Goal: Task Accomplishment & Management: Use online tool/utility

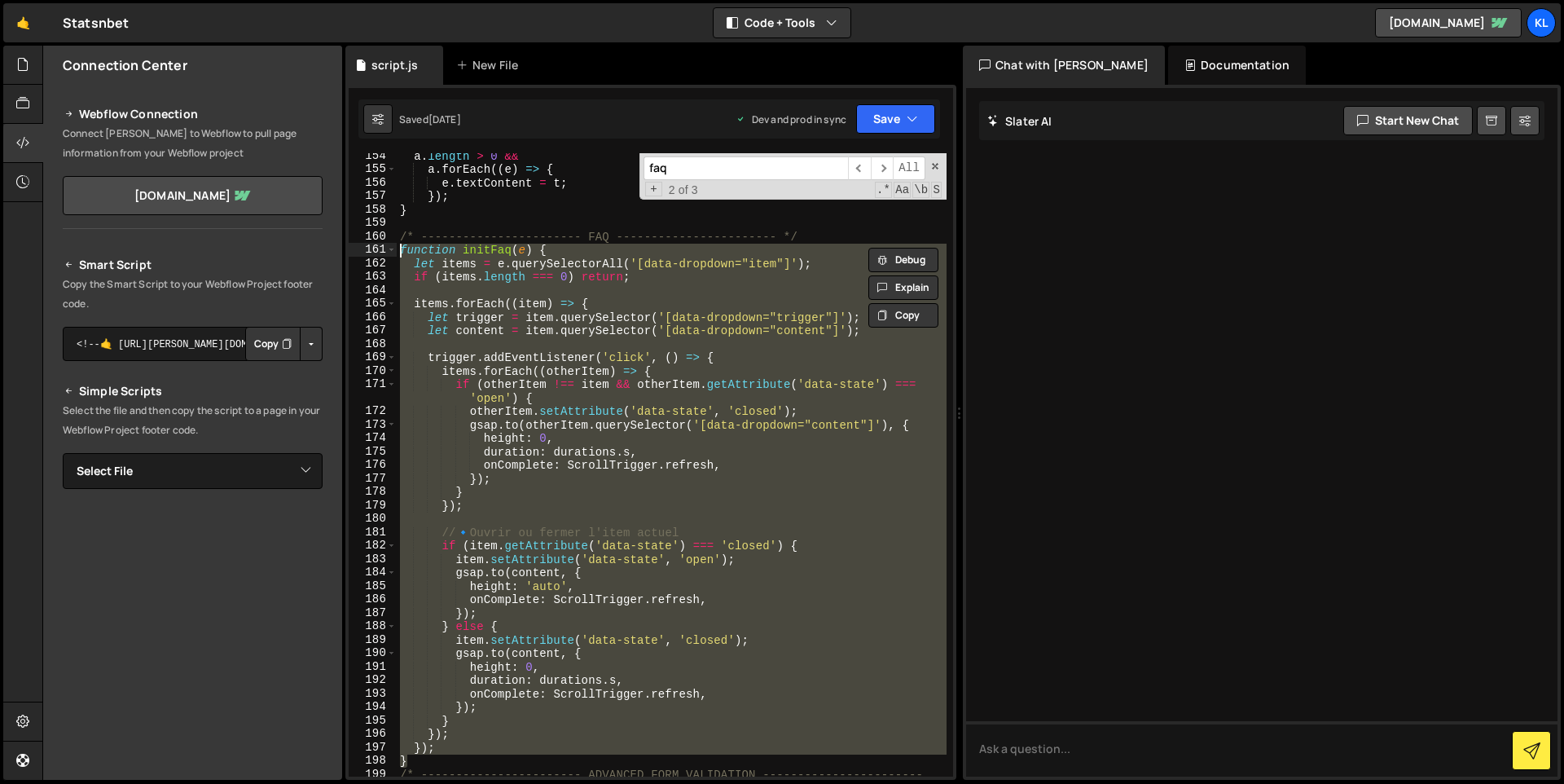
click at [704, 326] on div "a . length > 0 && a . forEach (( e ) => { e . textContent = t ; }) ; } /* -----…" at bounding box center [672, 465] width 550 height 623
type textarea "let content = item.querySelector('[data-dropdown="content"]');"
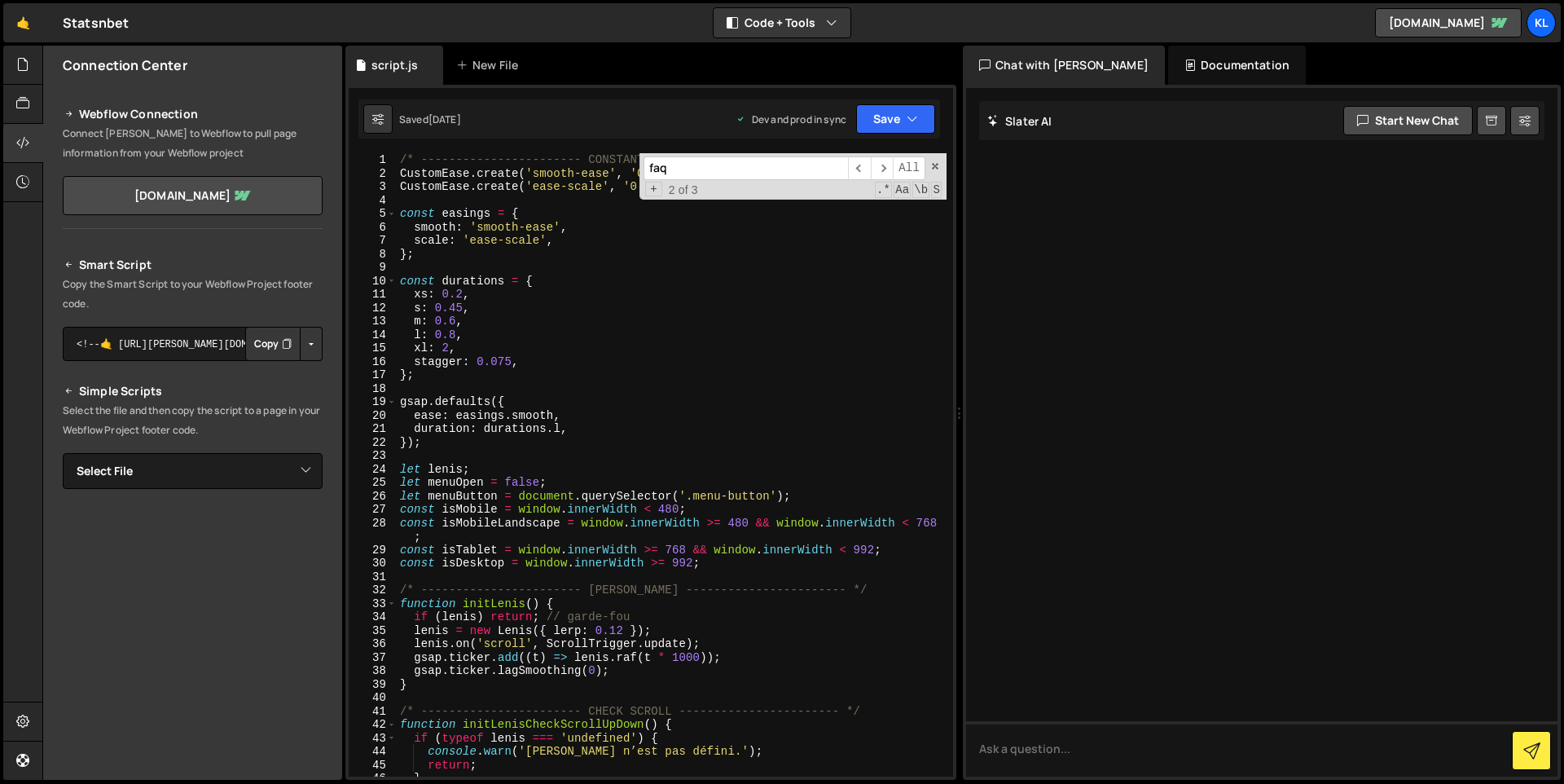
click at [789, 158] on input "faq" at bounding box center [746, 168] width 204 height 24
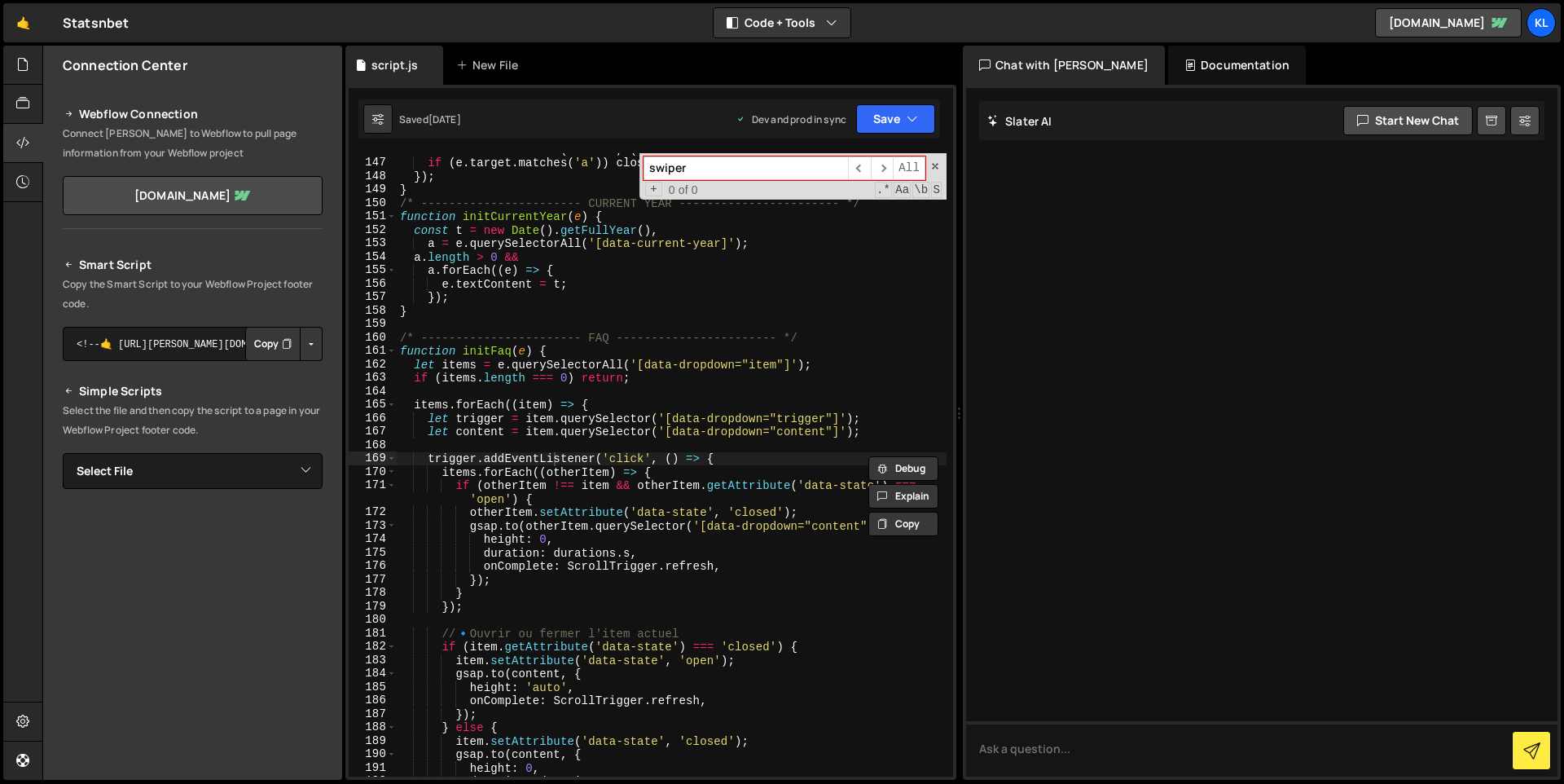
type input "swiper"
click at [934, 160] on div "swiper ​ ​ All Replace All + 0 of 0 .* Aa \b S" at bounding box center [794, 176] width 308 height 46
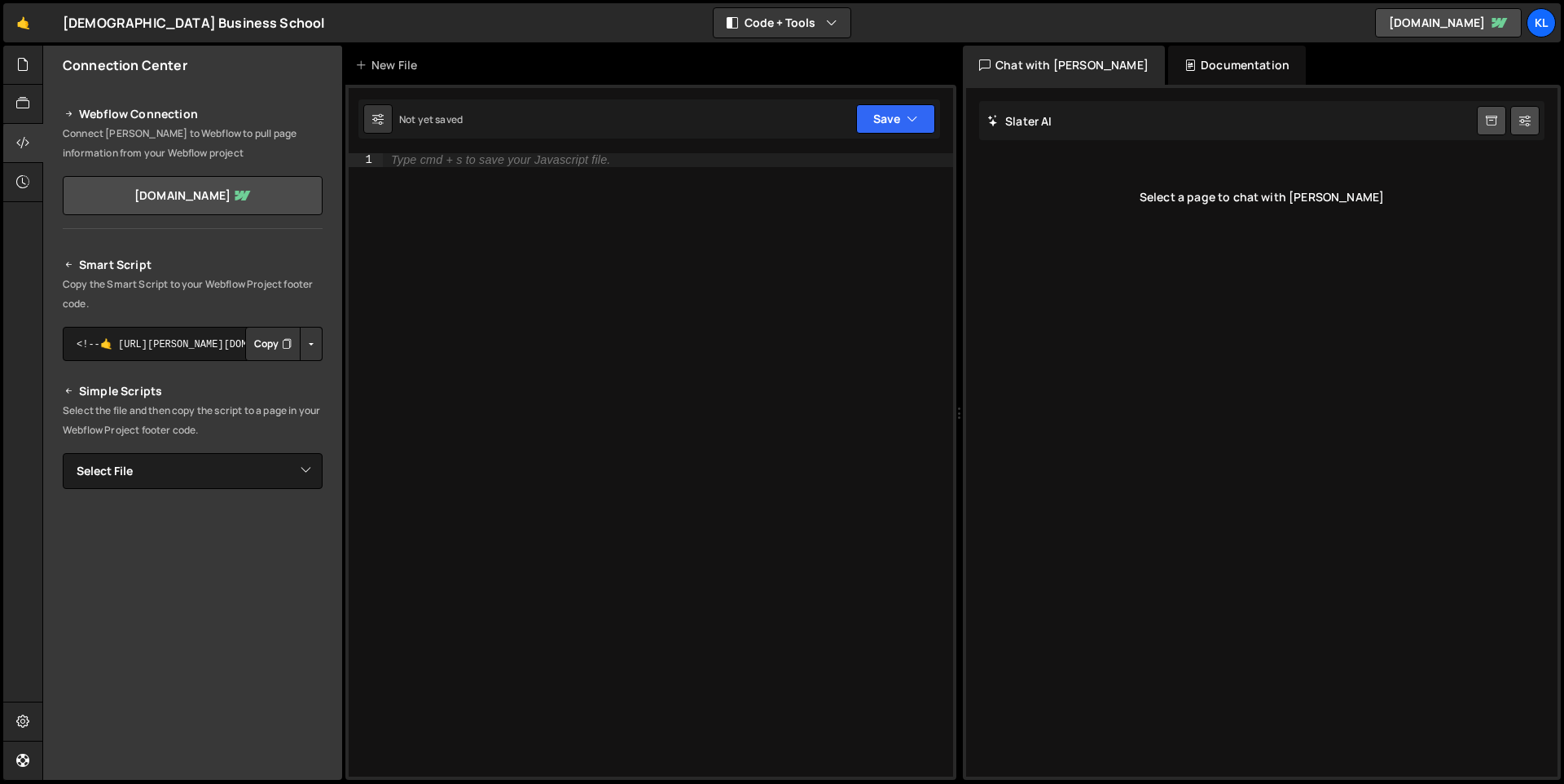
click at [624, 250] on div "Type cmd + s to save your Javascript file." at bounding box center [668, 477] width 571 height 650
paste textarea "defer"
type textarea "defer"
click at [194, 24] on div "Muslim Business School ⚠️ Code is being edited in another browser" at bounding box center [193, 22] width 261 height 20
click at [13, 22] on link "🤙" at bounding box center [23, 23] width 40 height 39
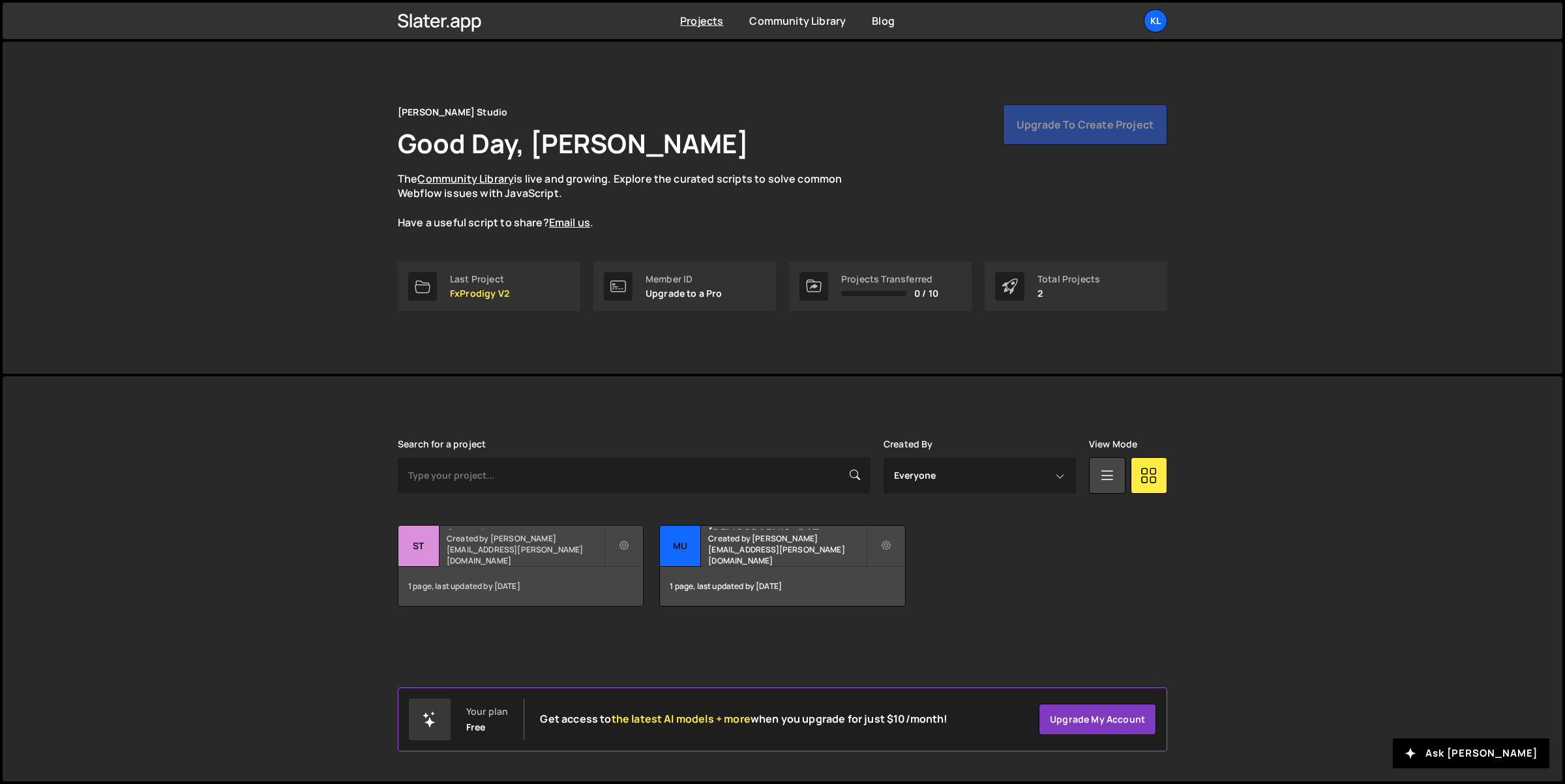
click at [533, 556] on small "Created by clem.deodat@gmail.com" at bounding box center [525, 549] width 157 height 33
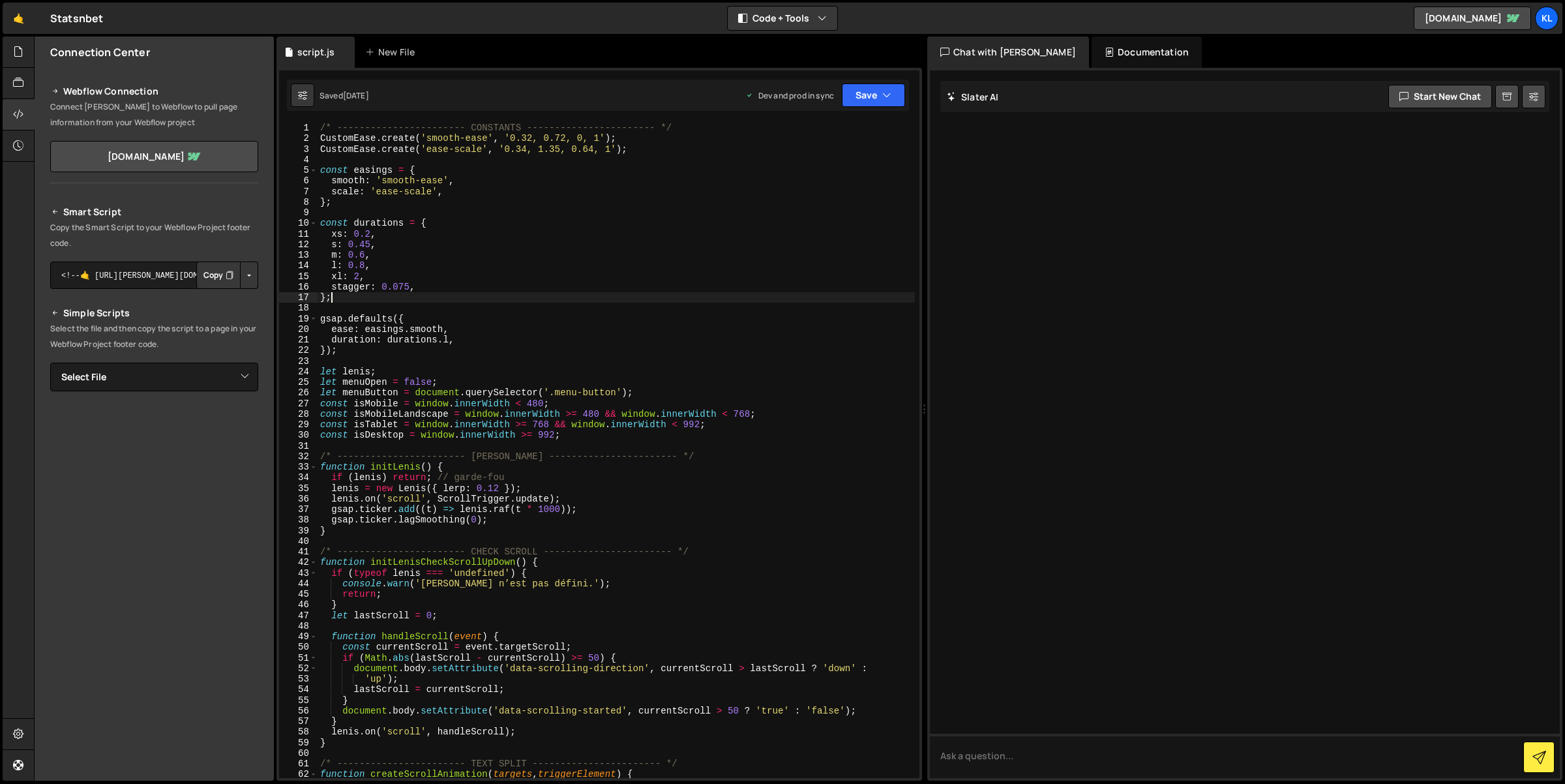
click at [827, 297] on div "/* ----------------------- CONSTANTS ----------------------- */ CustomEase . cr…" at bounding box center [617, 461] width 598 height 677
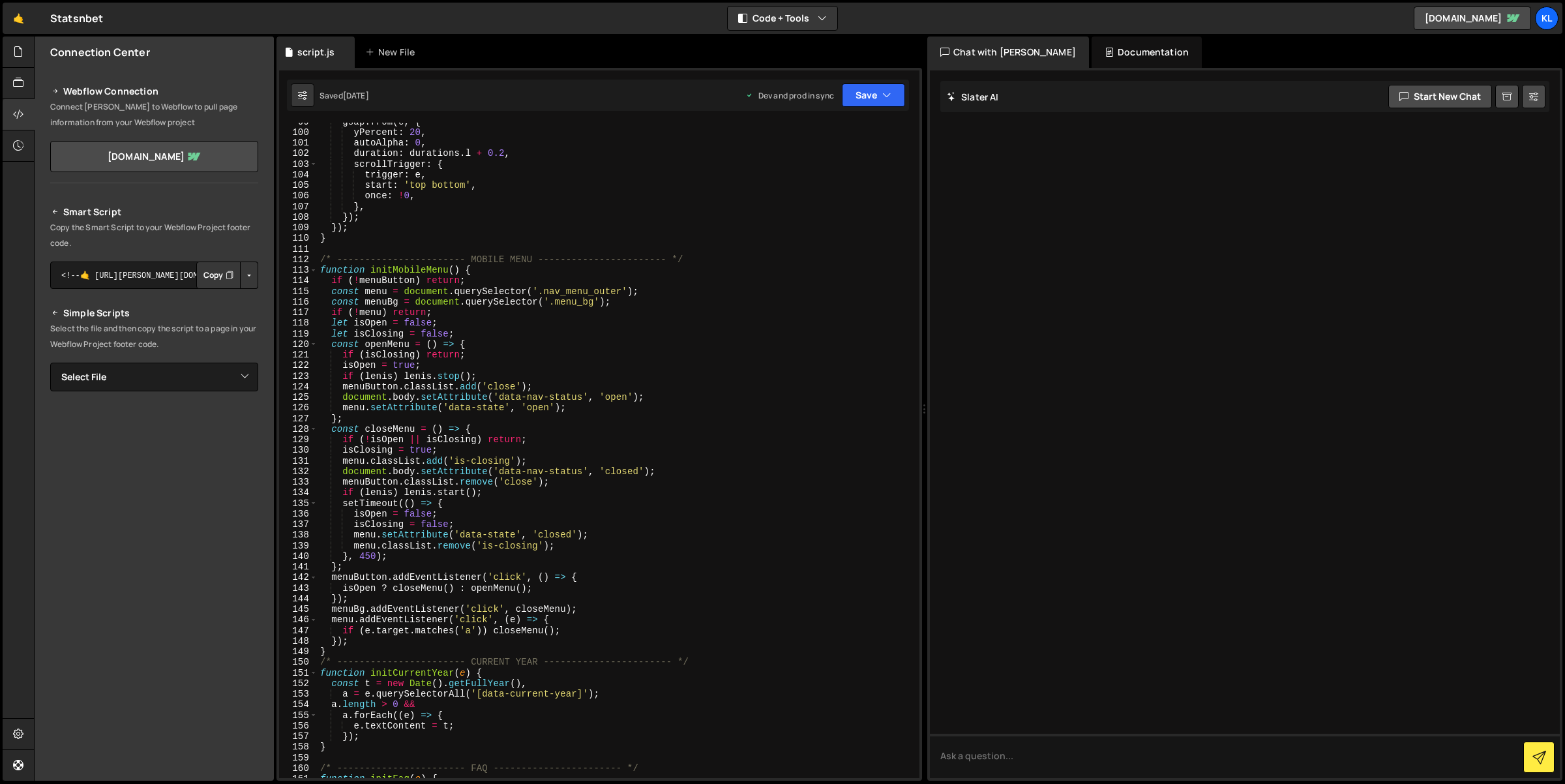
scroll to position [1044, 0]
click at [586, 344] on div "gsap . from ( e , { yPercent : 20 , autoAlpha : 0 , duration : durations . l + …" at bounding box center [617, 455] width 598 height 677
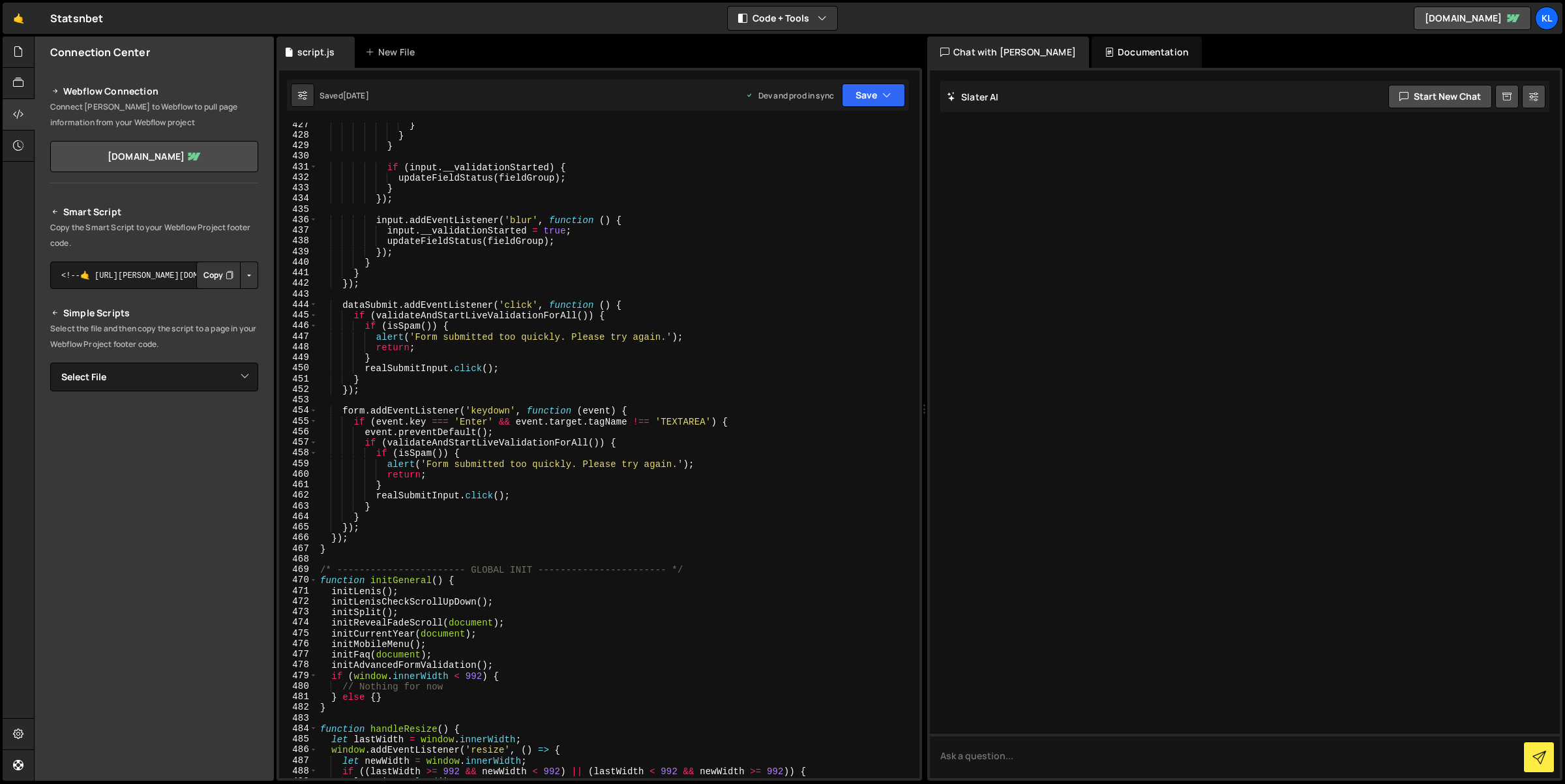
scroll to position [4607, 0]
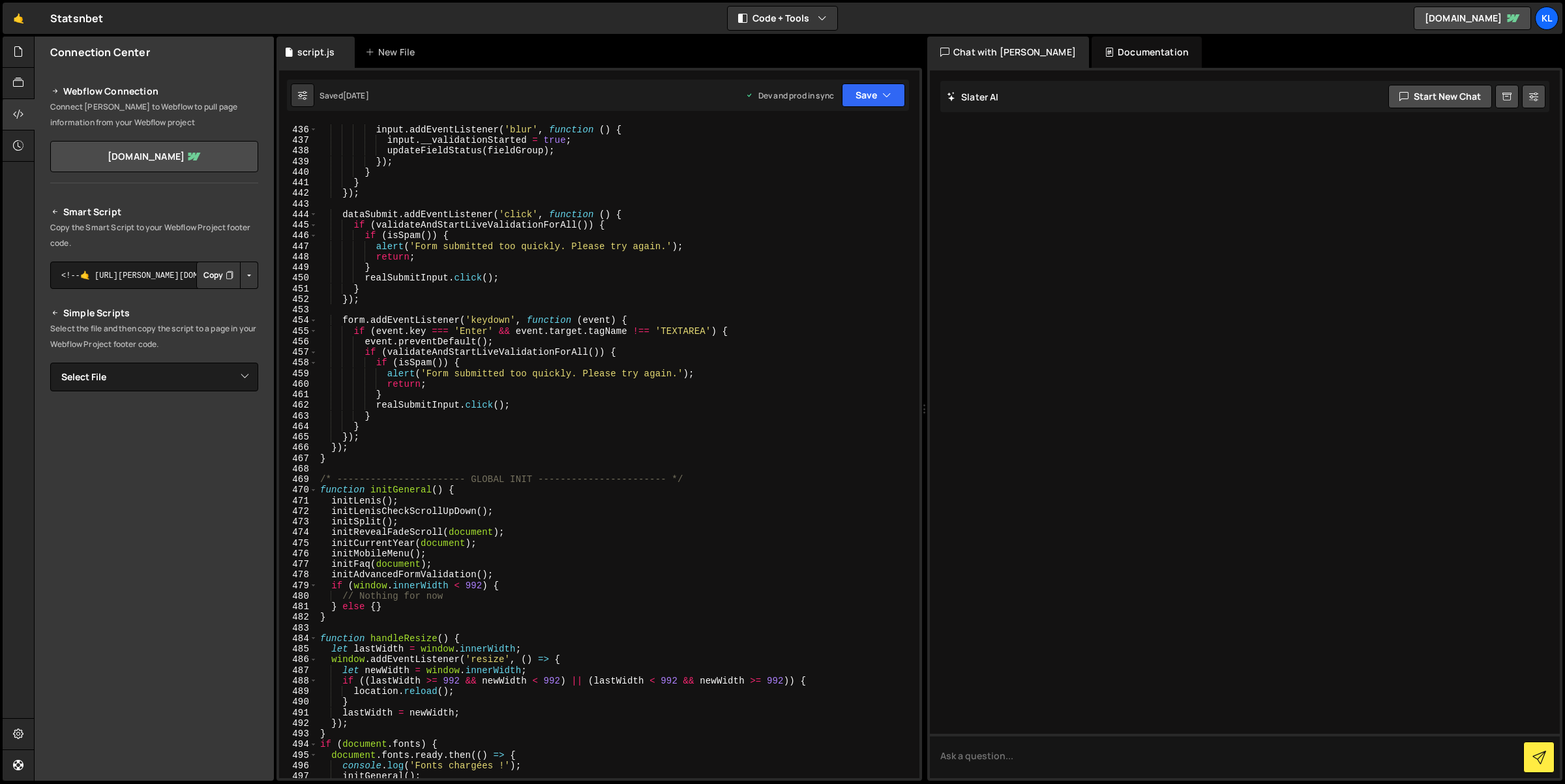
click at [390, 461] on div "input . addEventListener ( 'blur' , function ( ) { input . __validationStarted …" at bounding box center [617, 452] width 598 height 677
type textarea "}"
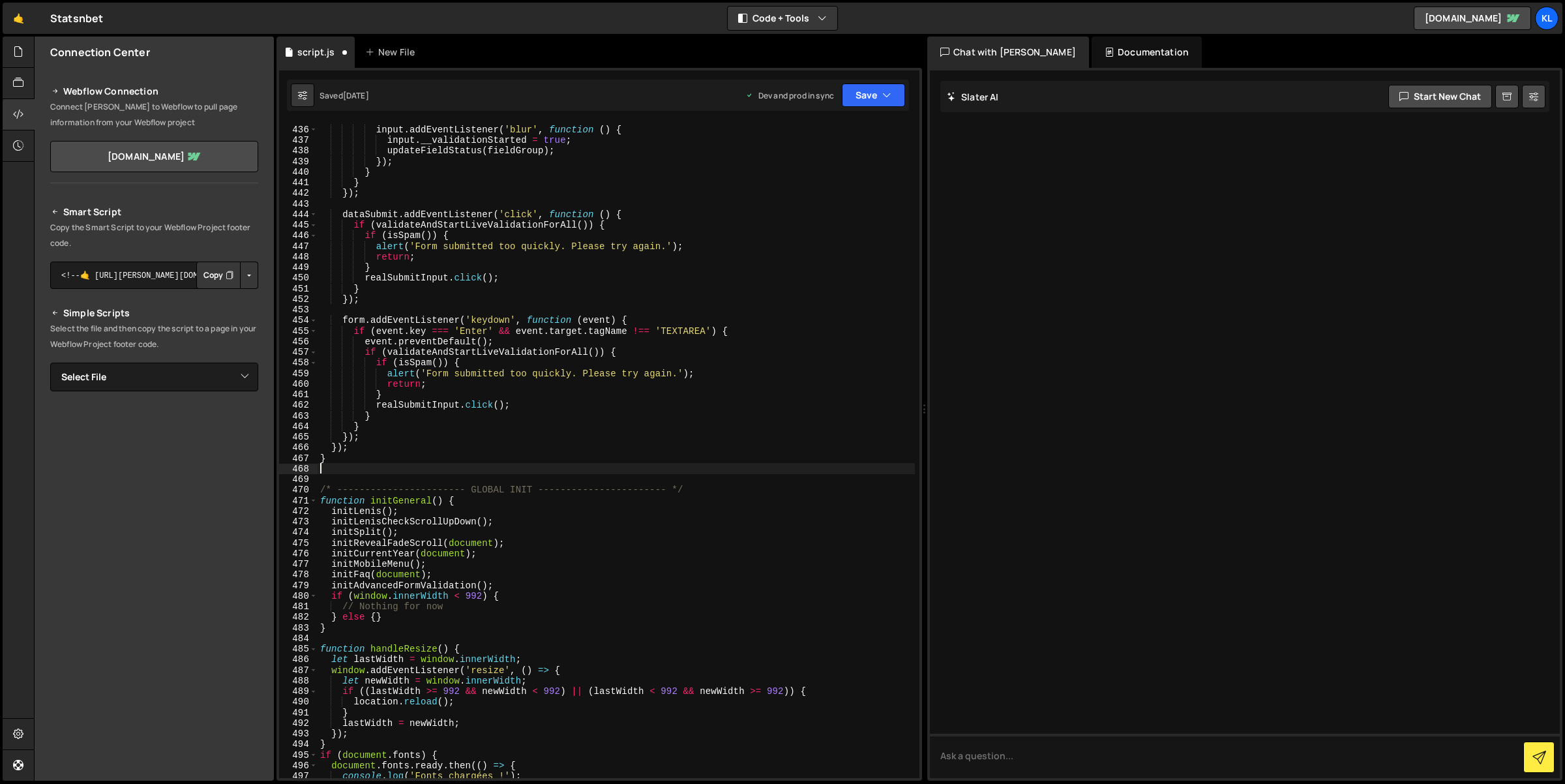
paste textarea "}"
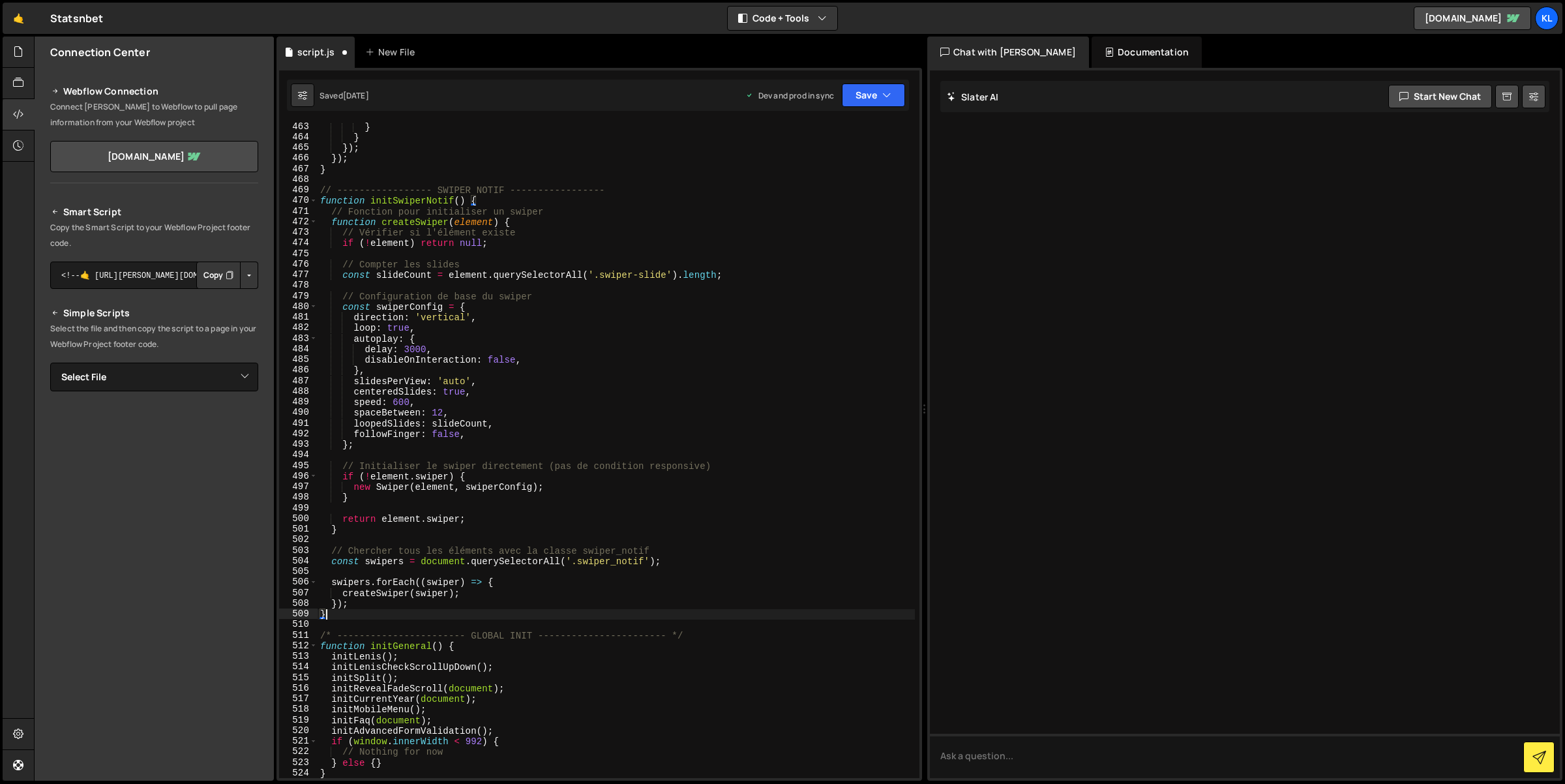
scroll to position [4895, 0]
click at [384, 205] on div "} } }) ; }) ; } // ----------------- SWIPER NOTIF ----------------- function in…" at bounding box center [617, 459] width 598 height 677
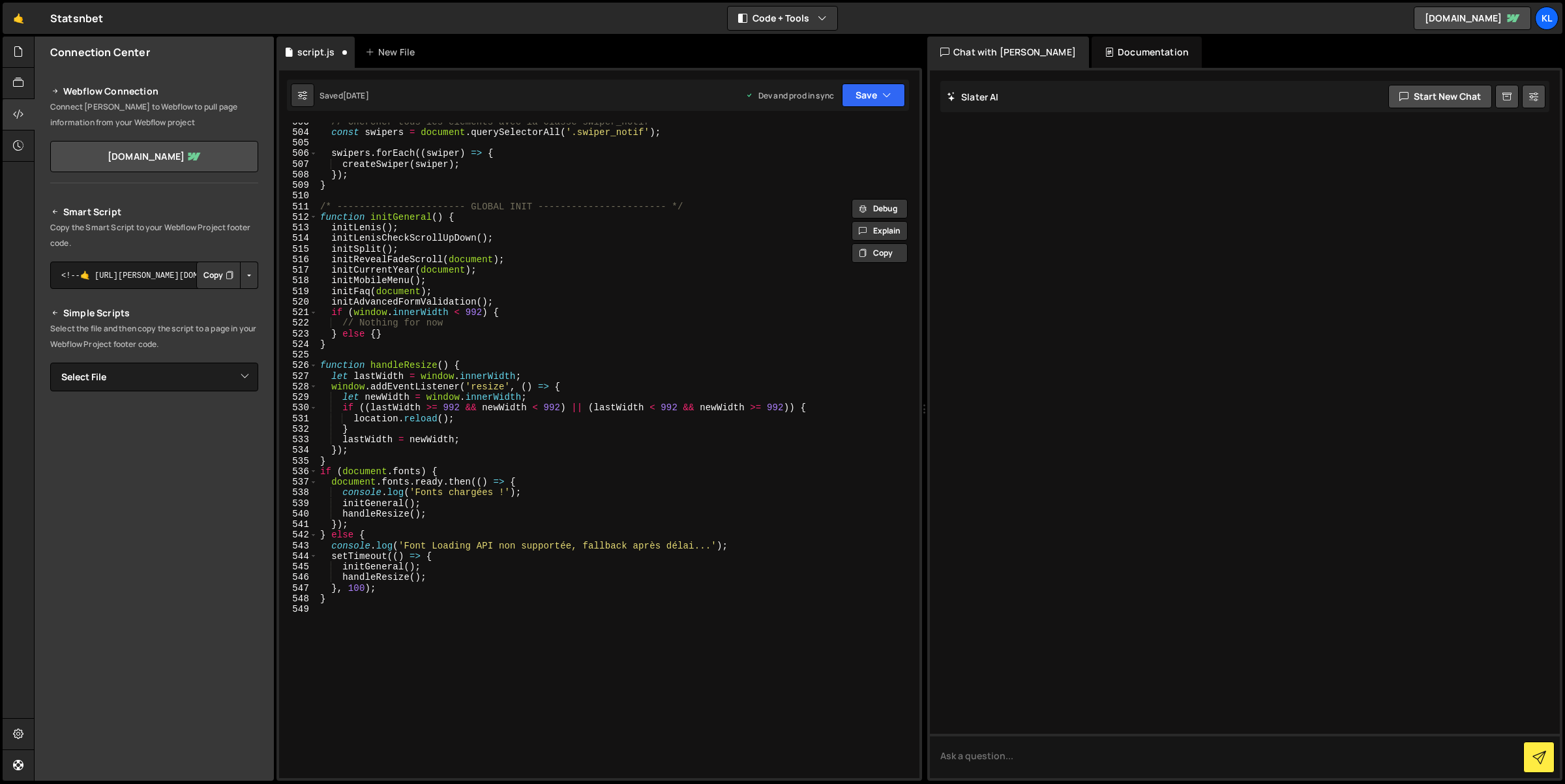
scroll to position [5305, 0]
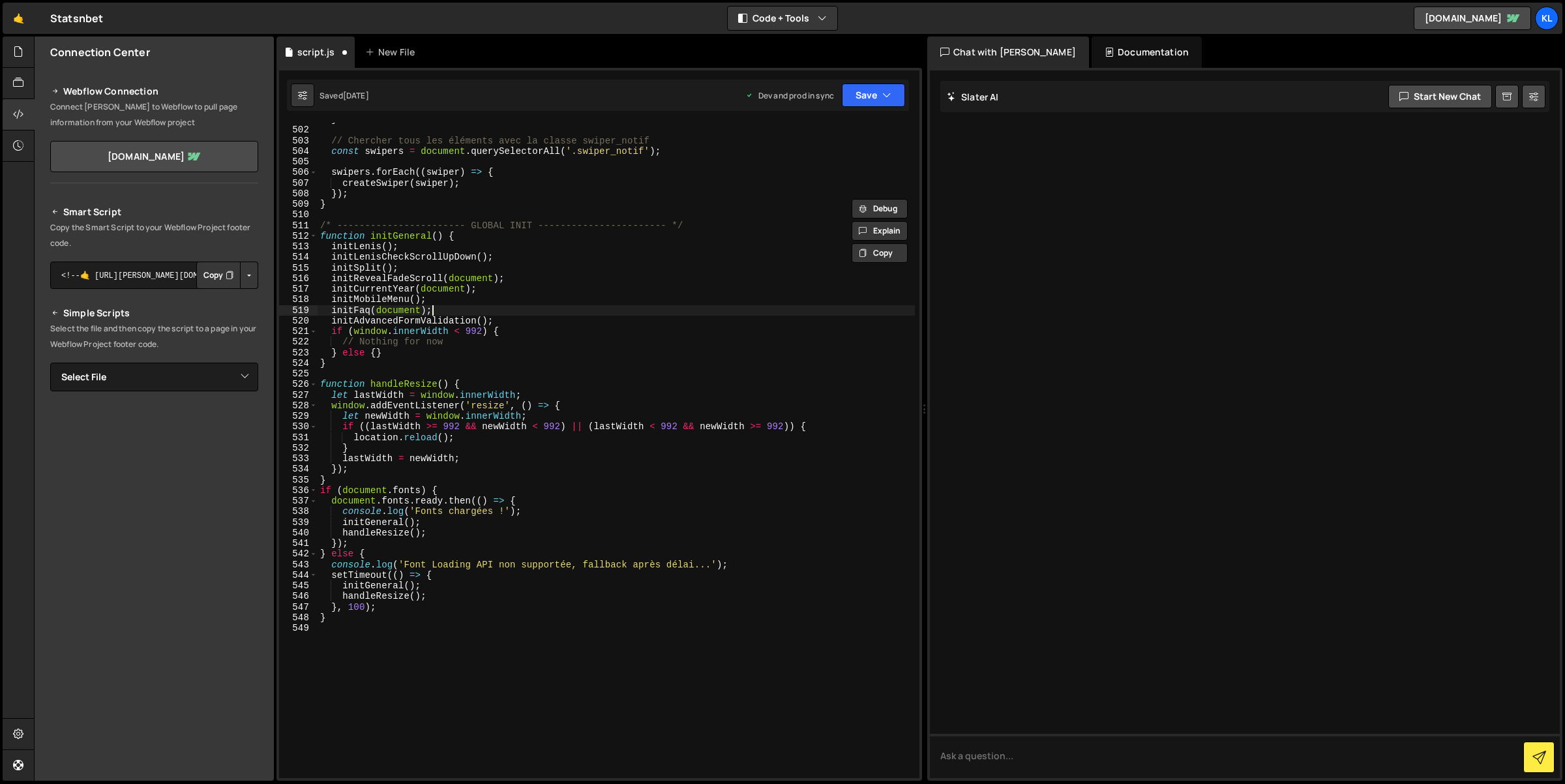
click at [467, 308] on div "} // Chercher tous les éléments avec la classe swiper_notif const swipers = doc…" at bounding box center [617, 452] width 598 height 677
click at [504, 314] on div "} // Chercher tous les éléments avec la classe swiper_notif const swipers = doc…" at bounding box center [617, 452] width 598 height 677
type textarea "initAdvancedFormValidation();"
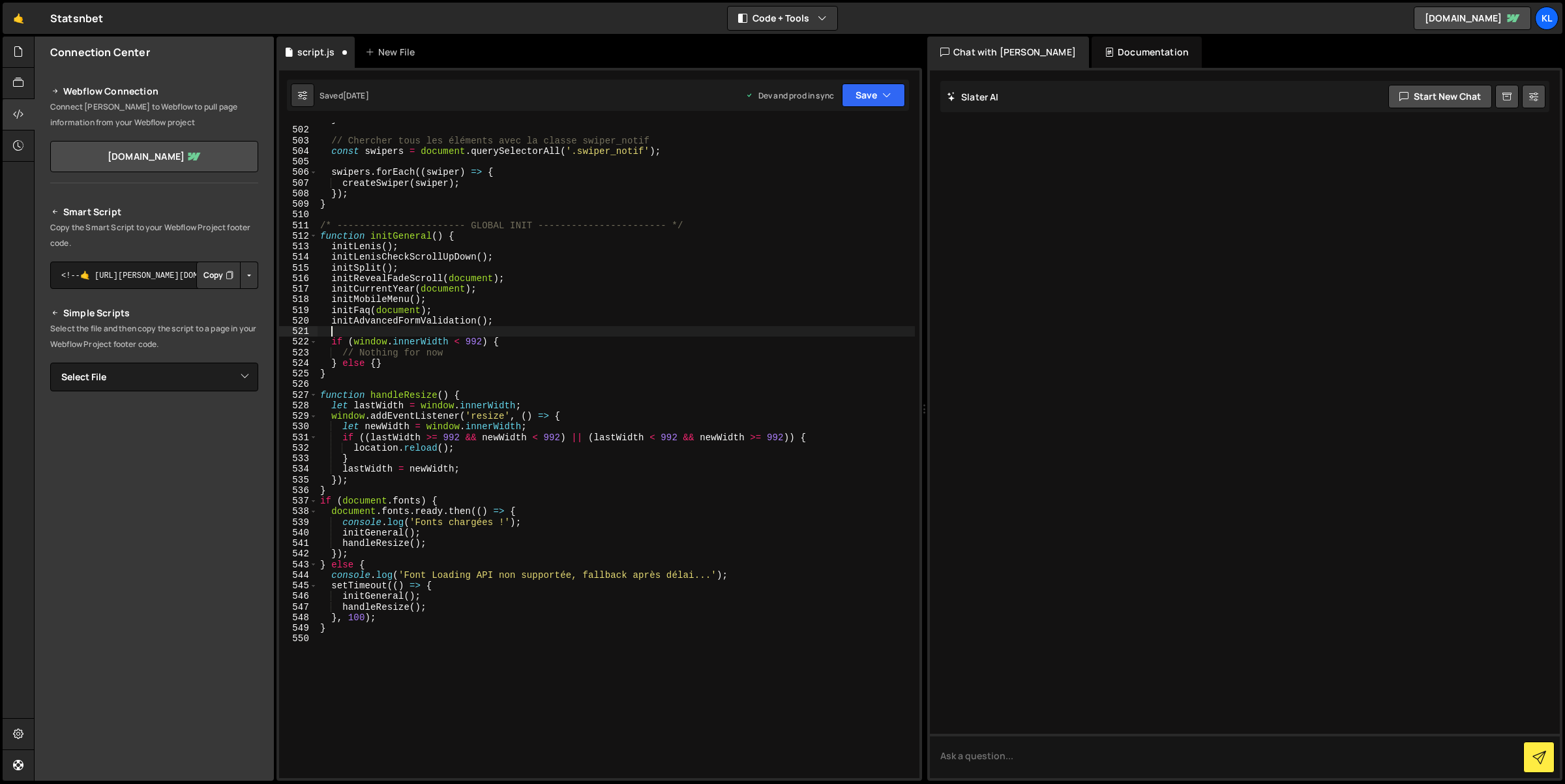
paste textarea
click at [889, 91] on icon "button" at bounding box center [887, 95] width 9 height 13
click at [833, 189] on div "Saved 2 days ago" at bounding box center [829, 184] width 135 height 16
click at [421, 254] on div "} // Chercher tous les éléments avec la classe swiper_notif const swipers = doc…" at bounding box center [617, 452] width 598 height 677
click at [856, 247] on div "} // Chercher tous les éléments avec la classe swiper_notif const swipers = doc…" at bounding box center [617, 452] width 598 height 677
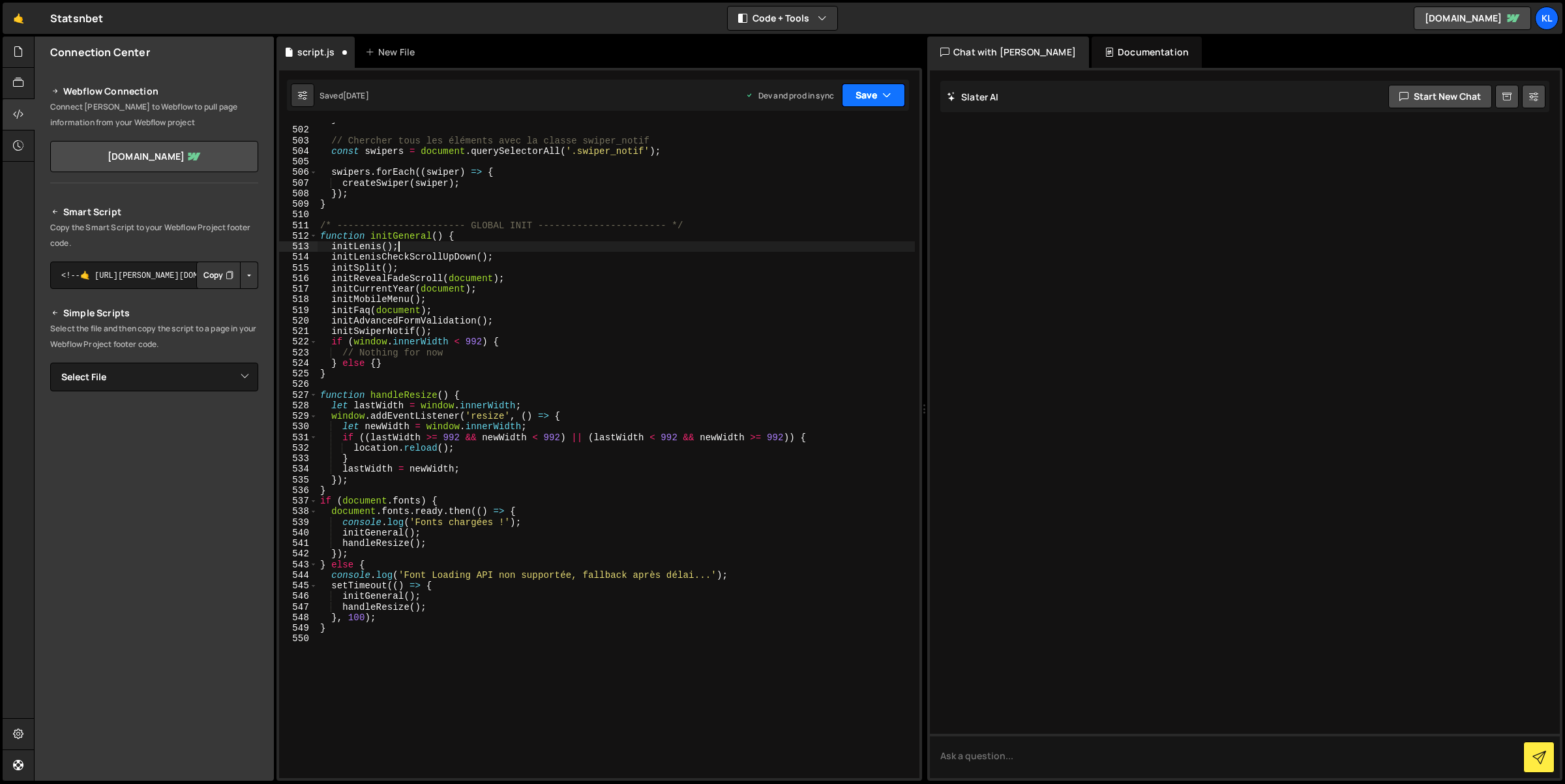
click at [899, 103] on button "Save" at bounding box center [873, 95] width 64 height 23
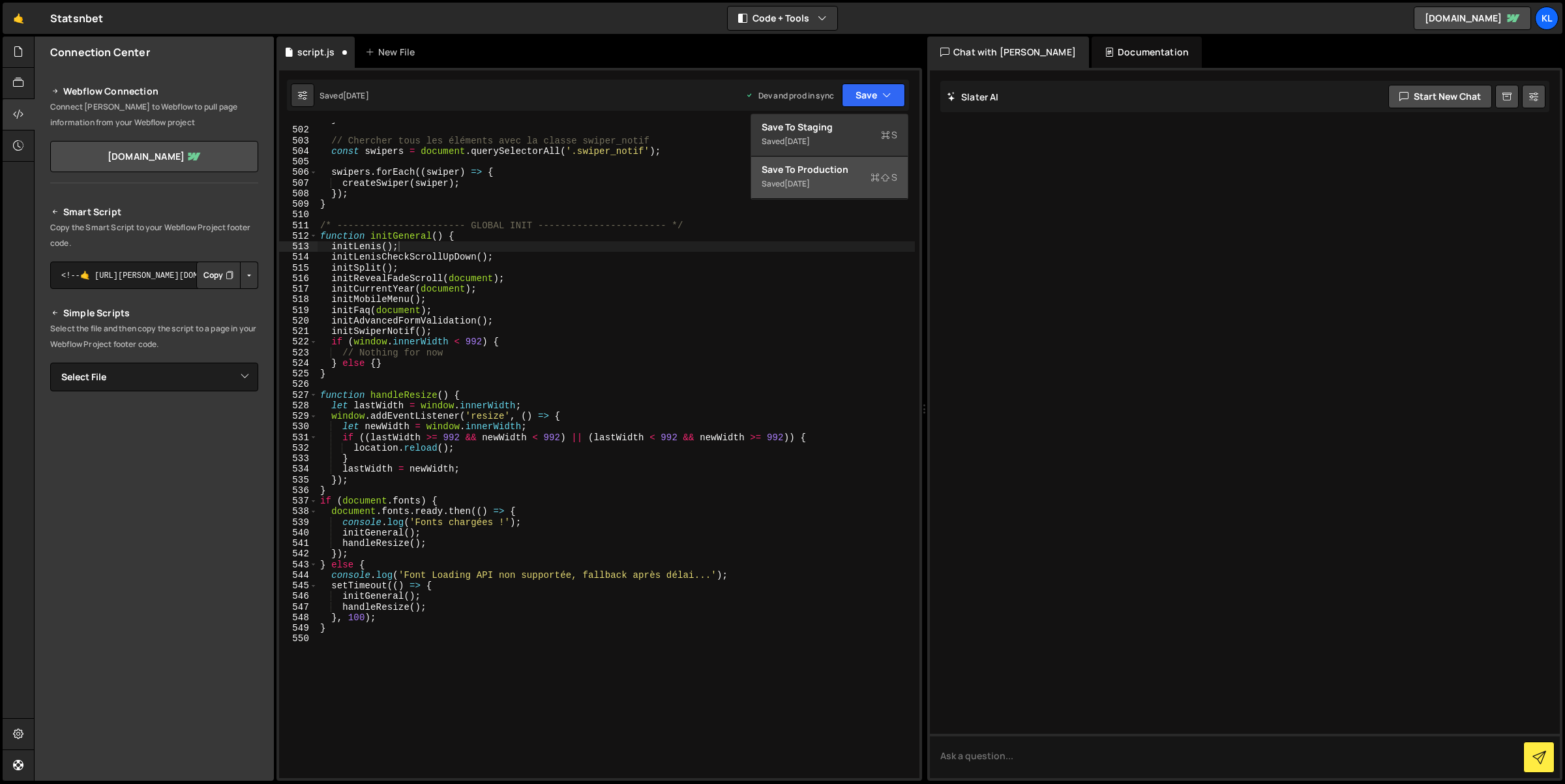
click at [876, 177] on icon at bounding box center [874, 177] width 9 height 13
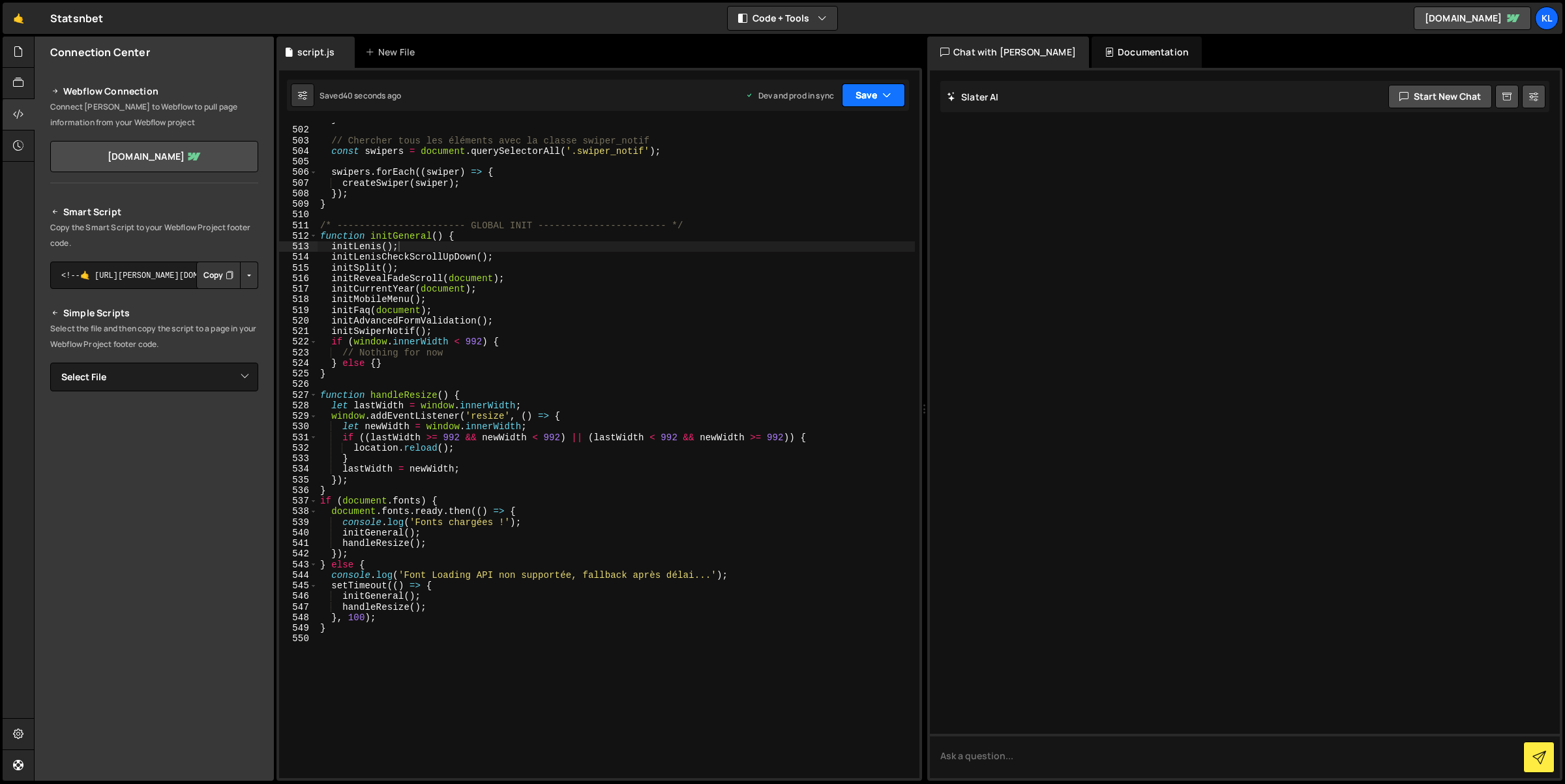
click at [878, 92] on button "Save" at bounding box center [873, 95] width 64 height 23
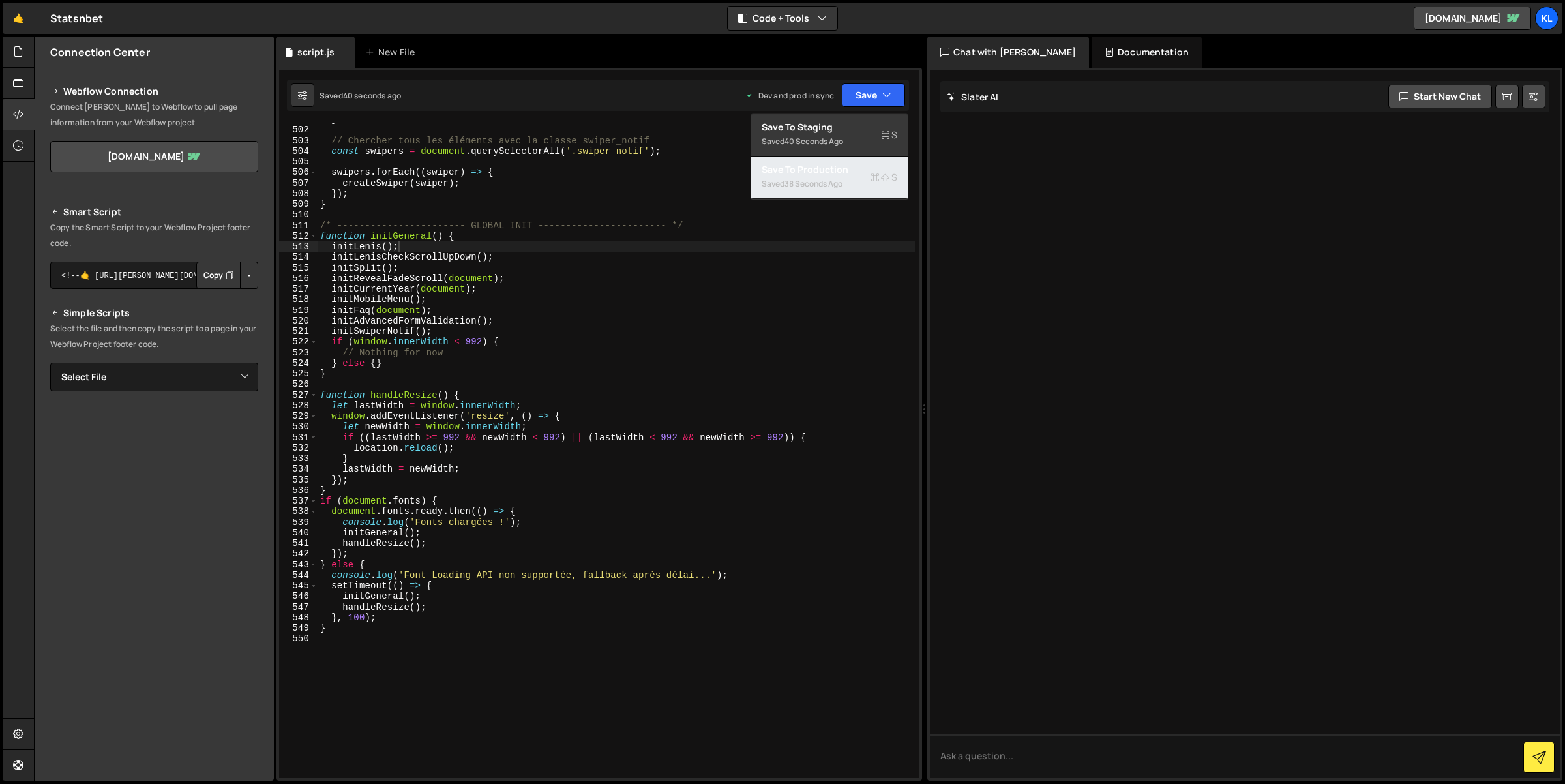
click at [879, 177] on icon at bounding box center [874, 177] width 9 height 13
type textarea "initFaq(document);"
click at [502, 312] on div "} // Chercher tous les éléments avec la classe swiper_notif const swipers = doc…" at bounding box center [617, 452] width 598 height 677
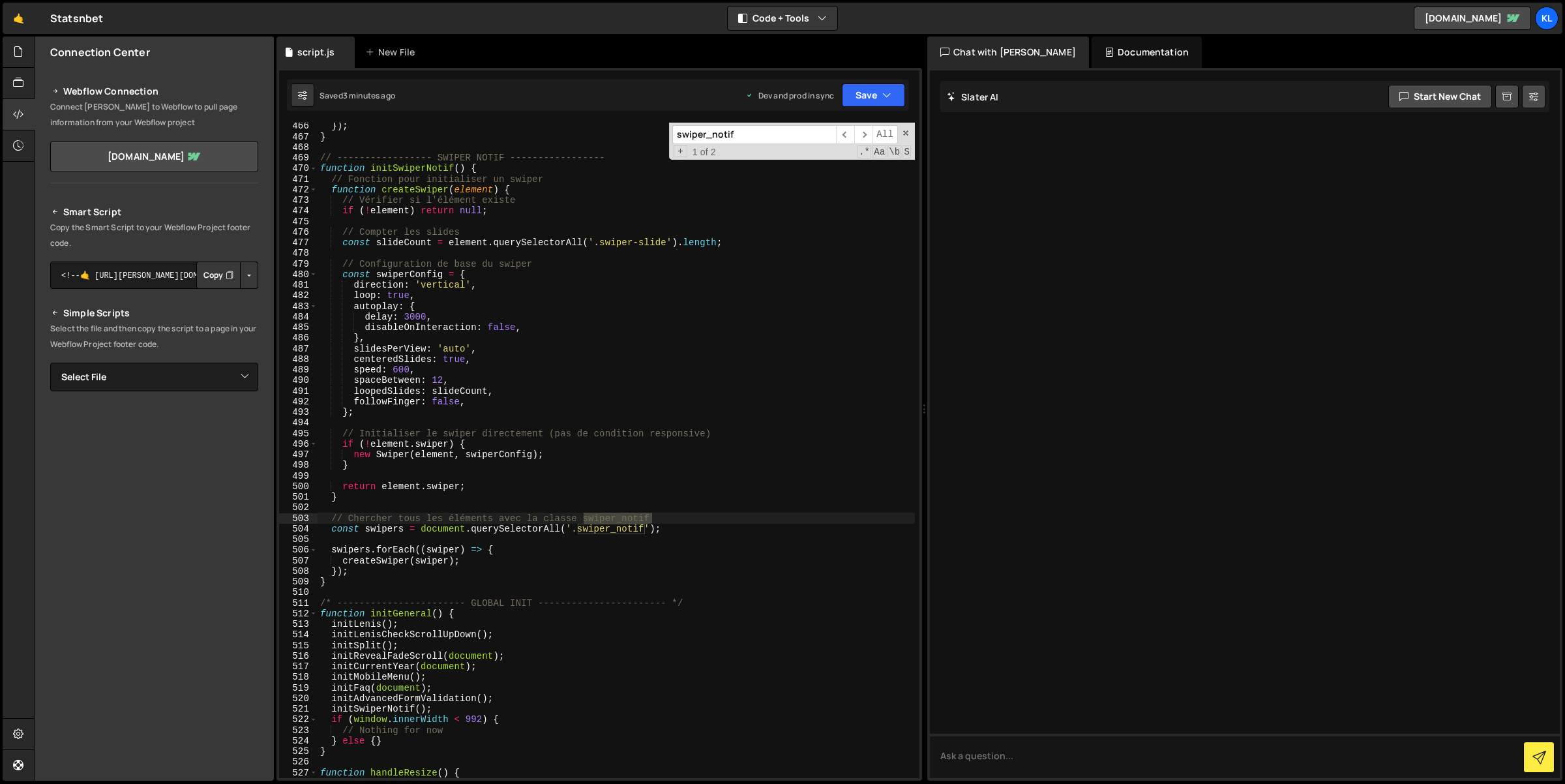
scroll to position [4928, 0]
type input "swiper_notif"
click at [520, 299] on div "}) ; } // ----------------- SWIPER NOTIF ----------------- function initSwiperN…" at bounding box center [617, 459] width 598 height 677
click at [438, 378] on div "}) ; } // ----------------- SWIPER NOTIF ----------------- function initSwiperN…" at bounding box center [617, 459] width 598 height 677
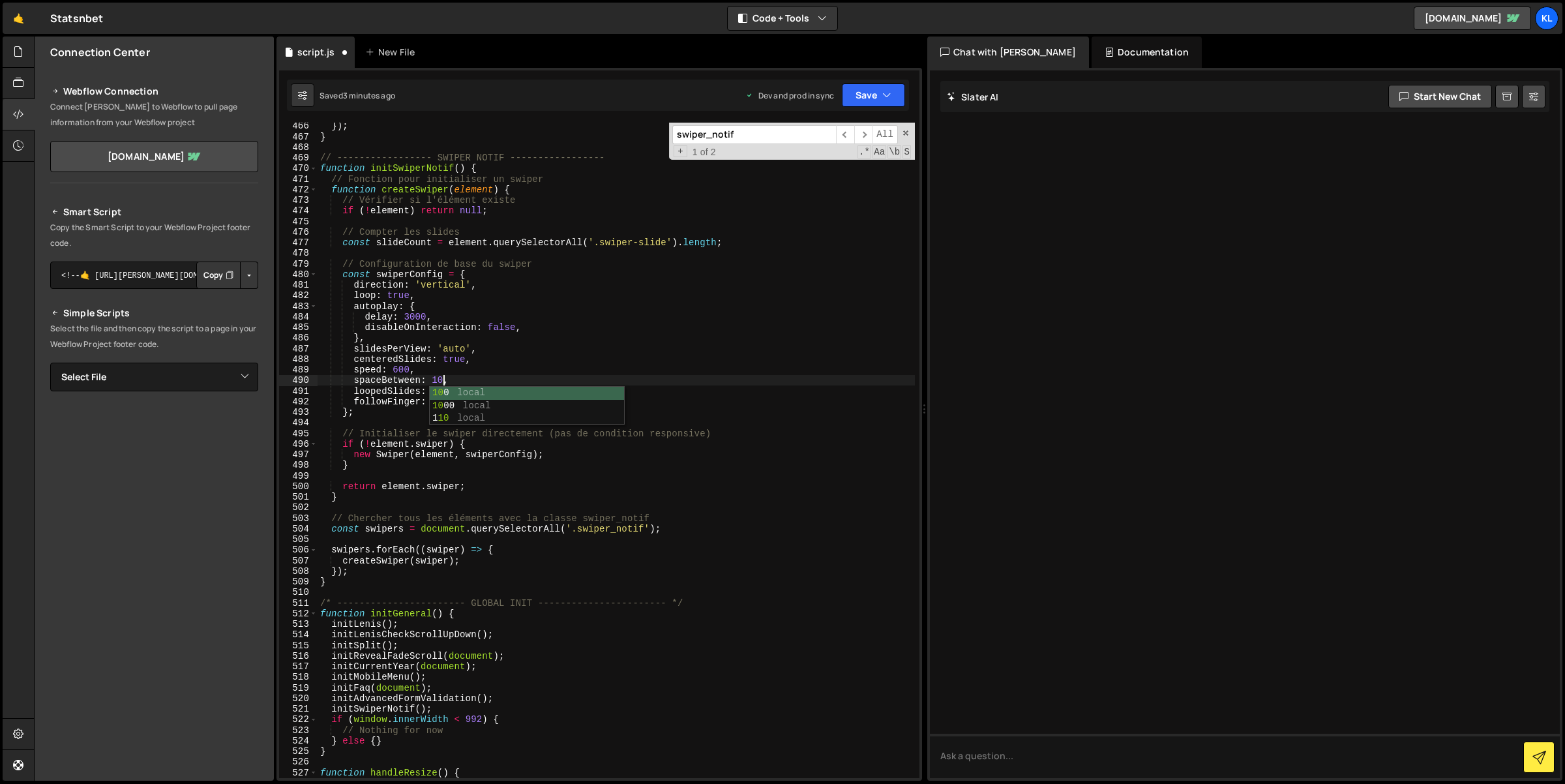
click at [464, 361] on div "}) ; } // ----------------- SWIPER NOTIF ----------------- function initSwiperN…" at bounding box center [617, 459] width 598 height 677
click at [487, 360] on div "}) ; } // ----------------- SWIPER NOTIF ----------------- function initSwiperN…" at bounding box center [617, 459] width 598 height 677
click at [478, 375] on div "}) ; } // ----------------- SWIPER NOTIF ----------------- function initSwiperN…" at bounding box center [617, 459] width 598 height 677
click at [480, 384] on div "}) ; } // ----------------- SWIPER NOTIF ----------------- function initSwiperN…" at bounding box center [617, 459] width 598 height 677
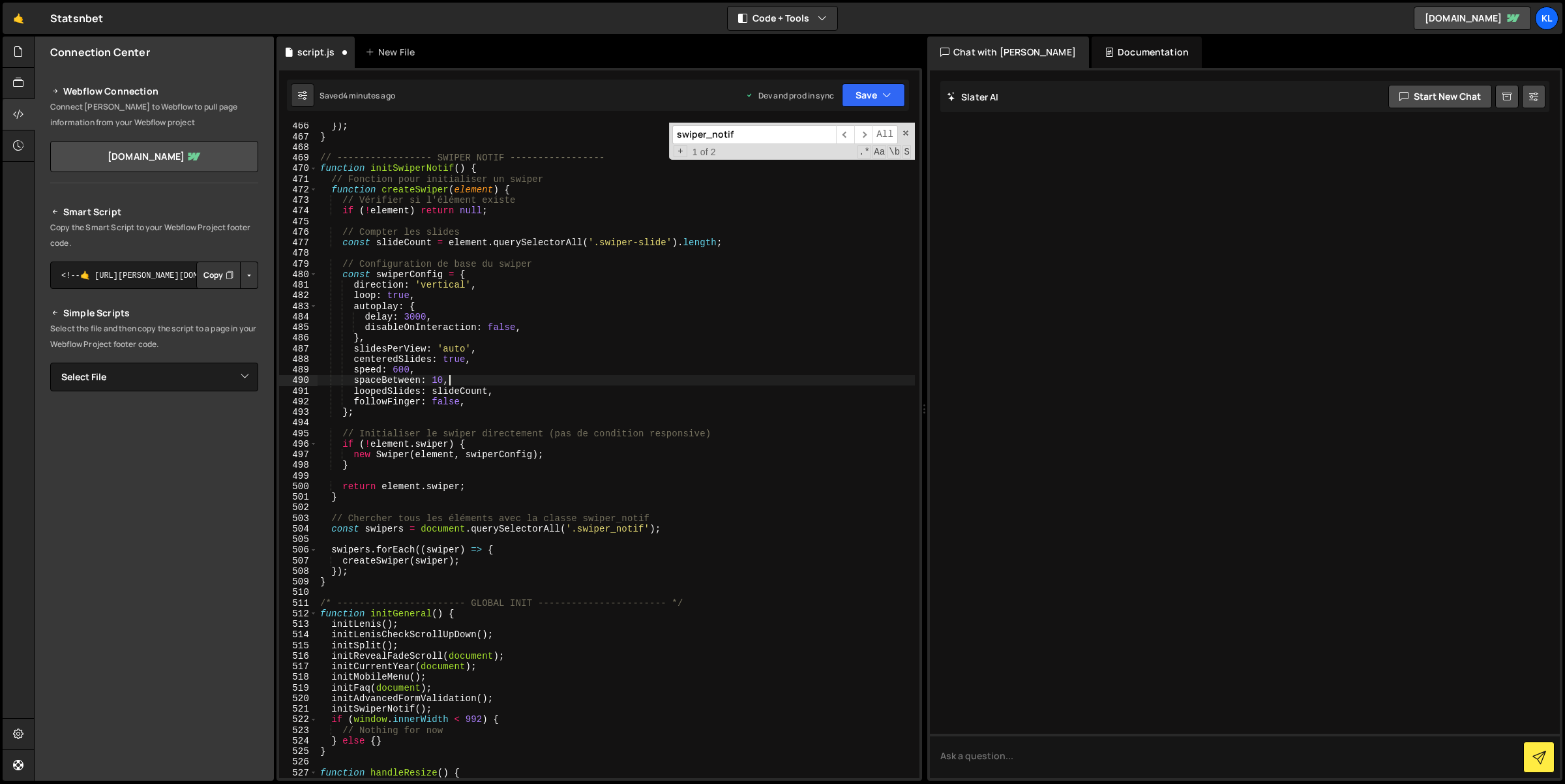
click at [915, 79] on div "spaceBetween: 10, 466 467 468 469 470 471 472 473 474 475 476 477 478 479 480 4…" at bounding box center [599, 424] width 645 height 713
click at [896, 86] on button "Save" at bounding box center [873, 95] width 64 height 23
click at [857, 188] on div "Saved 3 minutes ago" at bounding box center [829, 184] width 135 height 16
click at [489, 388] on div "}) ; } // ----------------- SWIPER NOTIF ----------------- function initSwiperN…" at bounding box center [617, 459] width 598 height 677
click at [492, 377] on div "}) ; } // ----------------- SWIPER NOTIF ----------------- function initSwiperN…" at bounding box center [617, 459] width 598 height 677
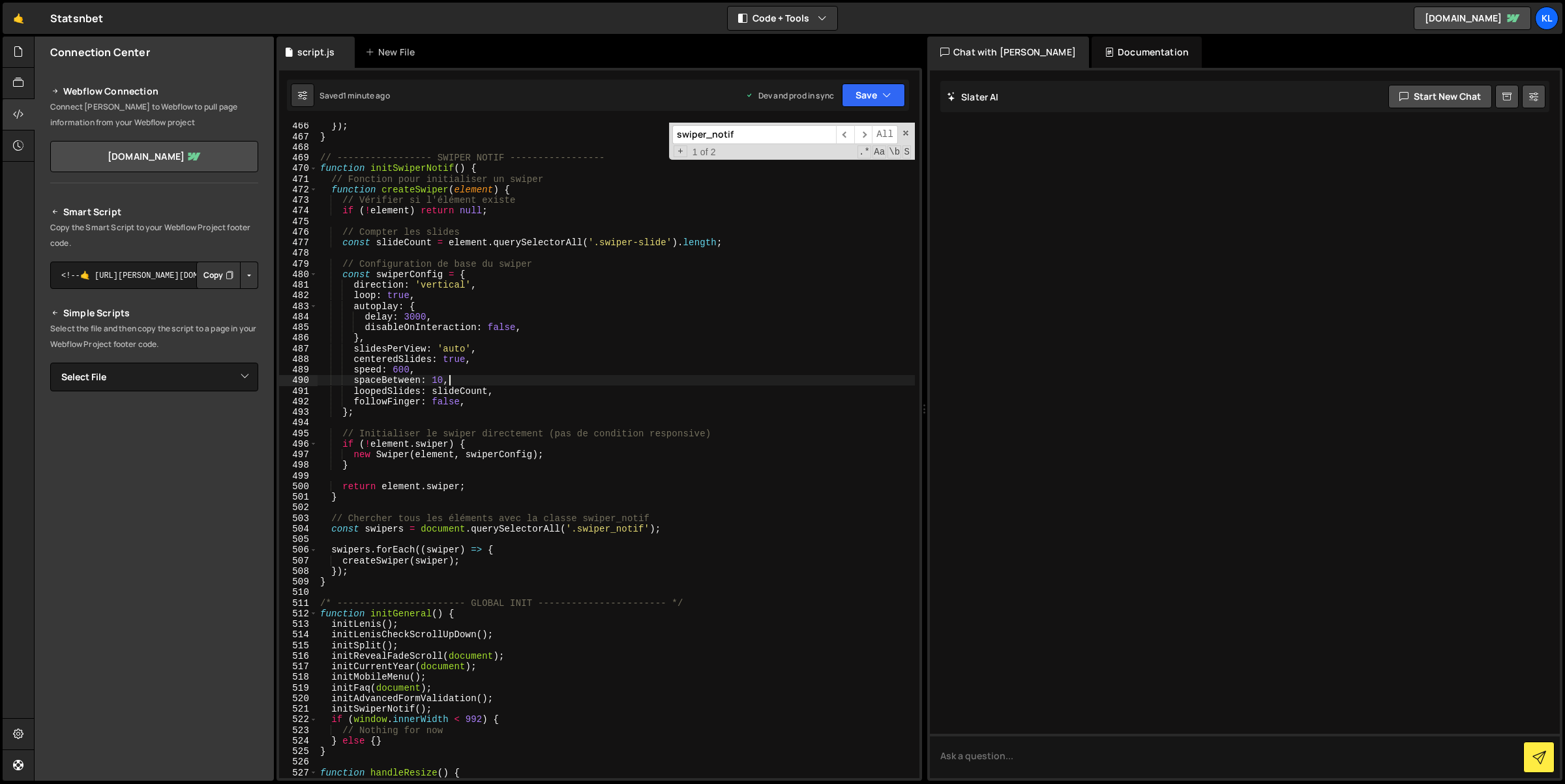
click at [492, 362] on div "}) ; } // ----------------- SWIPER NOTIF ----------------- function initSwiperN…" at bounding box center [617, 459] width 598 height 677
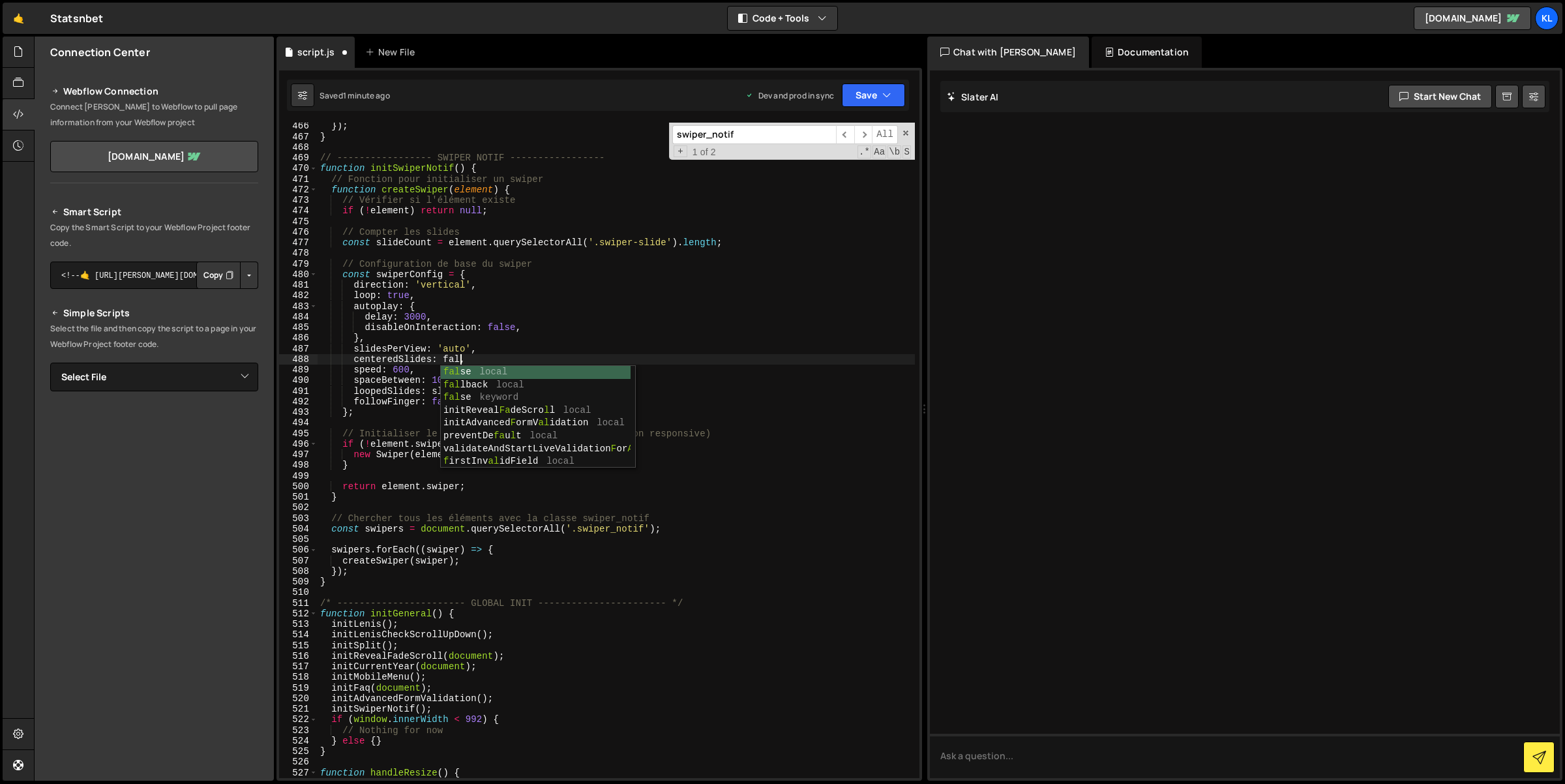
scroll to position [0, 10]
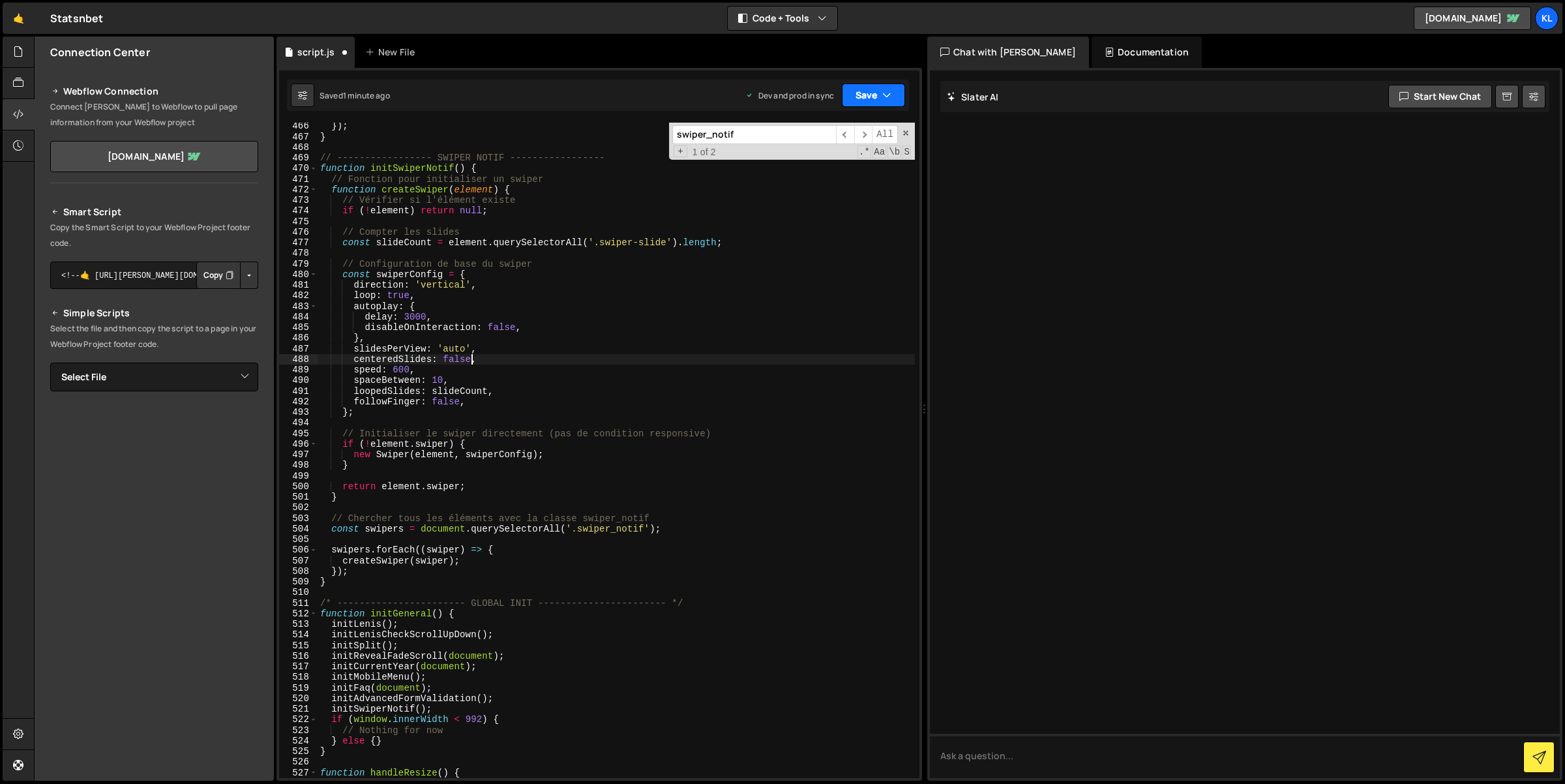
click at [847, 90] on button "Save" at bounding box center [873, 95] width 64 height 23
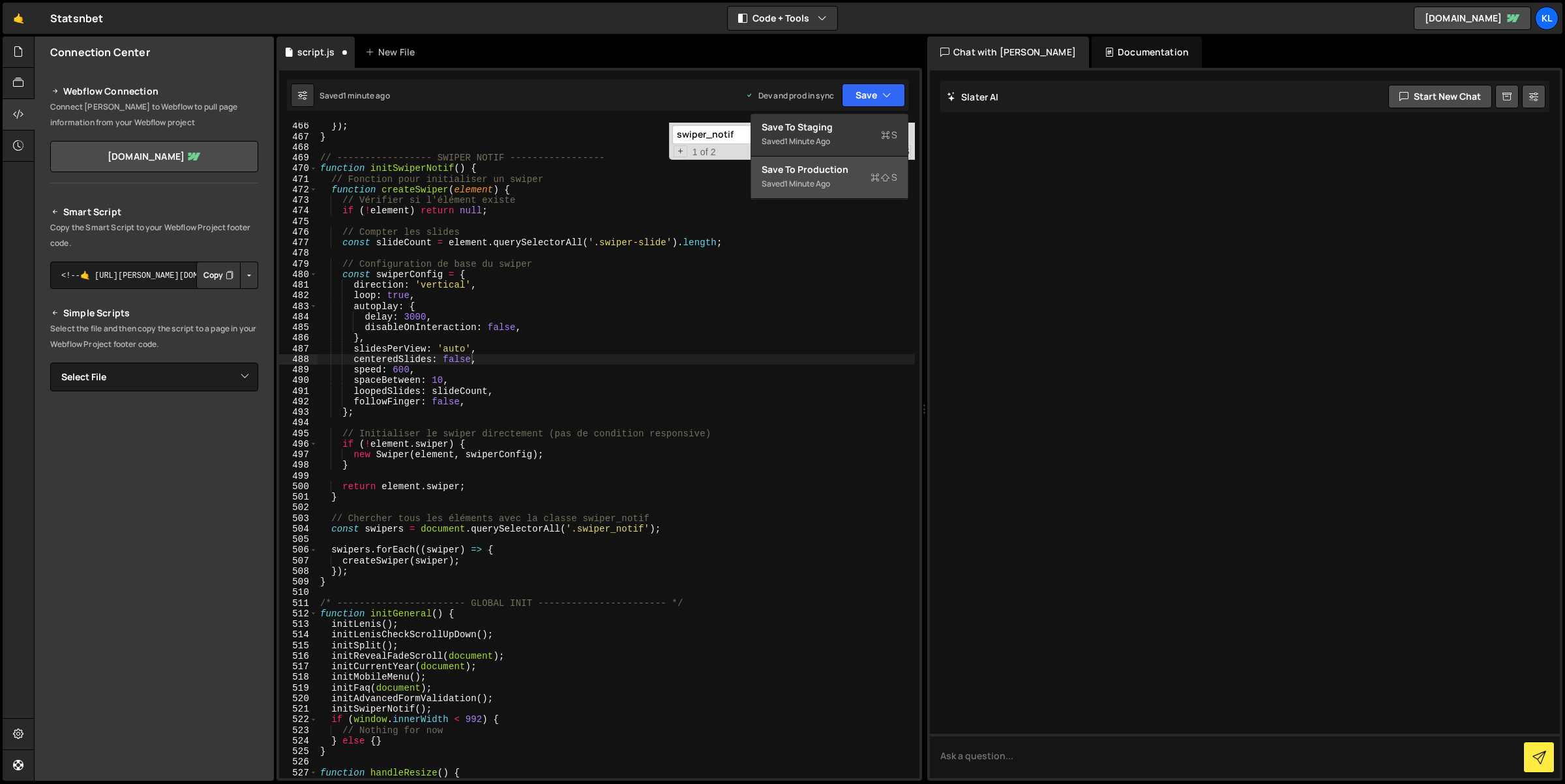
click at [833, 189] on div "Saved 1 minute ago" at bounding box center [829, 184] width 135 height 16
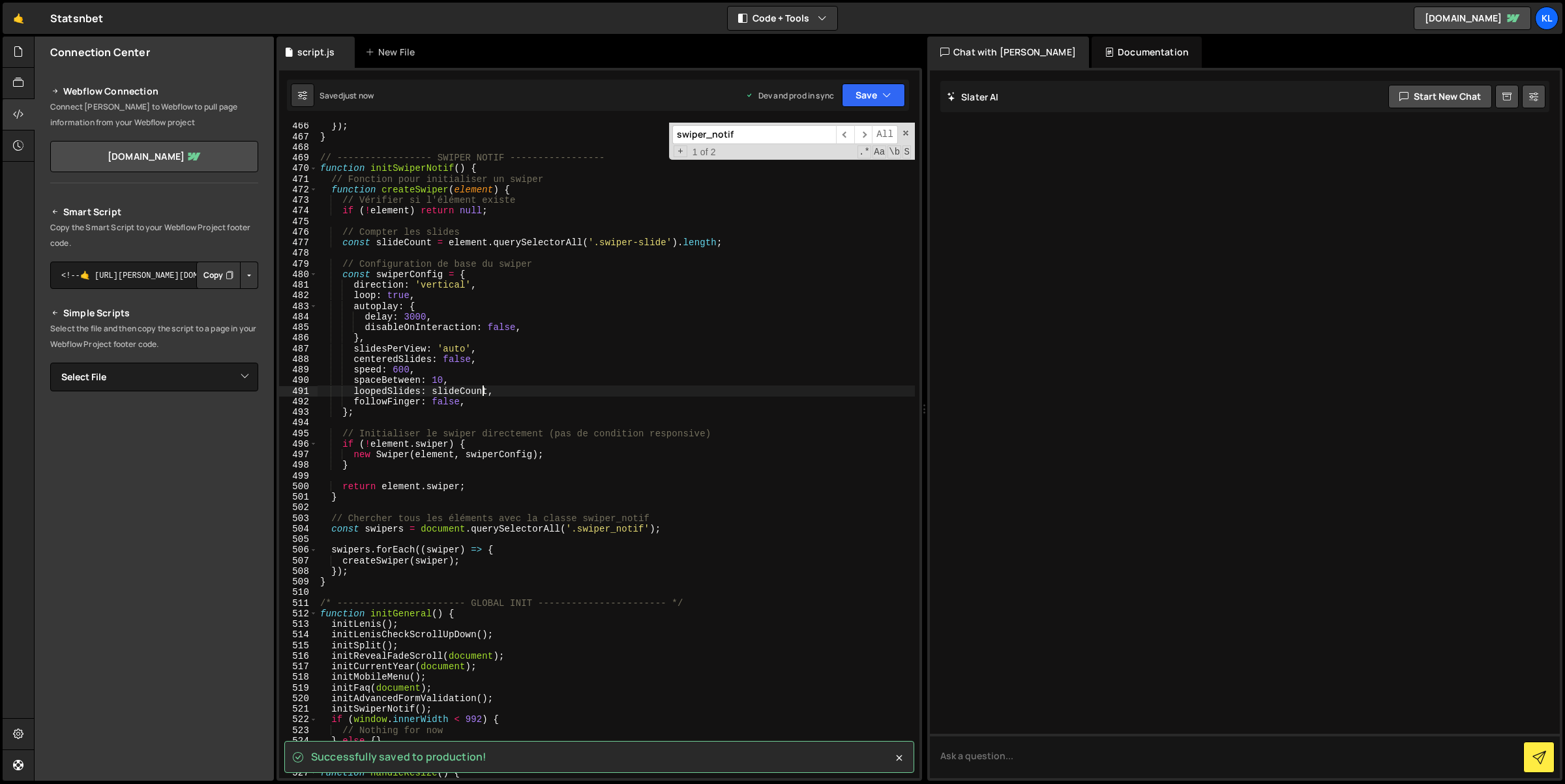
click at [483, 391] on div "}) ; } // ----------------- SWIPER NOTIF ----------------- function initSwiperN…" at bounding box center [617, 459] width 598 height 677
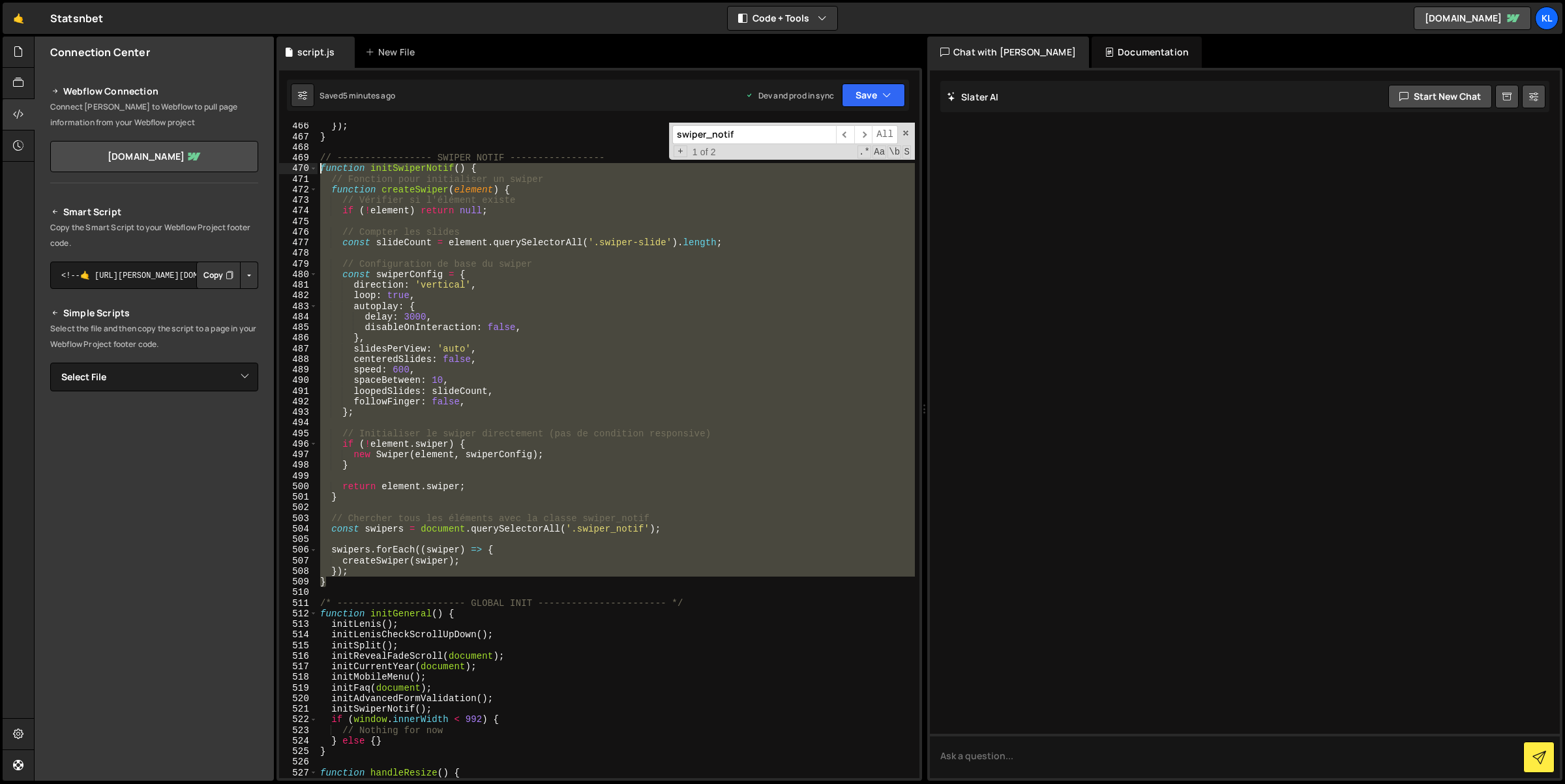
drag, startPoint x: 345, startPoint y: 581, endPoint x: 318, endPoint y: 171, distance: 410.9
click at [318, 171] on div "}) ; } // ----------------- SWIPER NOTIF ----------------- function initSwiperN…" at bounding box center [617, 459] width 598 height 677
click at [508, 394] on div "}) ; } // ----------------- SWIPER NOTIF ----------------- function initSwiperN…" at bounding box center [617, 450] width 598 height 655
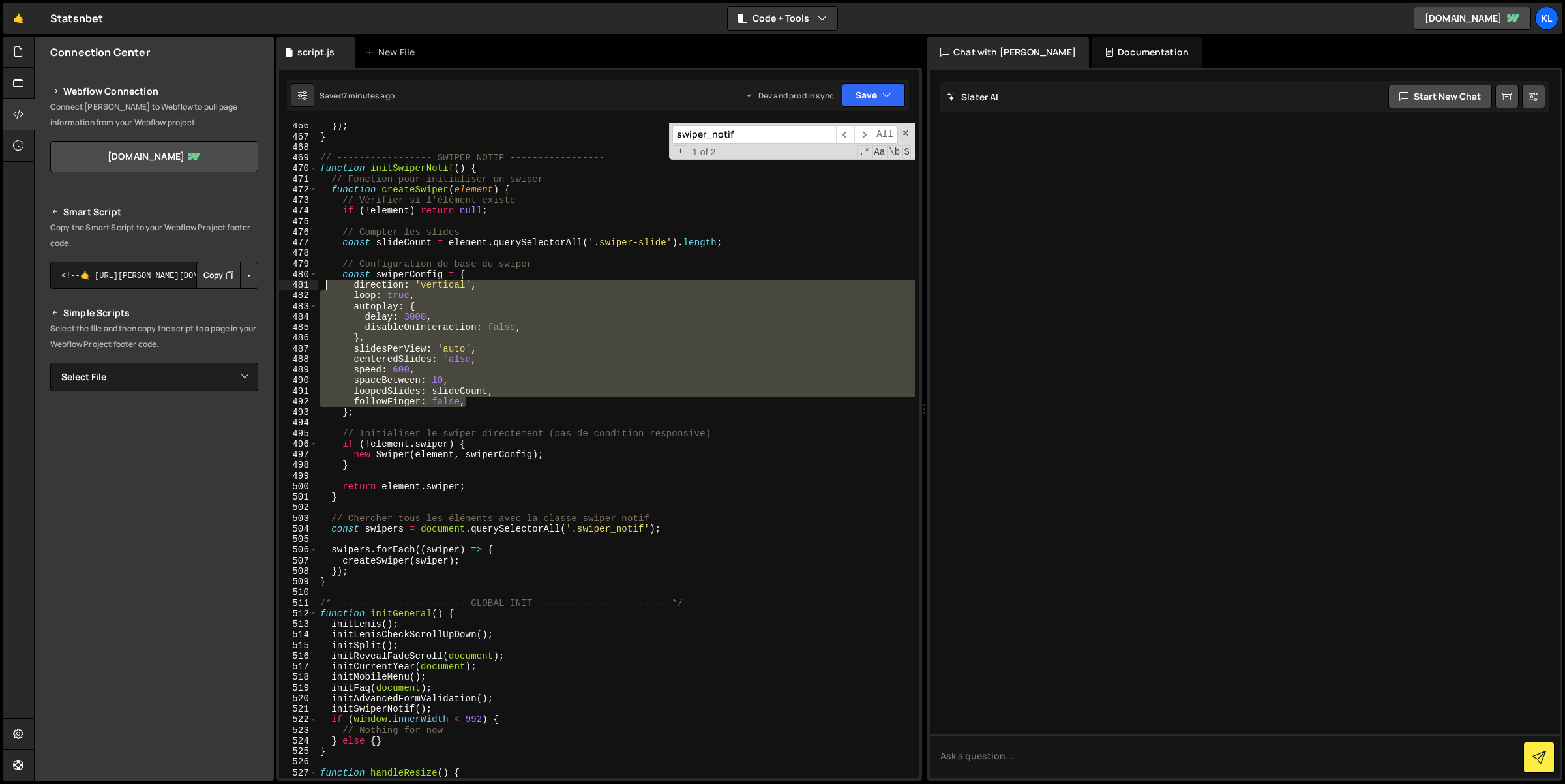
drag, startPoint x: 472, startPoint y: 401, endPoint x: 323, endPoint y: 282, distance: 190.7
click at [323, 282] on div "}) ; } // ----------------- SWIPER NOTIF ----------------- function initSwiperN…" at bounding box center [617, 459] width 598 height 677
paste textarea "initialSlide: 0"
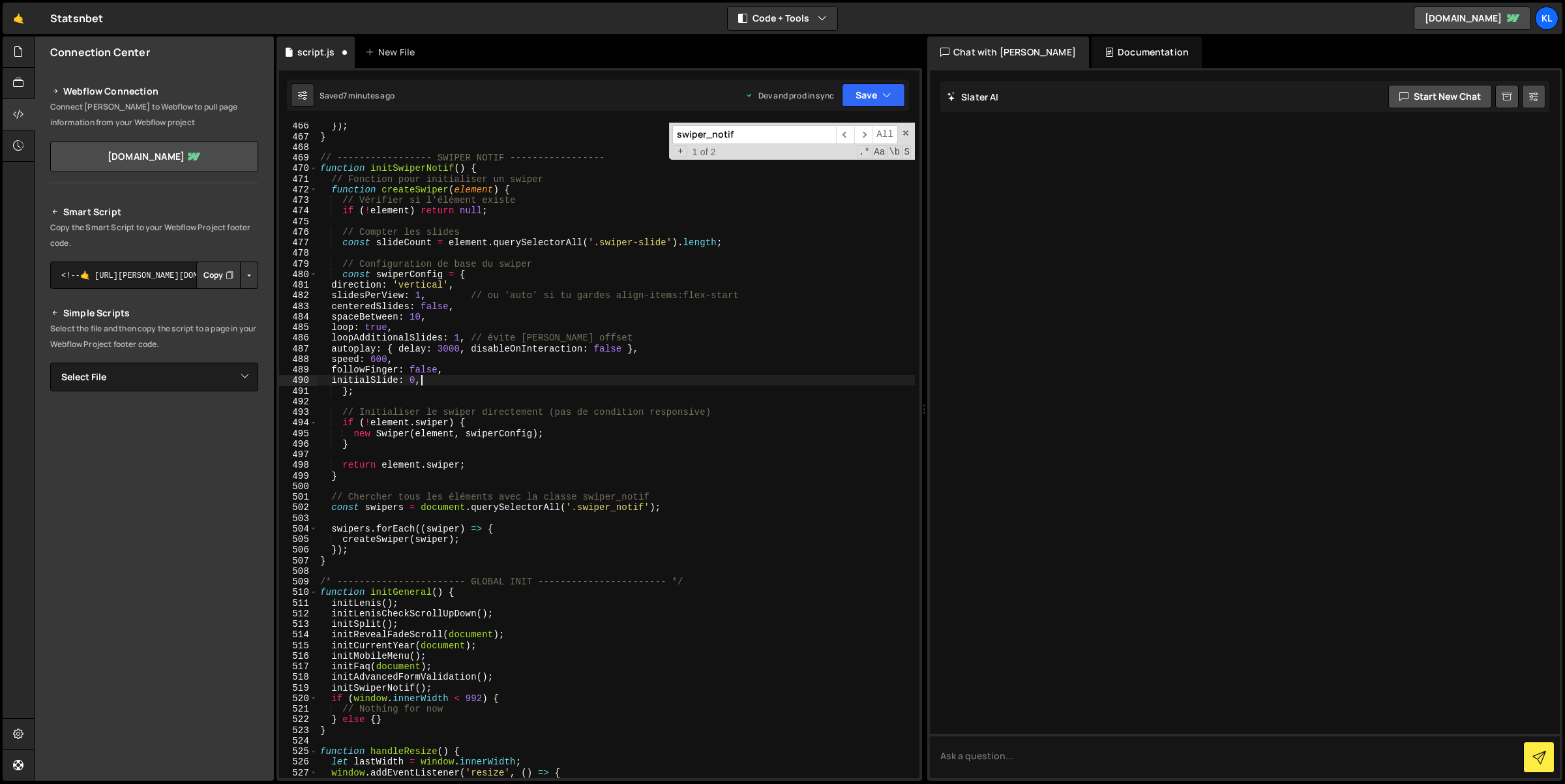
scroll to position [0, 7]
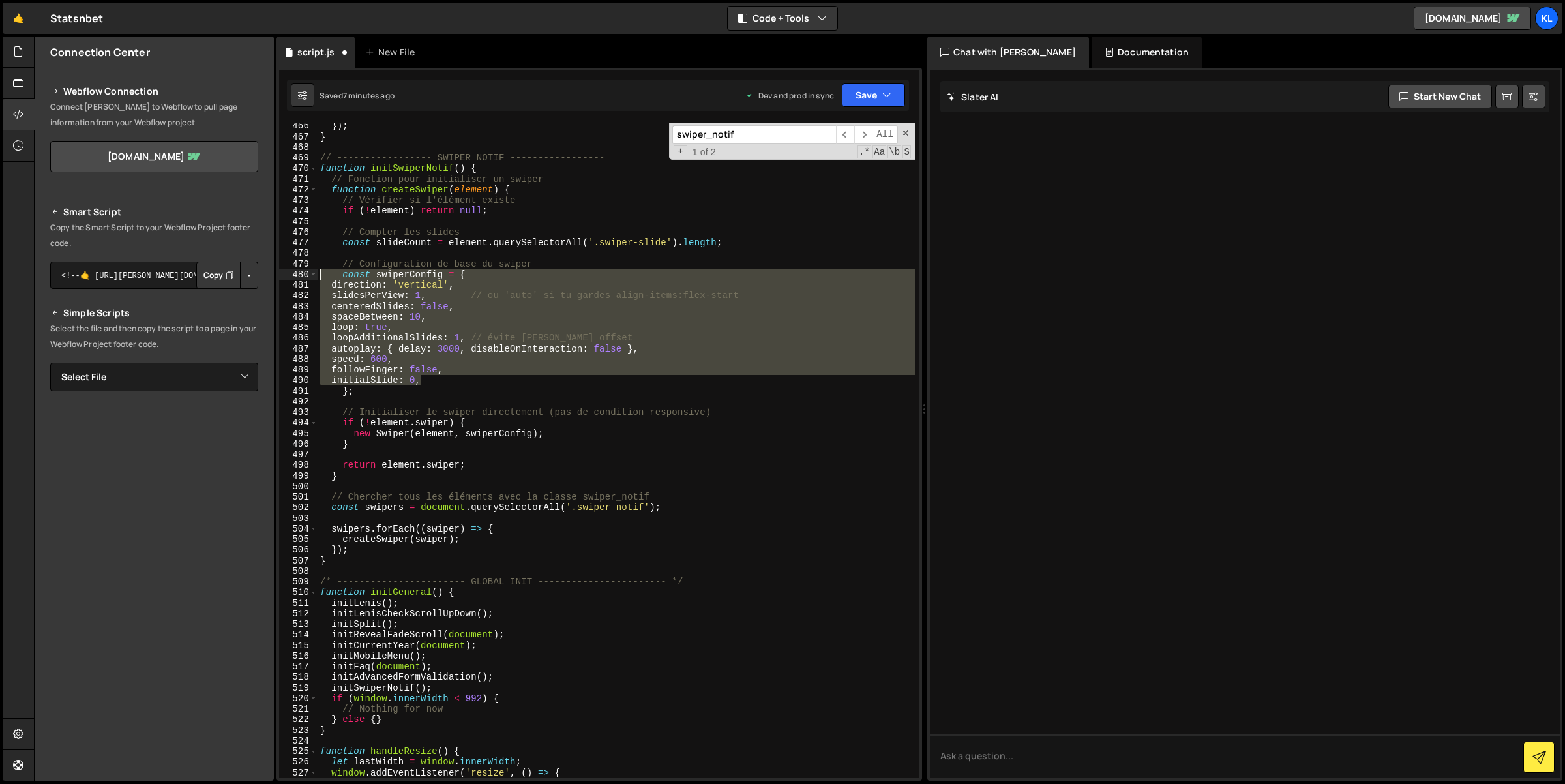
drag, startPoint x: 440, startPoint y: 380, endPoint x: 312, endPoint y: 279, distance: 163.0
click at [312, 279] on div "initialSlide: 0, 466 467 468 469 470 471 472 473 474 475 476 477 478 479 480 48…" at bounding box center [599, 450] width 641 height 655
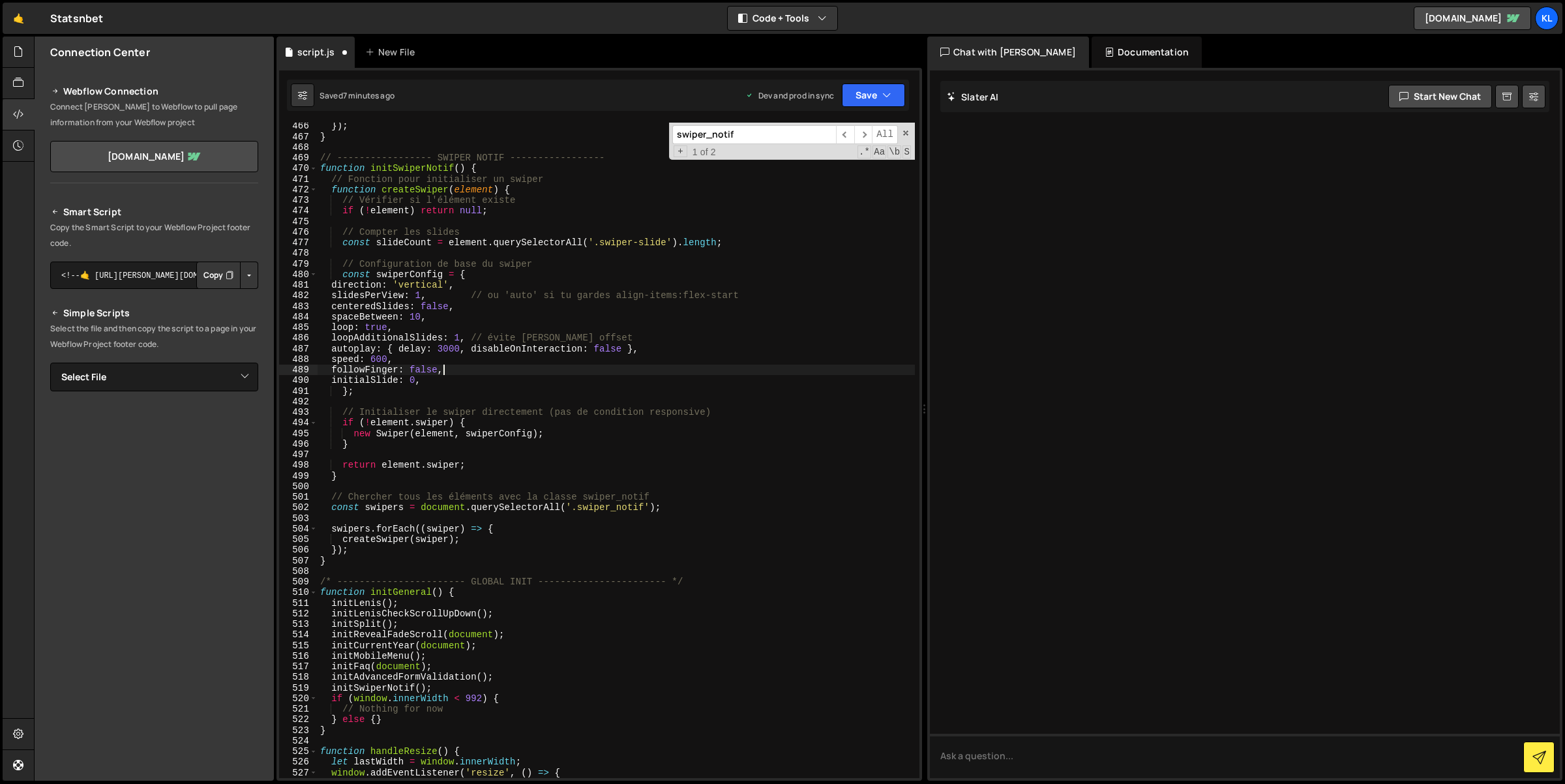
click at [457, 366] on div "}) ; } // ----------------- SWIPER NOTIF ----------------- function initSwiperN…" at bounding box center [617, 459] width 598 height 677
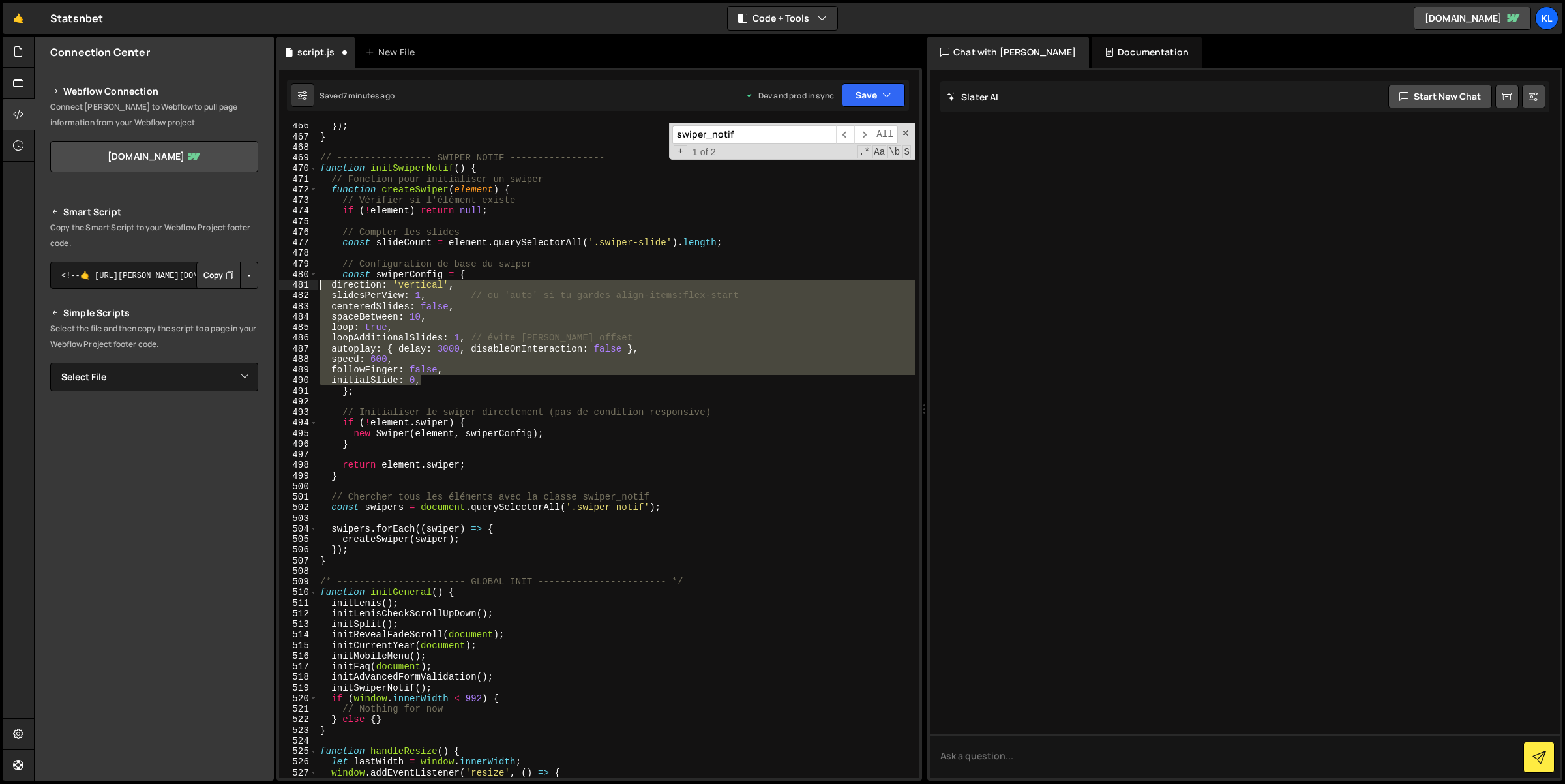
drag, startPoint x: 445, startPoint y: 375, endPoint x: 313, endPoint y: 288, distance: 158.1
click at [313, 288] on div "followFinger: false, 466 467 468 469 470 471 472 473 474 475 476 477 478 479 48…" at bounding box center [599, 450] width 641 height 655
click at [913, 77] on div "direction: 'vertical', slidesPerView: 1, // ou 'auto' si tu gardes align-items:…" at bounding box center [599, 424] width 645 height 713
click at [868, 98] on button "Save" at bounding box center [873, 95] width 64 height 23
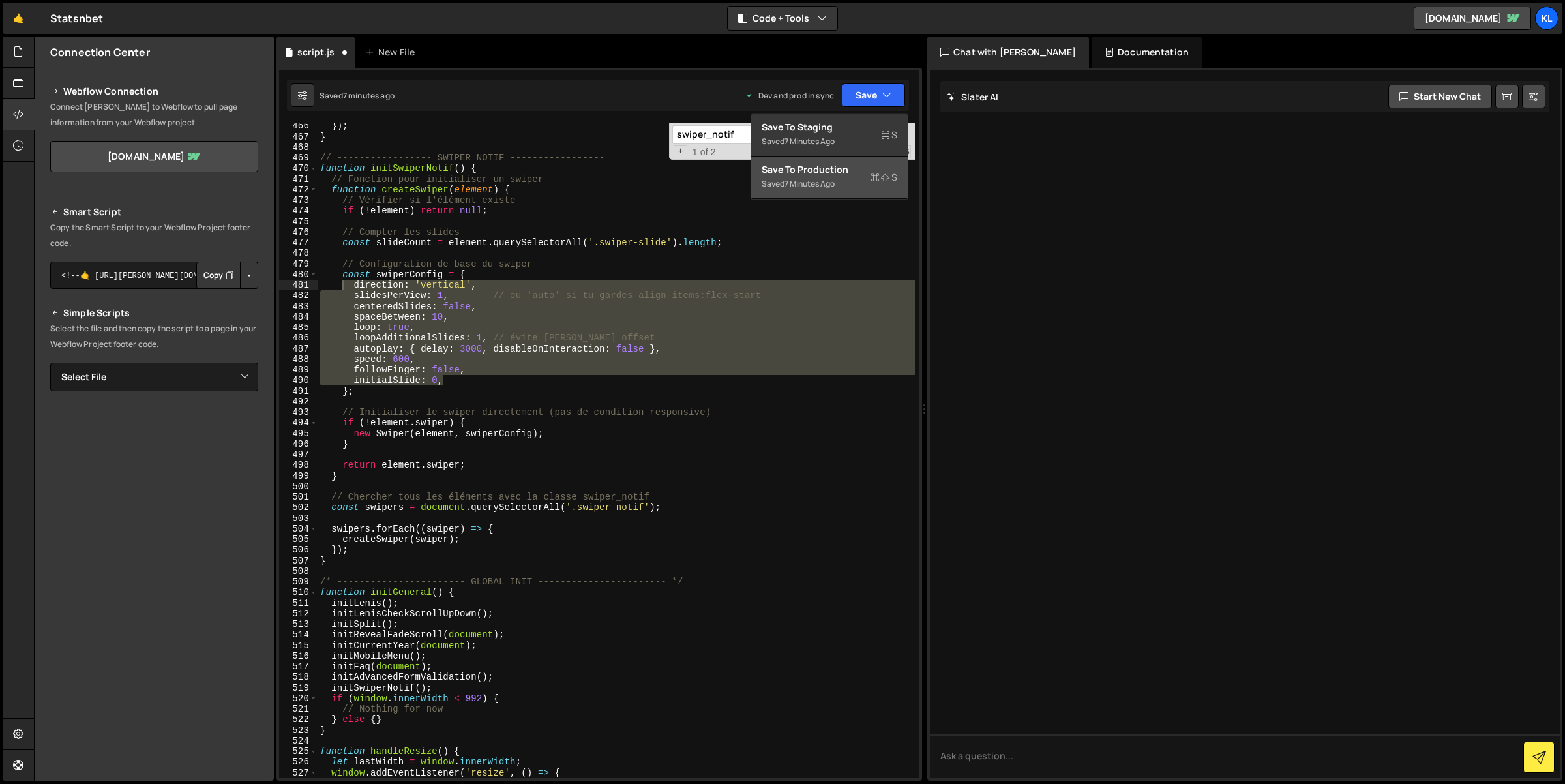
click at [857, 178] on div "Saved 7 minutes ago" at bounding box center [829, 184] width 135 height 16
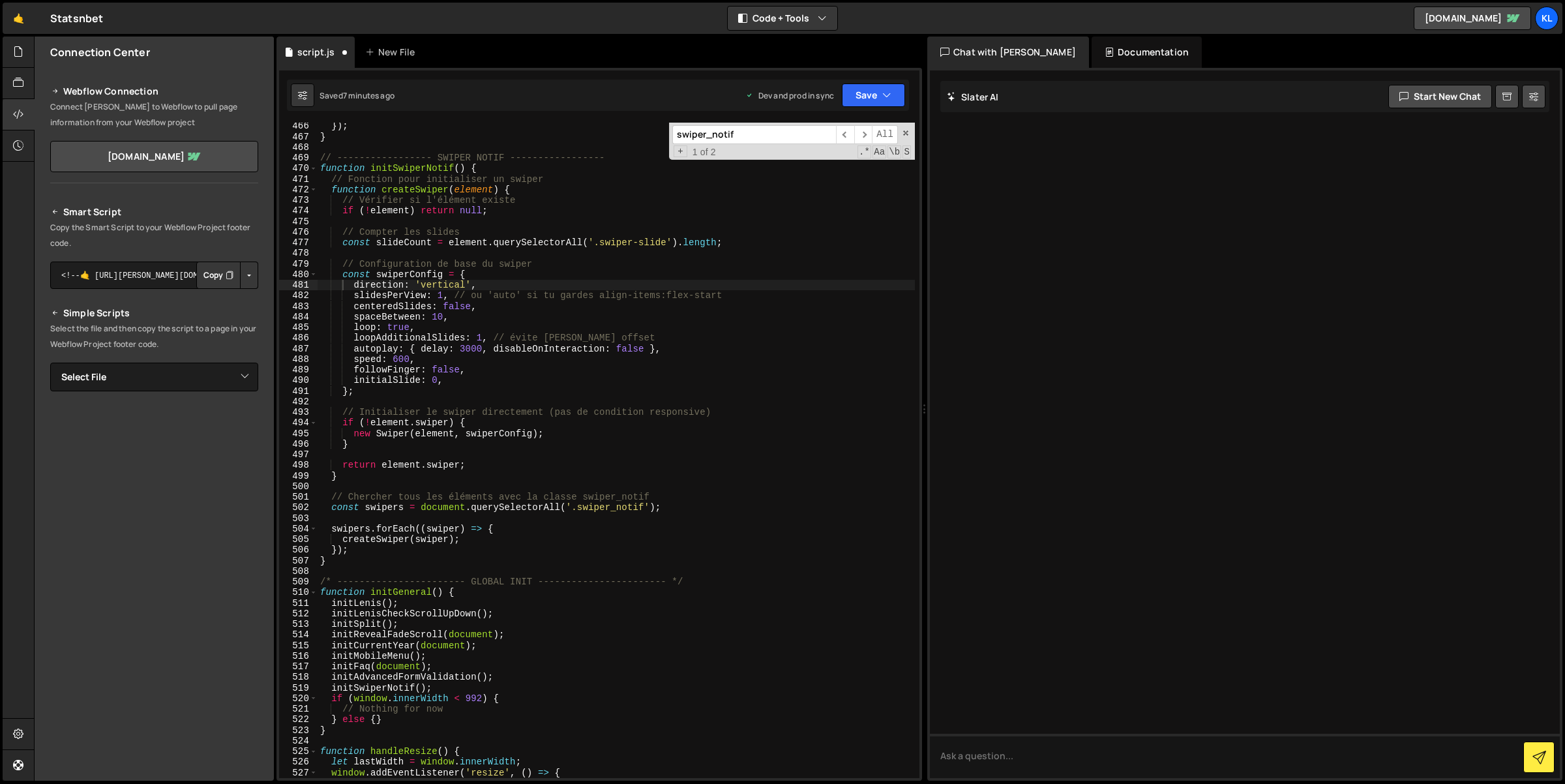
click at [658, 318] on div "}) ; } // ----------------- SWIPER NOTIF ----------------- function initSwiperN…" at bounding box center [617, 459] width 598 height 677
click at [438, 313] on div "}) ; } // ----------------- SWIPER NOTIF ----------------- function initSwiperN…" at bounding box center [617, 459] width 598 height 677
click at [442, 298] on div "}) ; } // ----------------- SWIPER NOTIF ----------------- function initSwiperN…" at bounding box center [617, 459] width 598 height 677
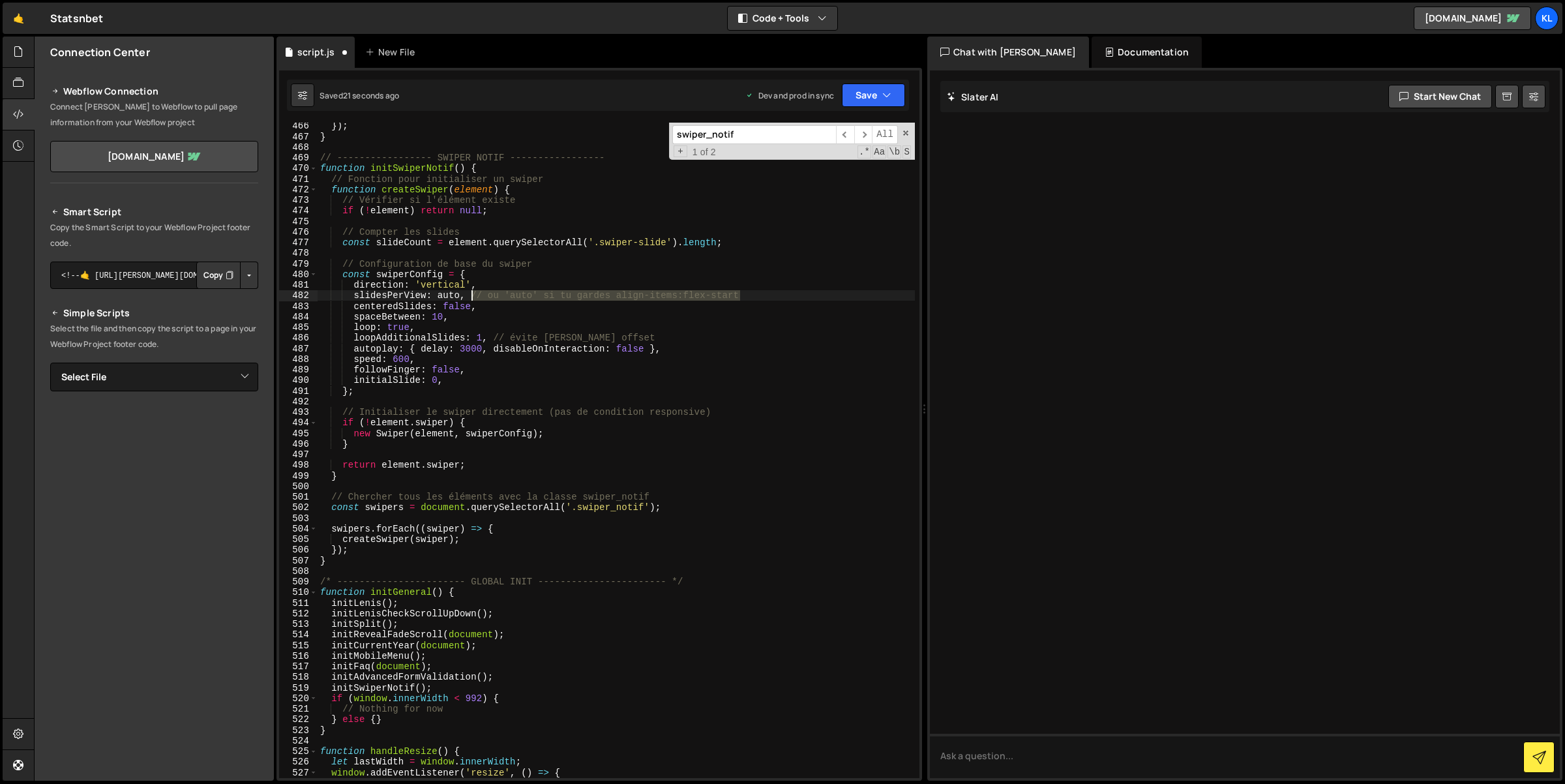
drag, startPoint x: 771, startPoint y: 295, endPoint x: 472, endPoint y: 294, distance: 299.0
click at [472, 294] on div "}) ; } // ----------------- SWIPER NOTIF ----------------- function initSwiperN…" at bounding box center [617, 459] width 598 height 677
click at [857, 93] on button "Save" at bounding box center [873, 95] width 64 height 23
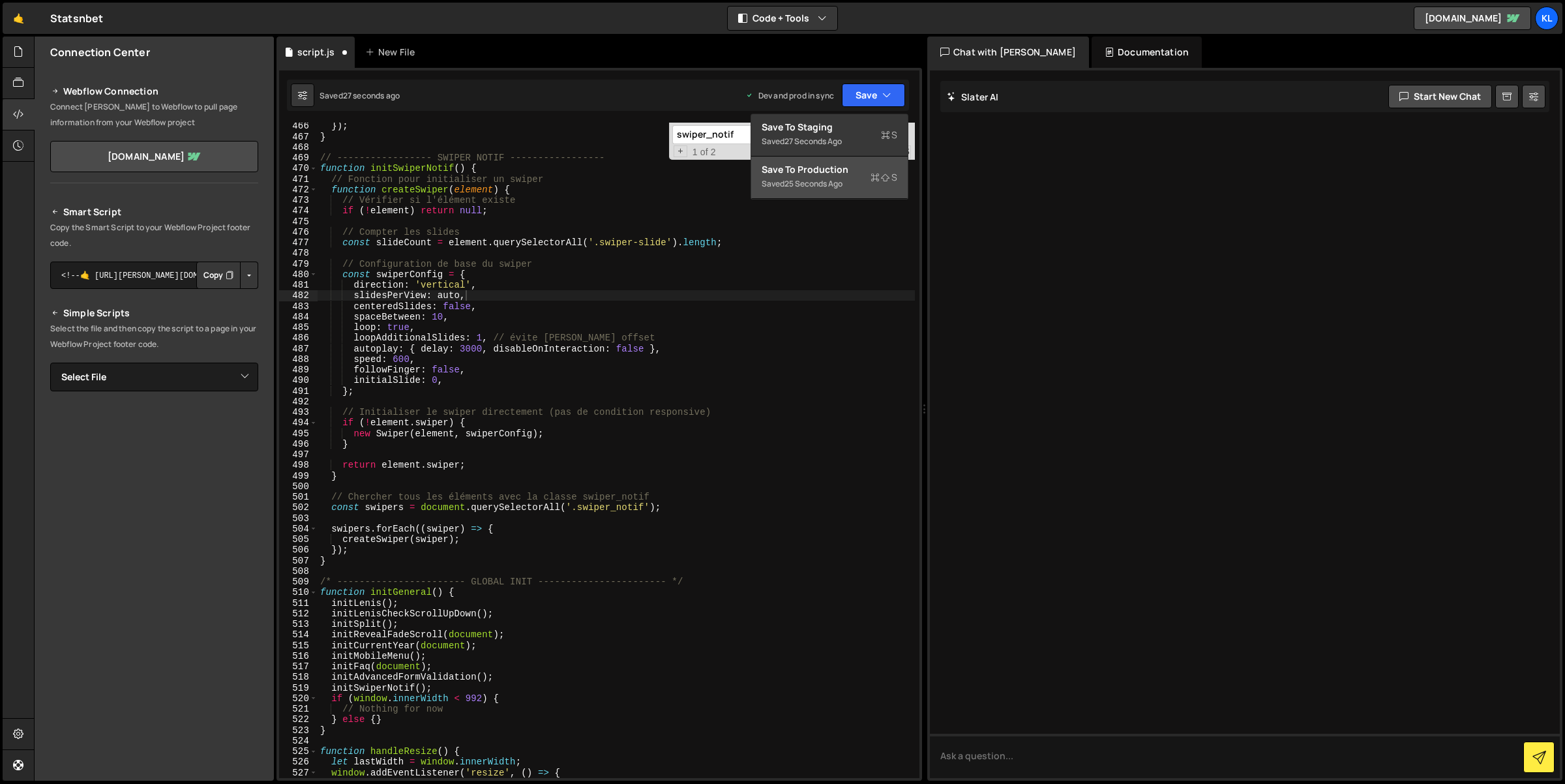
click at [851, 178] on div "Saved 25 seconds ago" at bounding box center [829, 184] width 135 height 16
click at [505, 290] on div "}) ; } // ----------------- SWIPER NOTIF ----------------- function initSwiperN…" at bounding box center [617, 459] width 598 height 677
type textarea "}"
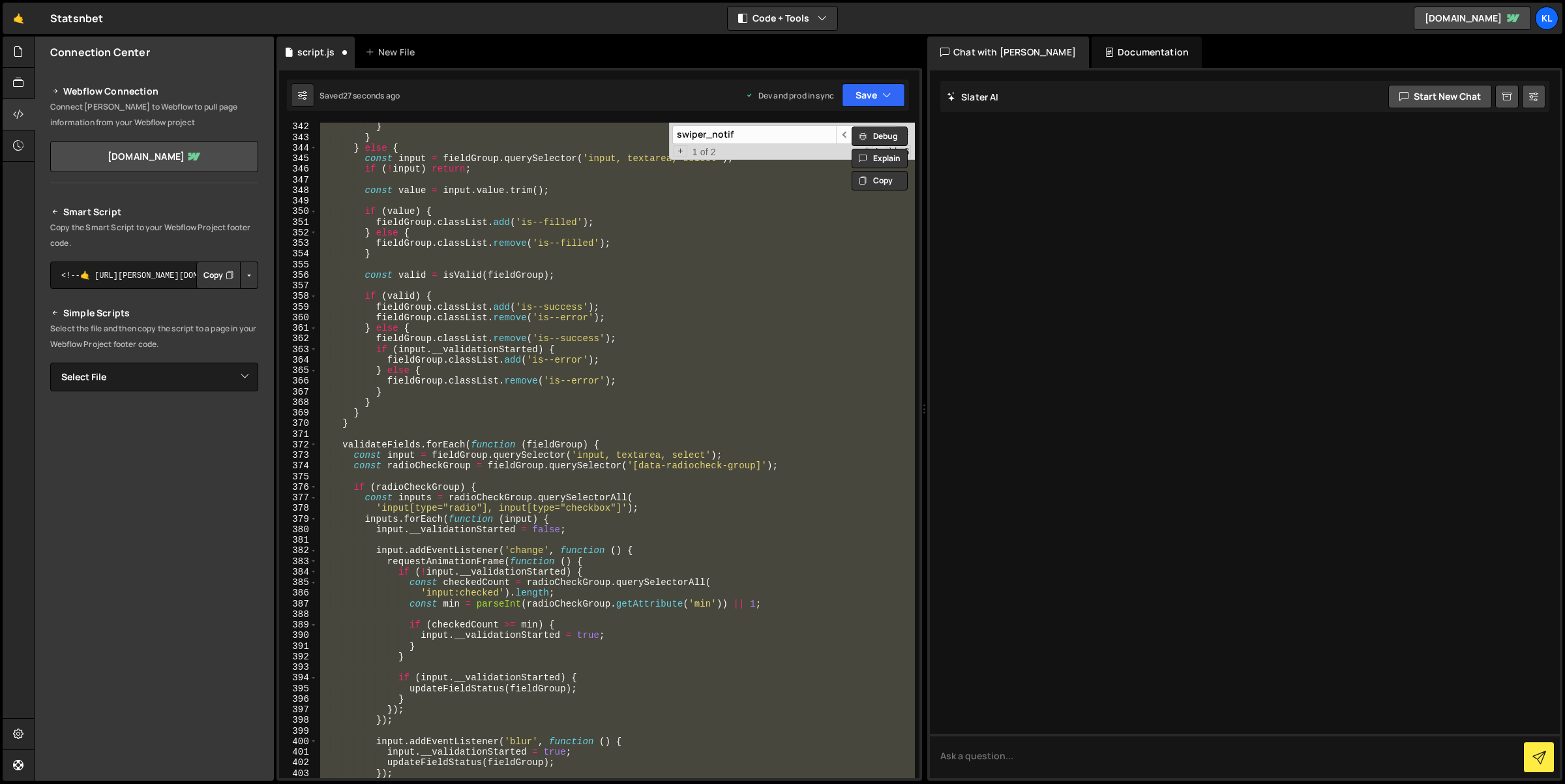
click at [505, 290] on div "} } } else { const input = fieldGroup . querySelector ( 'input, textarea, selec…" at bounding box center [617, 450] width 598 height 655
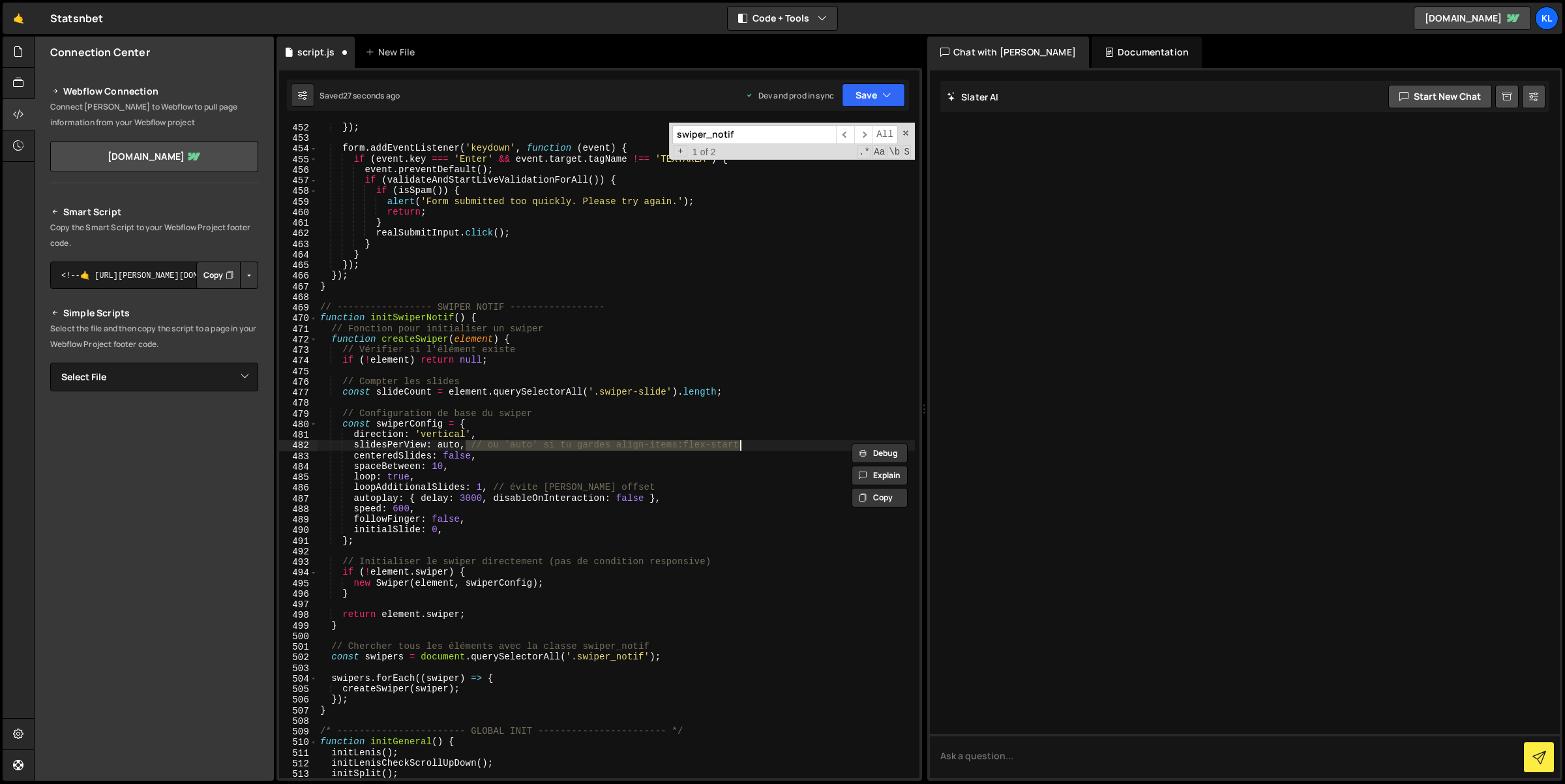
scroll to position [4779, 0]
click at [900, 78] on div "slidesPerView: auto, 452 453 454 455 456 457 458 459 460 461 462 463 464 465 46…" at bounding box center [599, 424] width 645 height 713
click at [891, 89] on button "Save" at bounding box center [873, 95] width 64 height 23
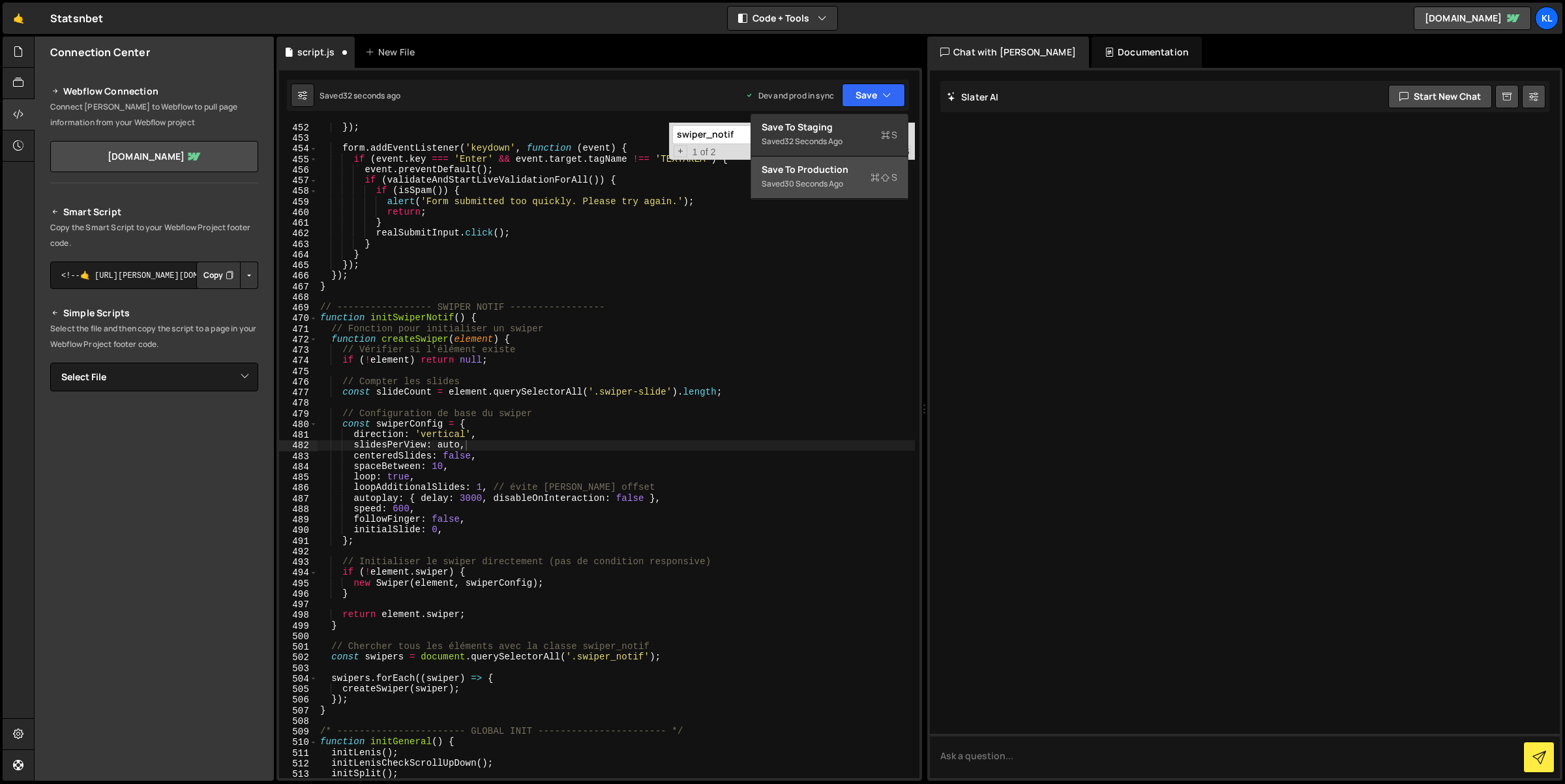
click at [856, 163] on div "Save to Production S" at bounding box center [829, 169] width 135 height 13
click at [439, 446] on div "}) ; form . addEventListener ( 'keydown' , function ( event ) { if ( event . ke…" at bounding box center [617, 460] width 598 height 677
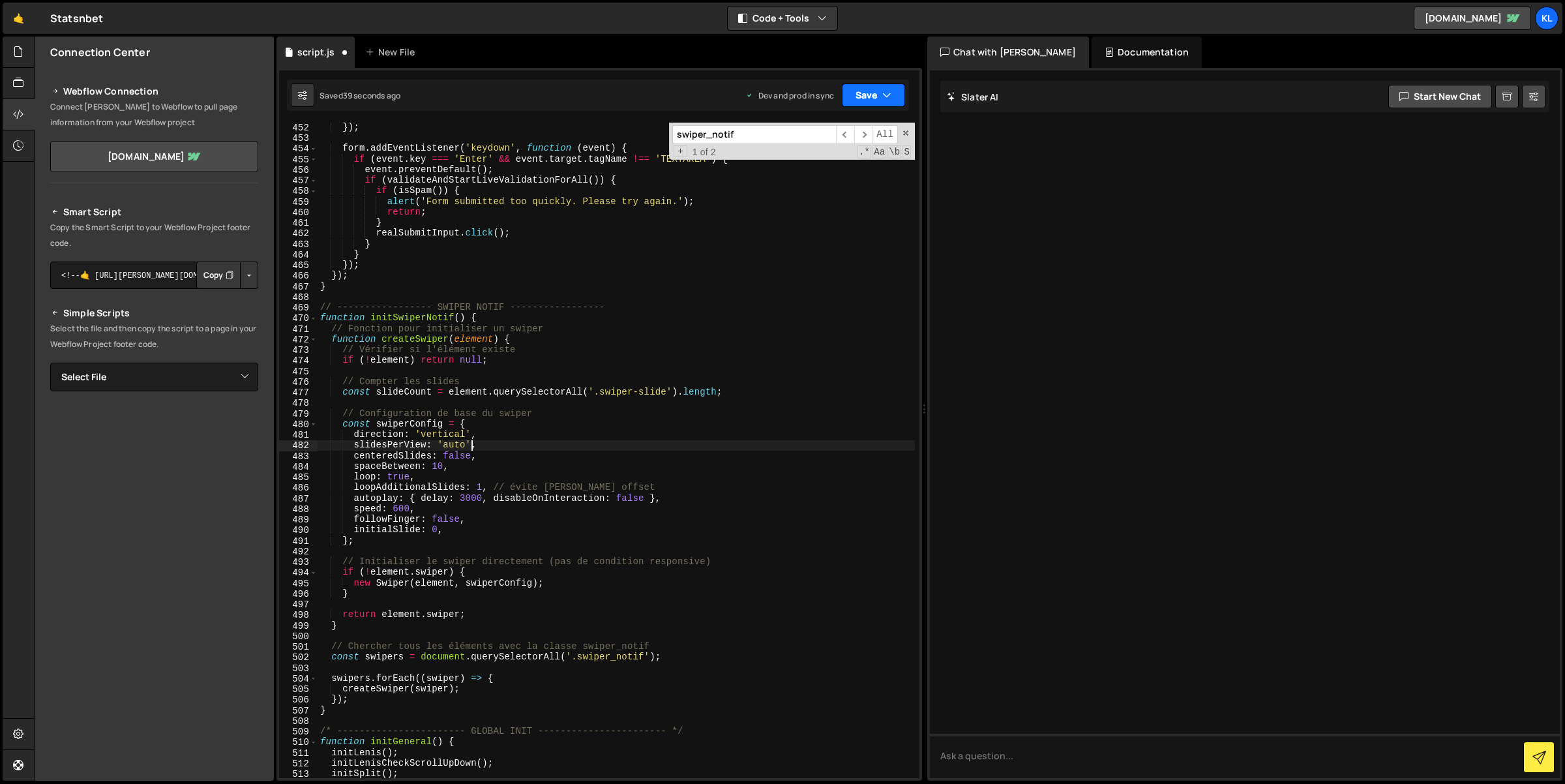
click at [876, 94] on button "Save" at bounding box center [873, 95] width 64 height 23
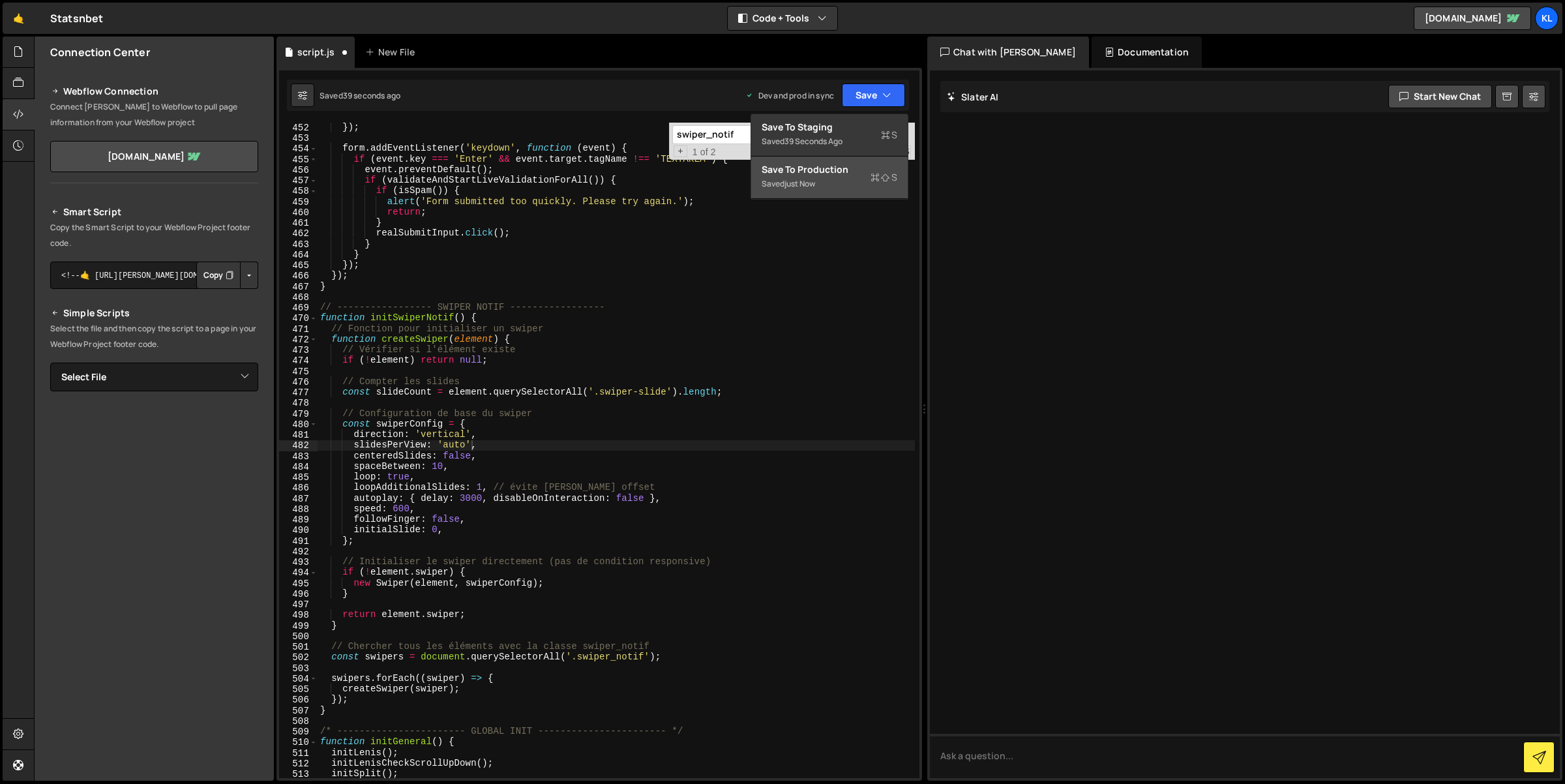
click at [859, 184] on div "Saved just now" at bounding box center [829, 184] width 135 height 16
click at [455, 448] on div "}) ; form . addEventListener ( 'keydown' , function ( event ) { if ( event . ke…" at bounding box center [617, 460] width 598 height 677
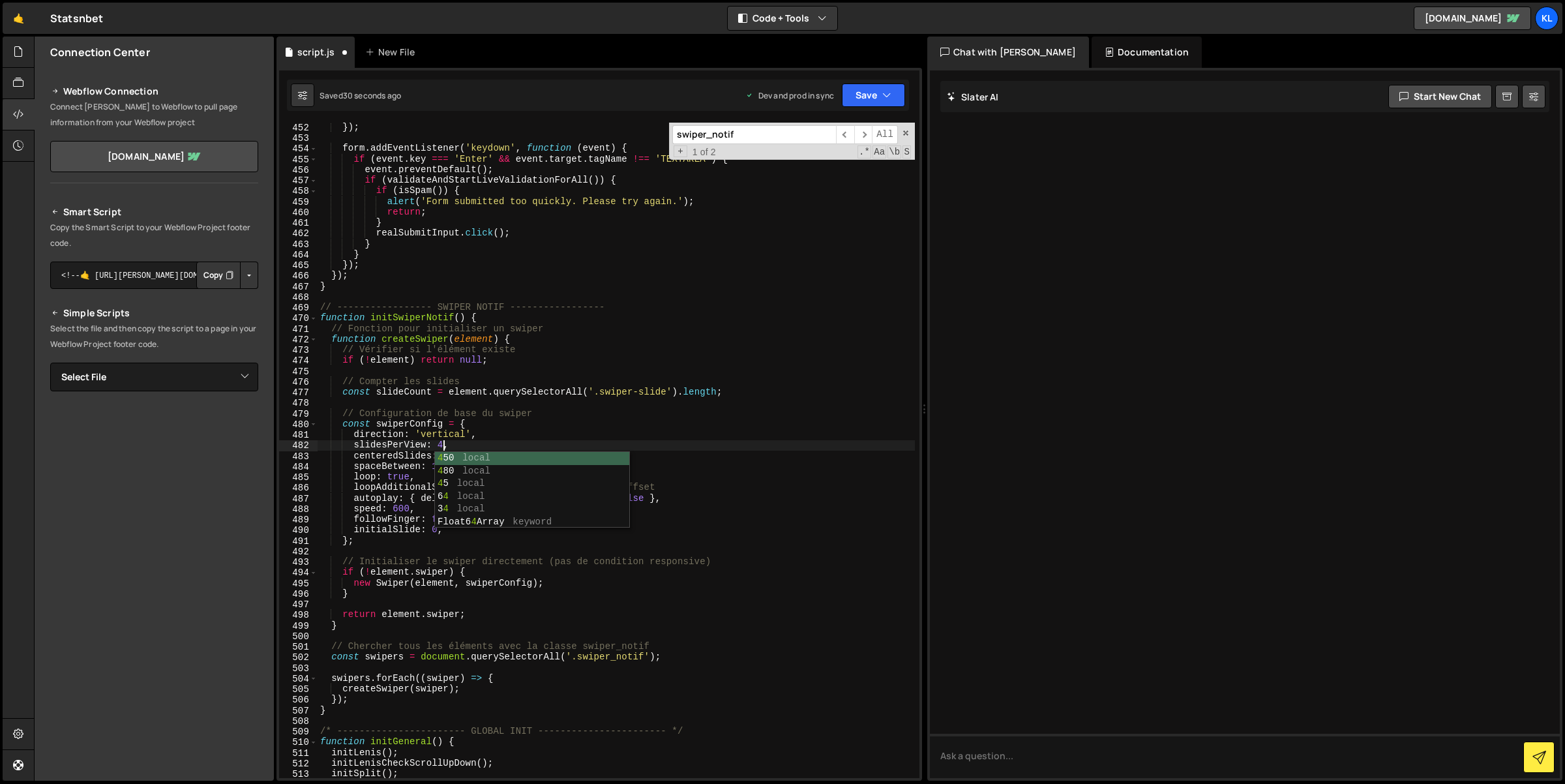
scroll to position [0, 8]
click at [727, 360] on div "}) ; form . addEventListener ( 'keydown' , function ( event ) { if ( event . ke…" at bounding box center [617, 460] width 598 height 677
click at [874, 77] on div "if (!element) return null; 452 453 454 455 456 457 458 459 460 461 462 463 464 …" at bounding box center [599, 424] width 645 height 713
click at [874, 85] on button "Save" at bounding box center [873, 95] width 64 height 23
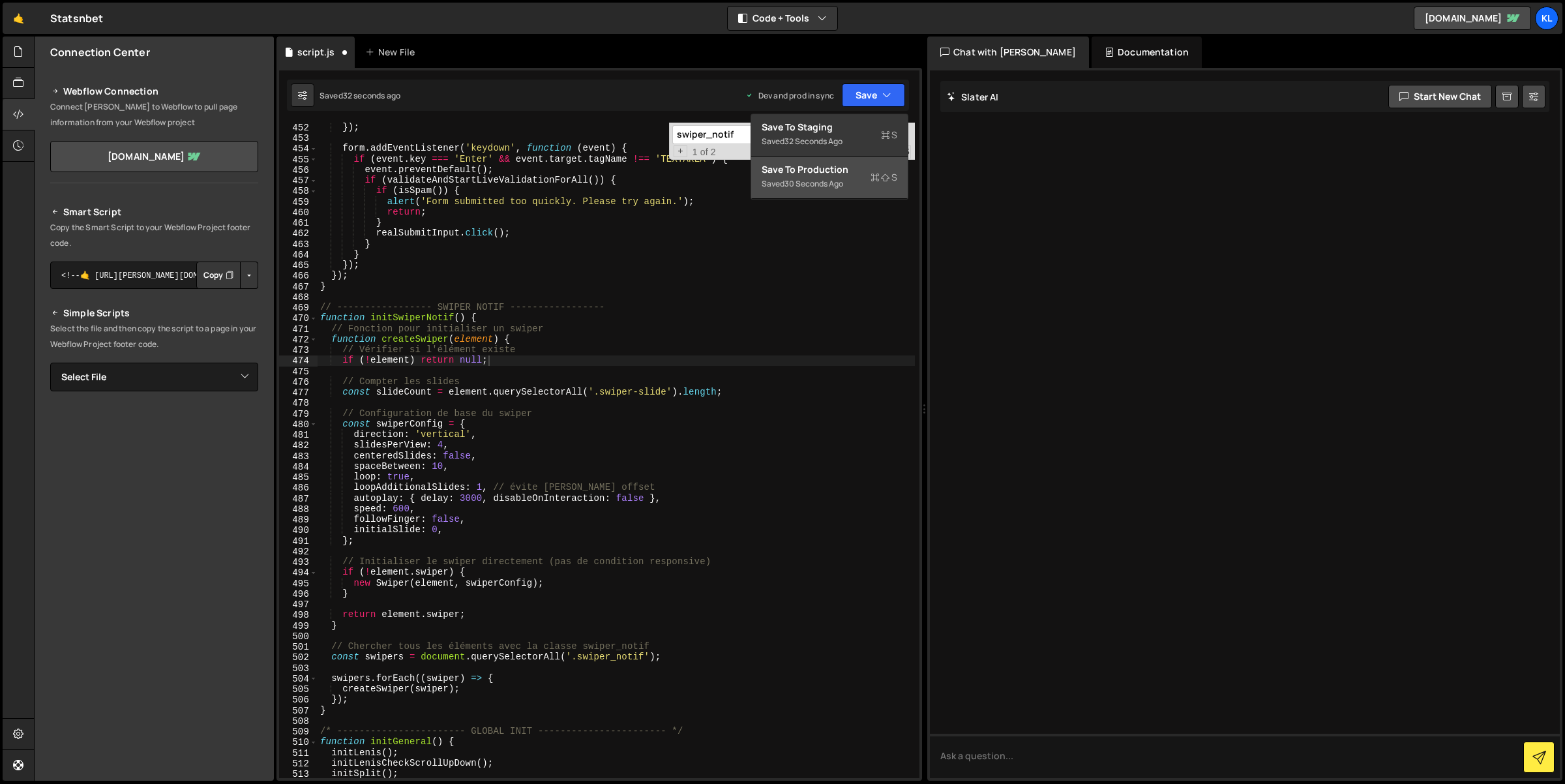
click at [862, 176] on div "Saved 30 seconds ago" at bounding box center [829, 184] width 135 height 16
click at [903, 135] on span at bounding box center [905, 133] width 9 height 9
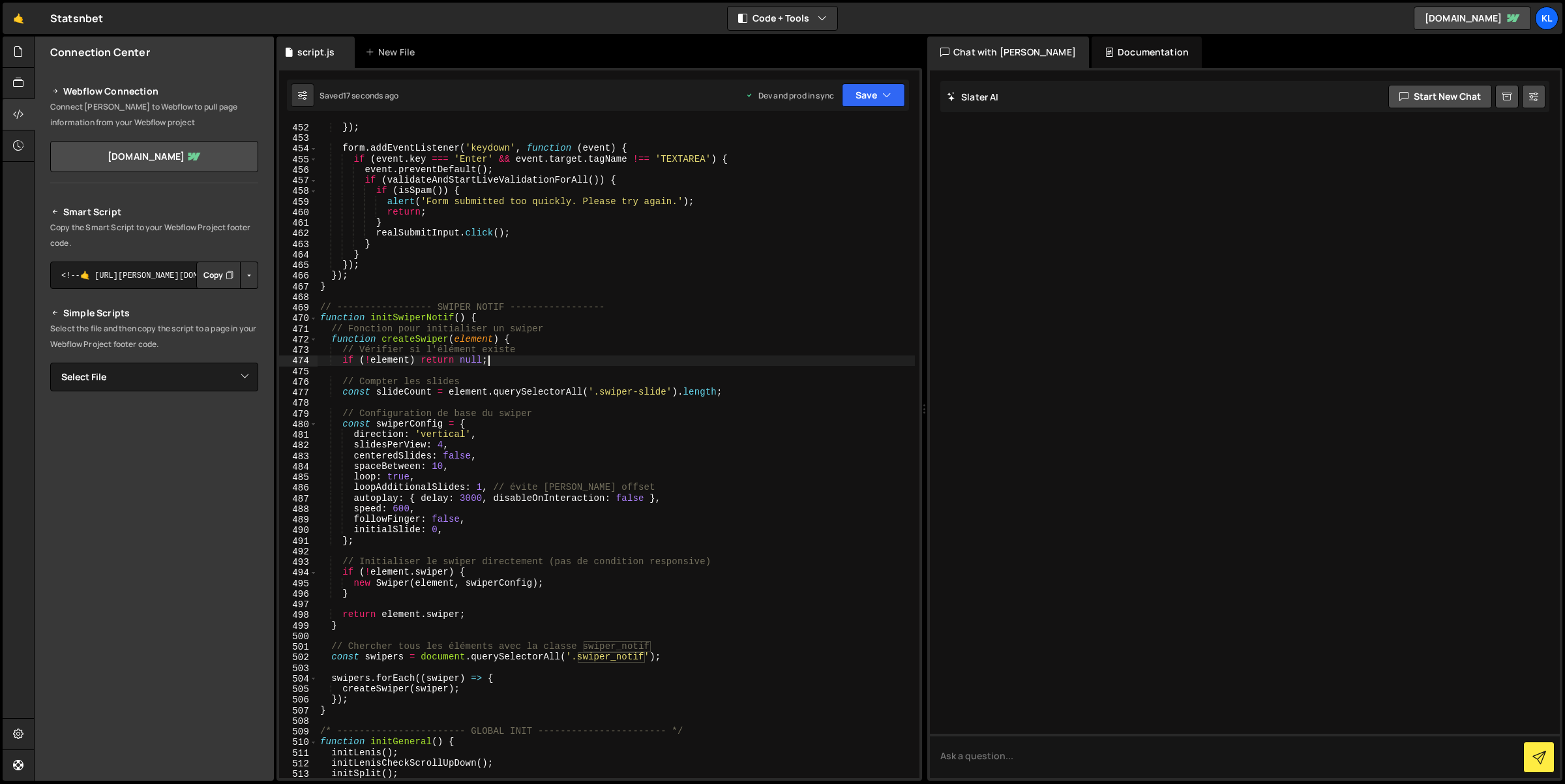
click at [444, 447] on div "}) ; form . addEventListener ( 'keydown' , function ( event ) { if ( event . ke…" at bounding box center [617, 460] width 598 height 677
click at [889, 94] on icon "button" at bounding box center [887, 95] width 9 height 13
click at [866, 176] on div "Saved 18 seconds ago" at bounding box center [829, 184] width 135 height 16
click at [456, 441] on div "}) ; form . addEventListener ( 'keydown' , function ( event ) { if ( event . ke…" at bounding box center [617, 460] width 598 height 677
click at [440, 442] on div "}) ; form . addEventListener ( 'keydown' , function ( event ) { if ( event . ke…" at bounding box center [617, 460] width 598 height 677
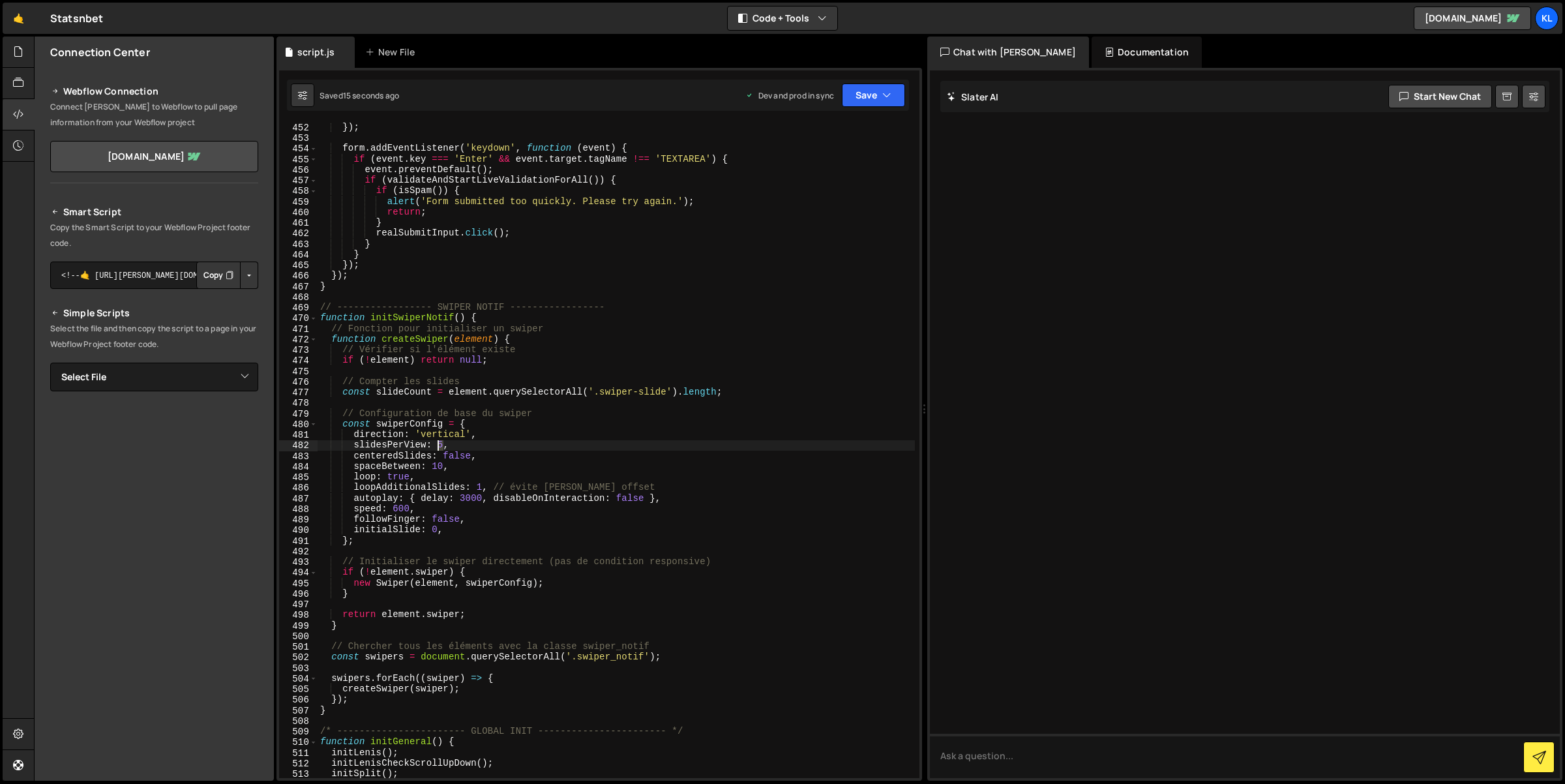
click at [440, 442] on div "}) ; form . addEventListener ( 'keydown' , function ( event ) { if ( event . ke…" at bounding box center [617, 460] width 598 height 677
click at [864, 96] on button "Save" at bounding box center [873, 95] width 64 height 23
click at [838, 159] on button "Save to Production S Saved 18 seconds ago" at bounding box center [829, 178] width 157 height 42
click at [511, 444] on div "}) ; form . addEventListener ( 'keydown' , function ( event ) { if ( event . ke…" at bounding box center [617, 460] width 598 height 677
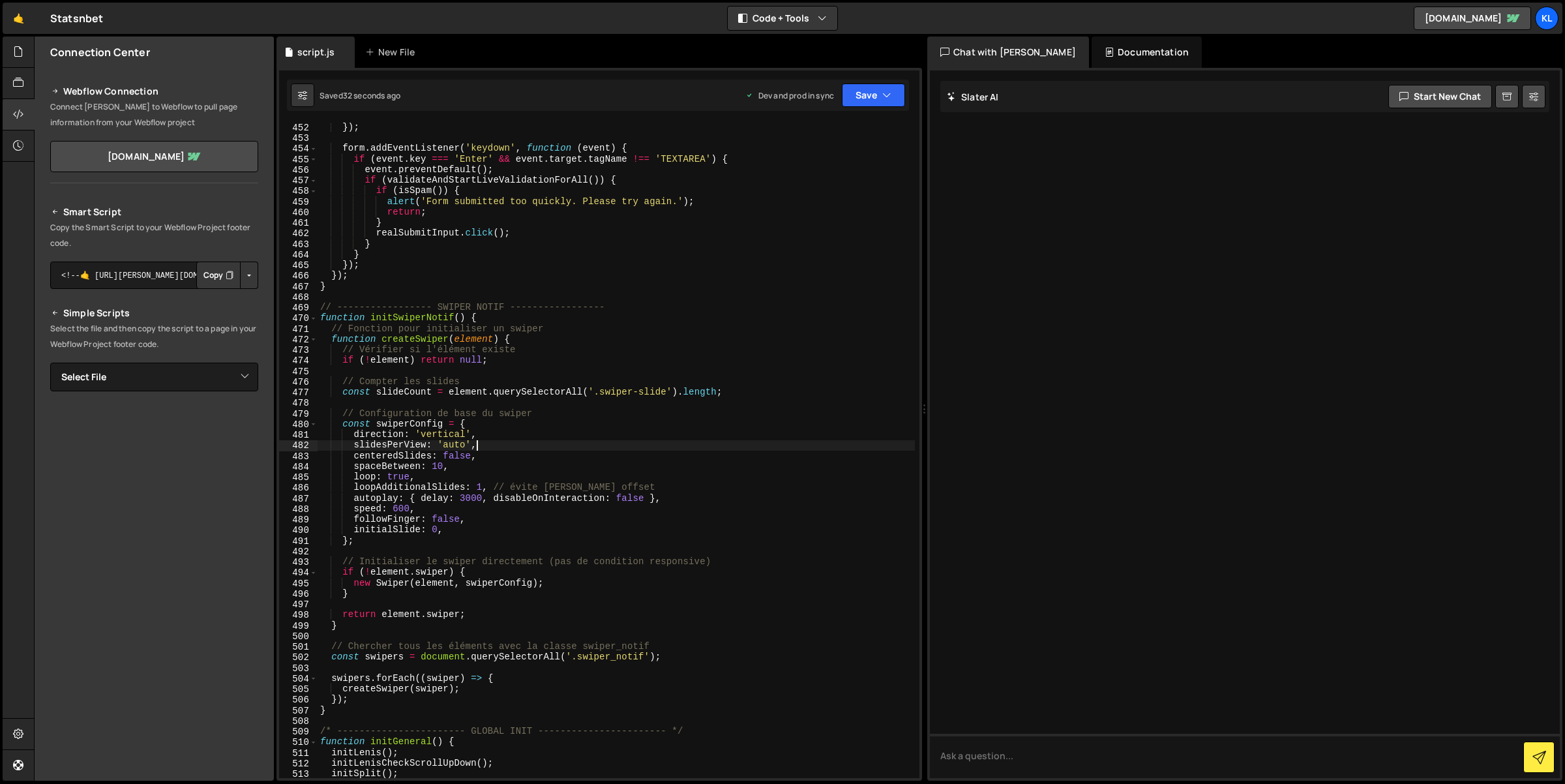
click at [455, 445] on div "}) ; form . addEventListener ( 'keydown' , function ( event ) { if ( event . ke…" at bounding box center [617, 460] width 598 height 677
drag, startPoint x: 635, startPoint y: 489, endPoint x: 494, endPoint y: 487, distance: 141.0
click at [494, 487] on div "}) ; form . addEventListener ( 'keydown' , function ( event ) { if ( event . ke…" at bounding box center [617, 460] width 598 height 677
type textarea "loopAdditionalSlides: 1,"
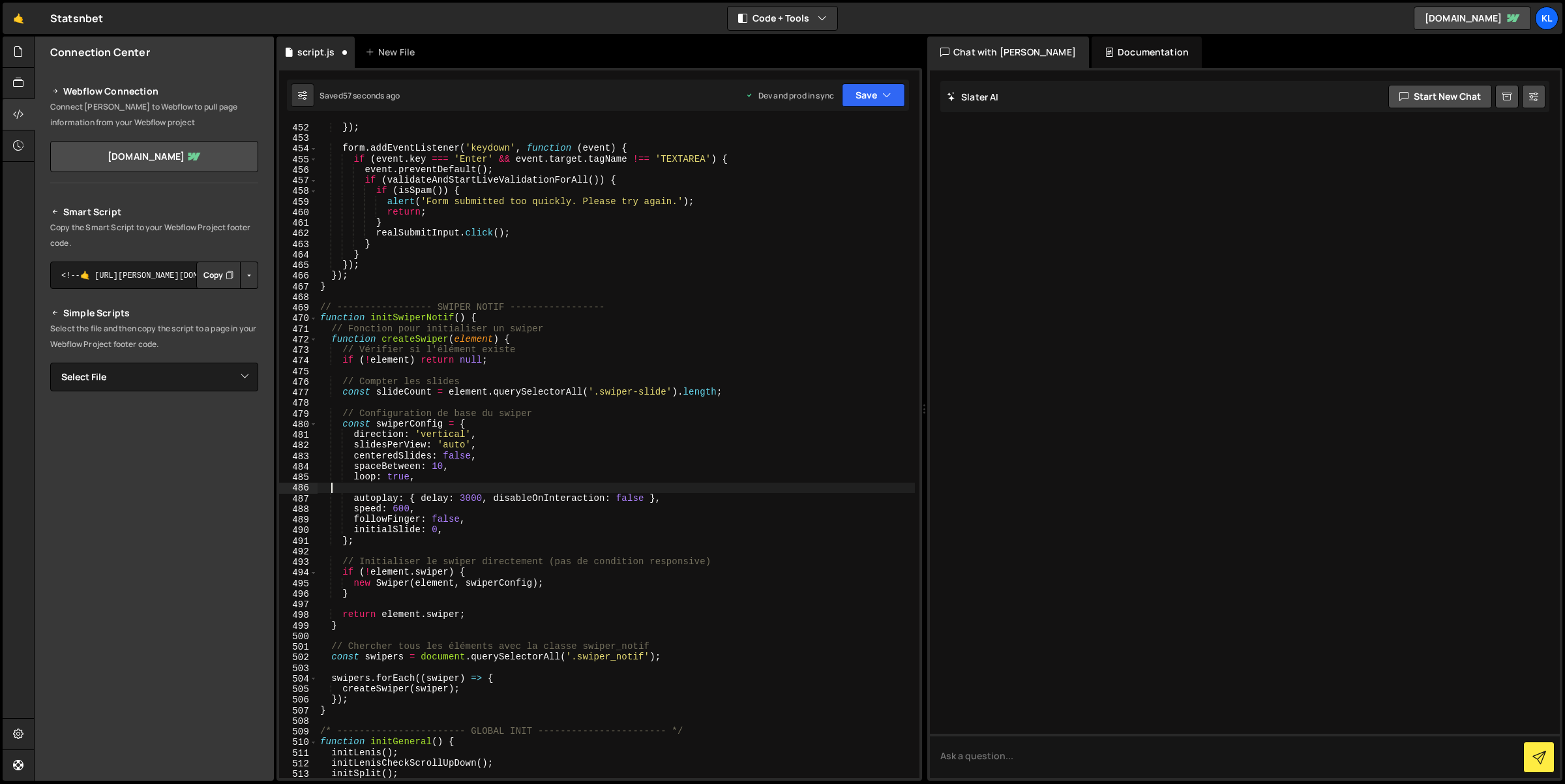
scroll to position [0, 0]
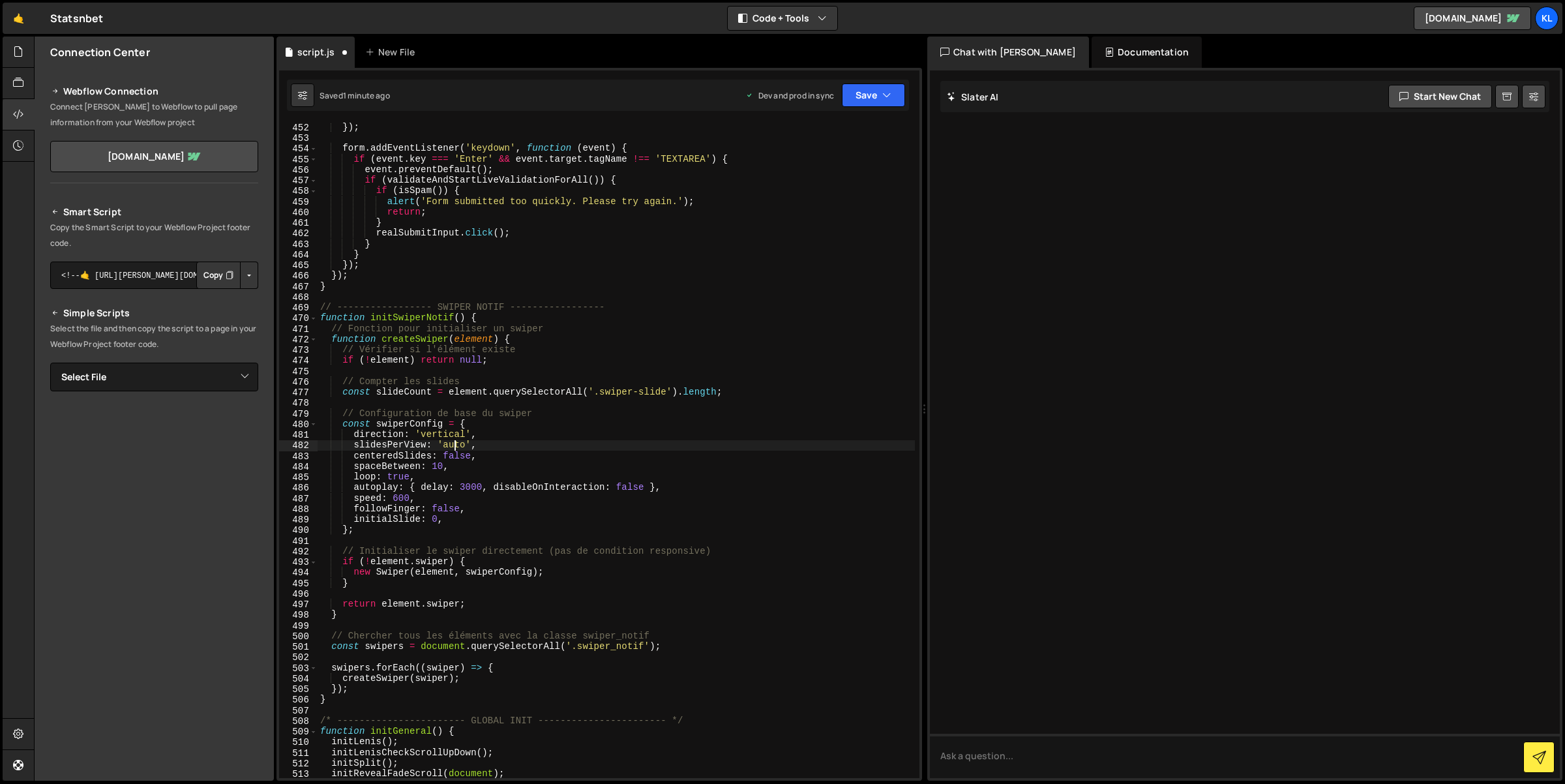
click at [452, 446] on div "}) ; form . addEventListener ( 'keydown' , function ( event ) { if ( event . ke…" at bounding box center [617, 460] width 598 height 677
click at [890, 90] on icon "button" at bounding box center [887, 95] width 9 height 13
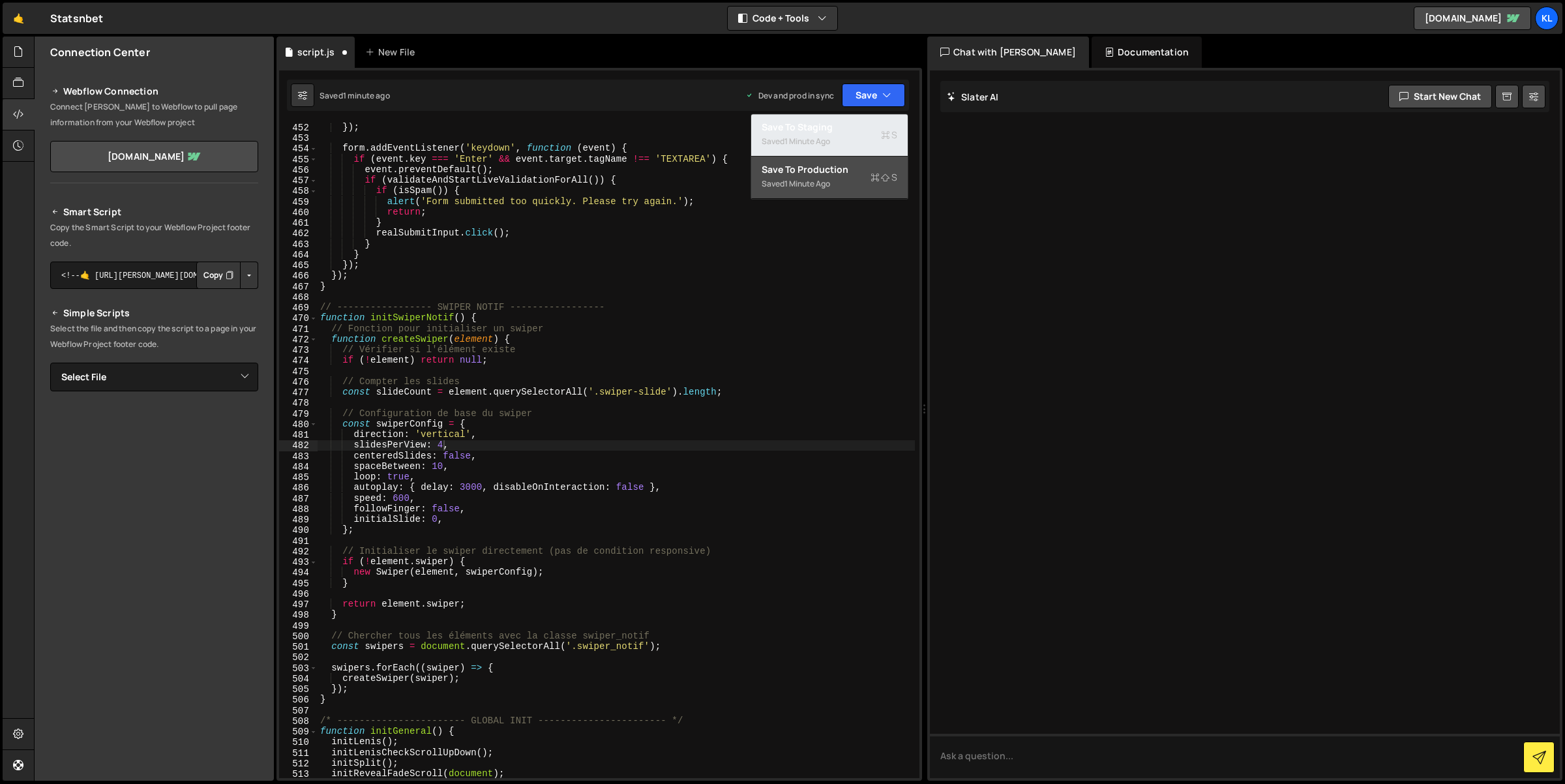
drag, startPoint x: 883, startPoint y: 119, endPoint x: 861, endPoint y: 174, distance: 59.2
click at [861, 174] on div "Save to Staging S Saved 1 minute ago Save to Production S Saved 1 minute ago Sa…" at bounding box center [829, 157] width 158 height 86
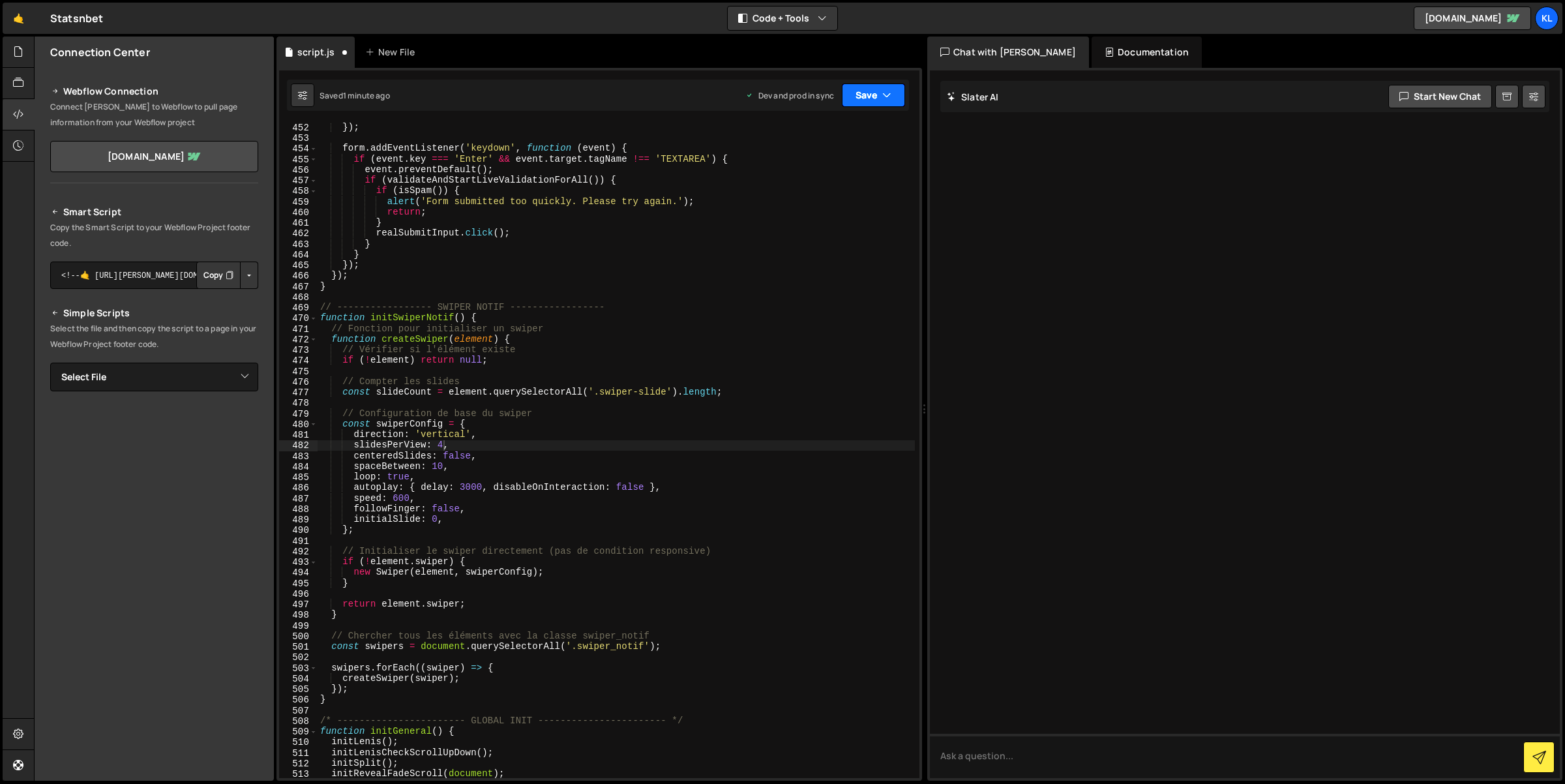
click at [892, 88] on button "Save" at bounding box center [873, 95] width 64 height 23
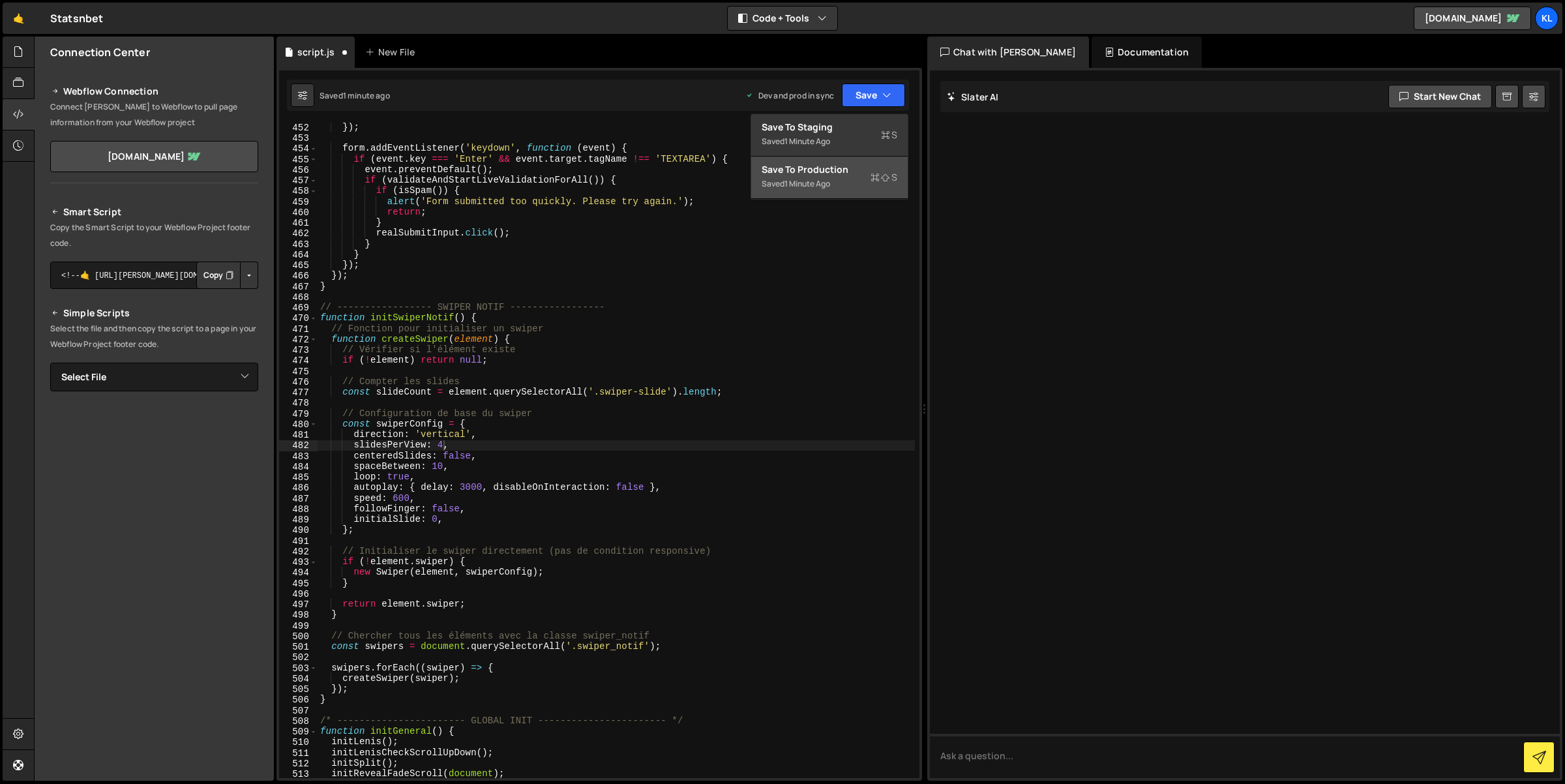
click at [851, 165] on div "Save to Production S" at bounding box center [829, 169] width 135 height 13
click at [516, 458] on div "}) ; form . addEventListener ( 'keydown' , function ( event ) { if ( event . ke…" at bounding box center [617, 460] width 598 height 677
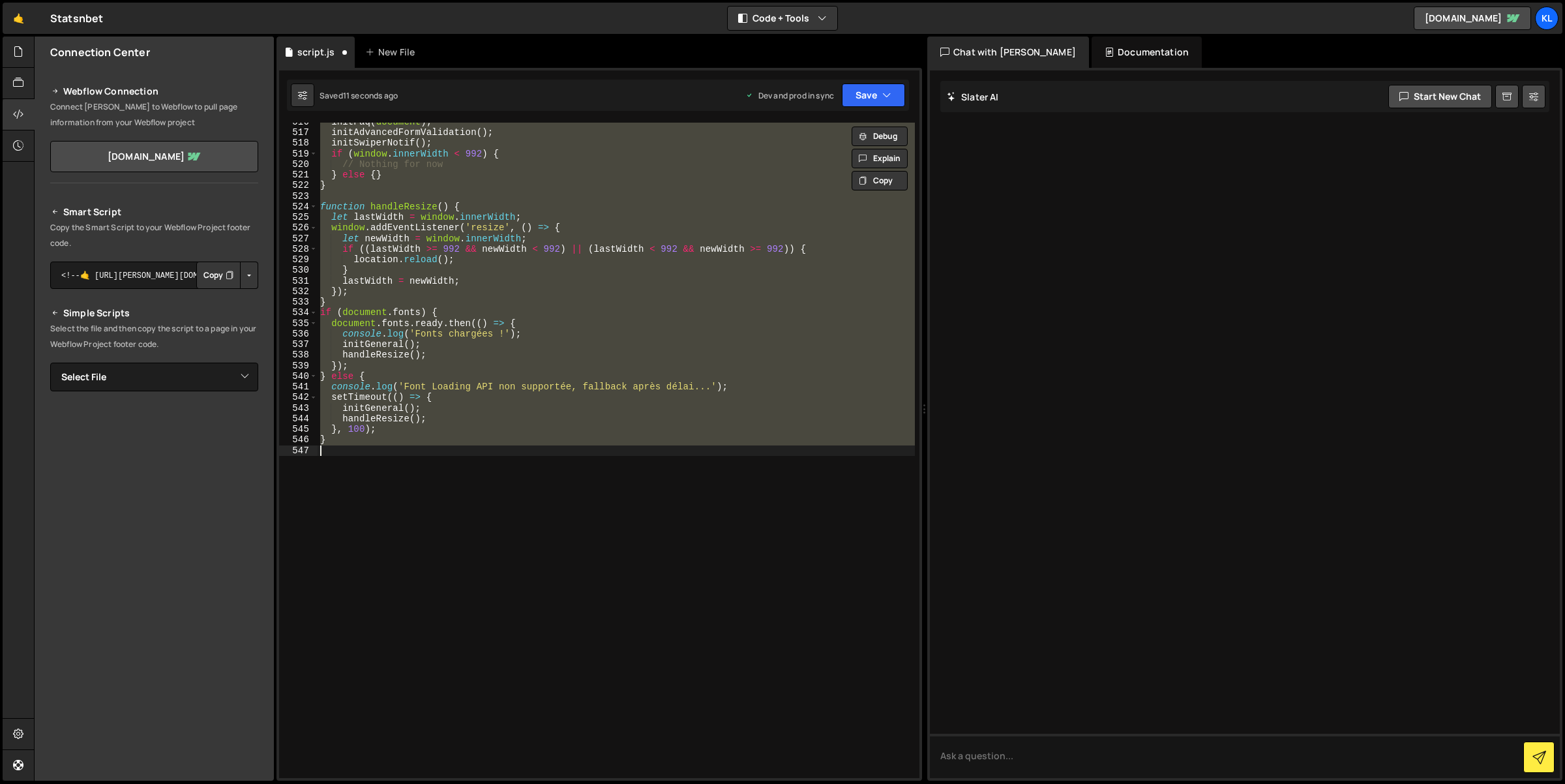
scroll to position [4768, 0]
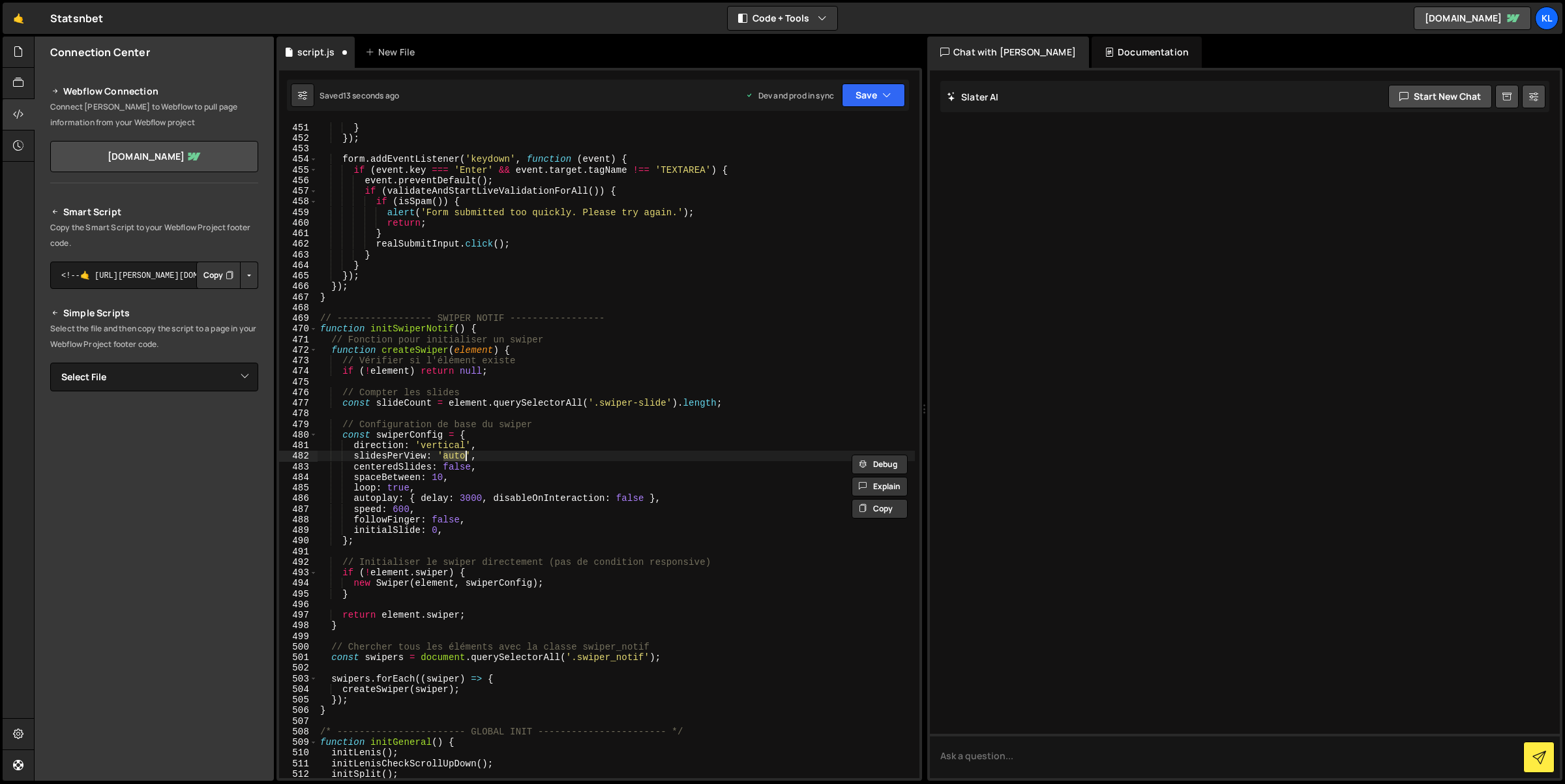
click at [492, 469] on div "} }) ; form . addEventListener ( 'keydown' , function ( event ) { if ( event . …" at bounding box center [617, 460] width 598 height 677
click at [849, 93] on button "Save" at bounding box center [873, 95] width 64 height 23
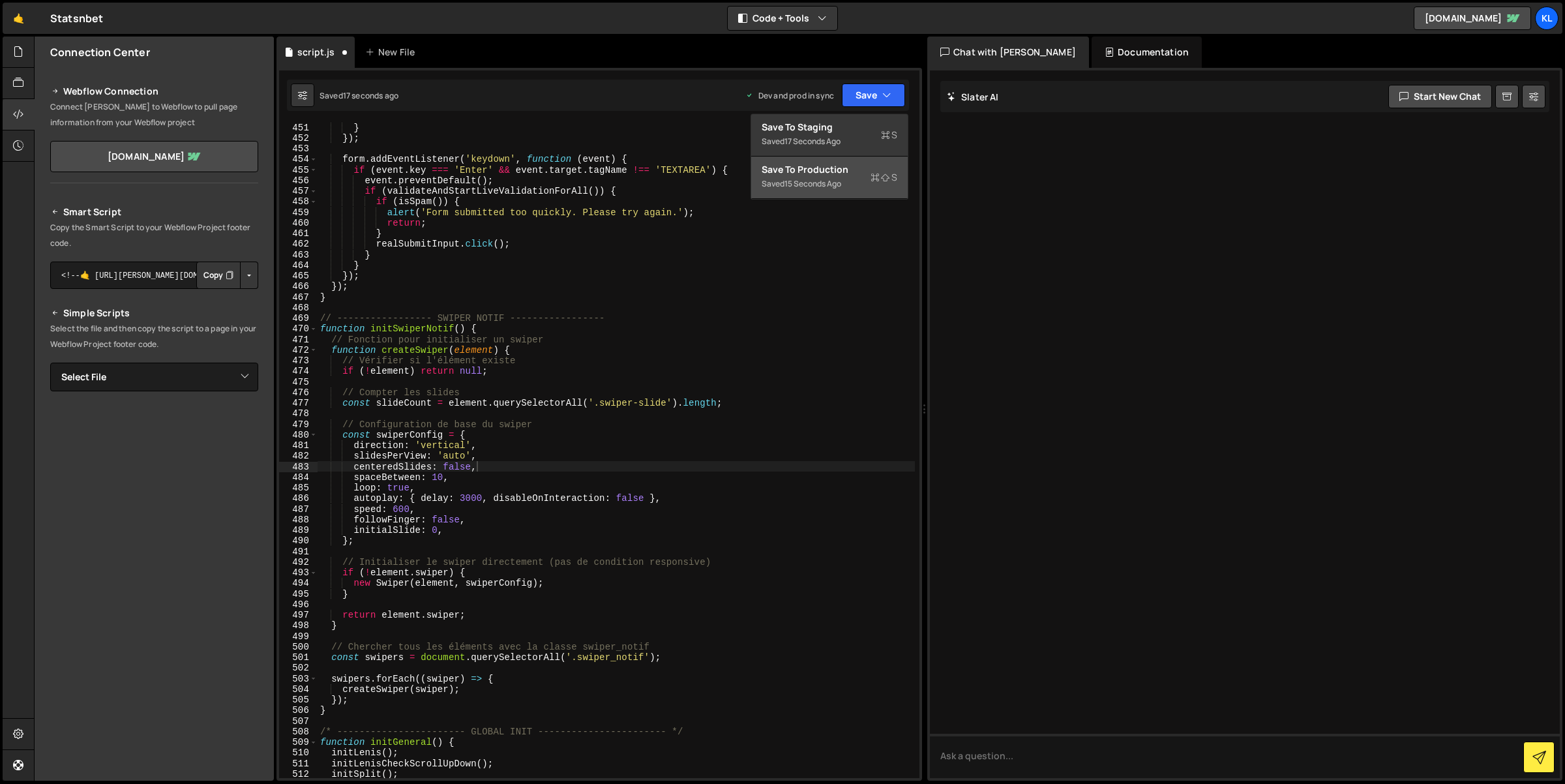
click at [818, 182] on div "15 seconds ago" at bounding box center [812, 183] width 57 height 11
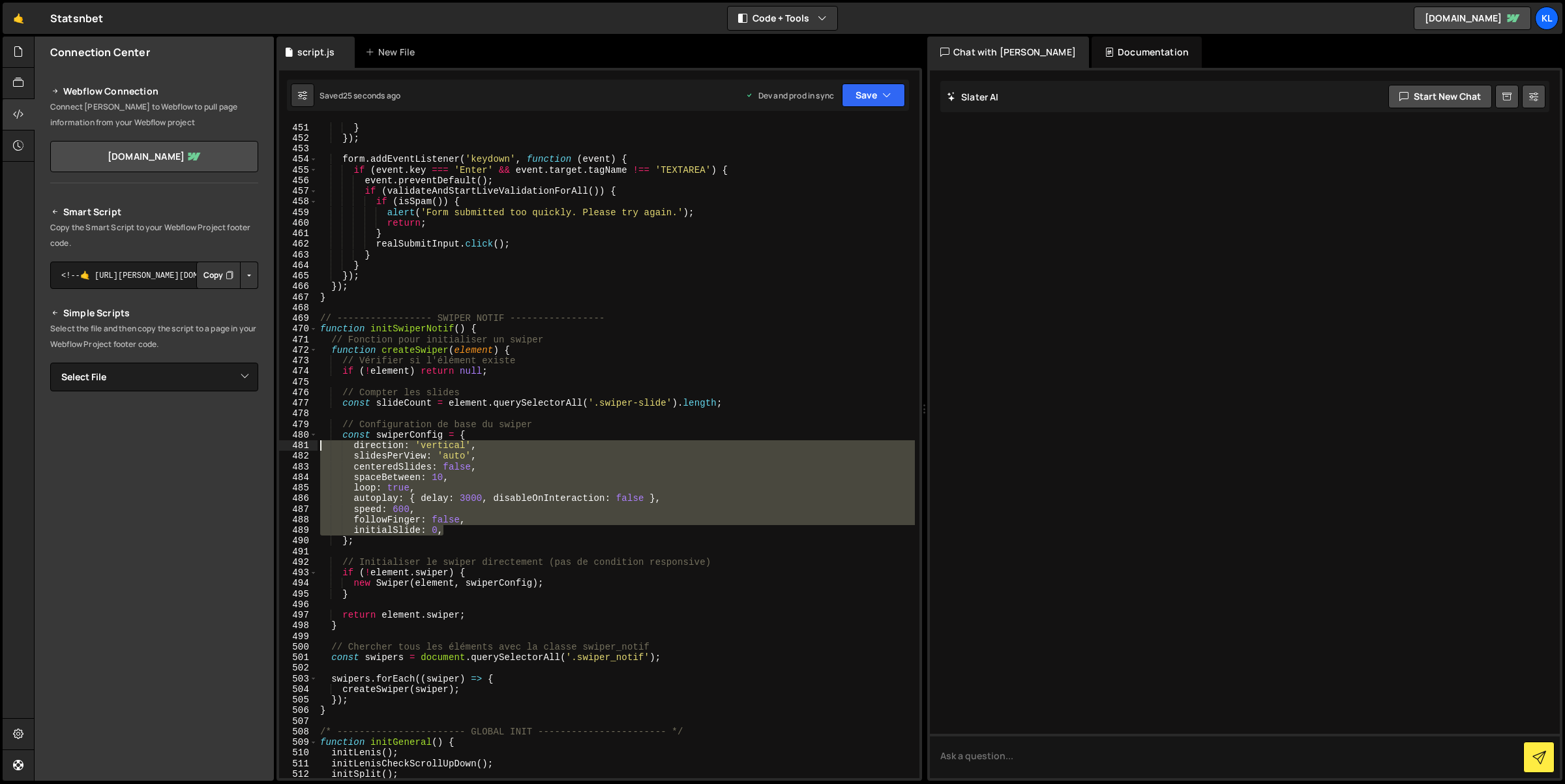
drag, startPoint x: 462, startPoint y: 530, endPoint x: 309, endPoint y: 446, distance: 174.5
click at [309, 446] on div "initialSlide: 0, 451 452 453 454 455 456 457 458 459 460 461 462 463 464 465 46…" at bounding box center [599, 450] width 641 height 655
paste textarea "followFinger: false"
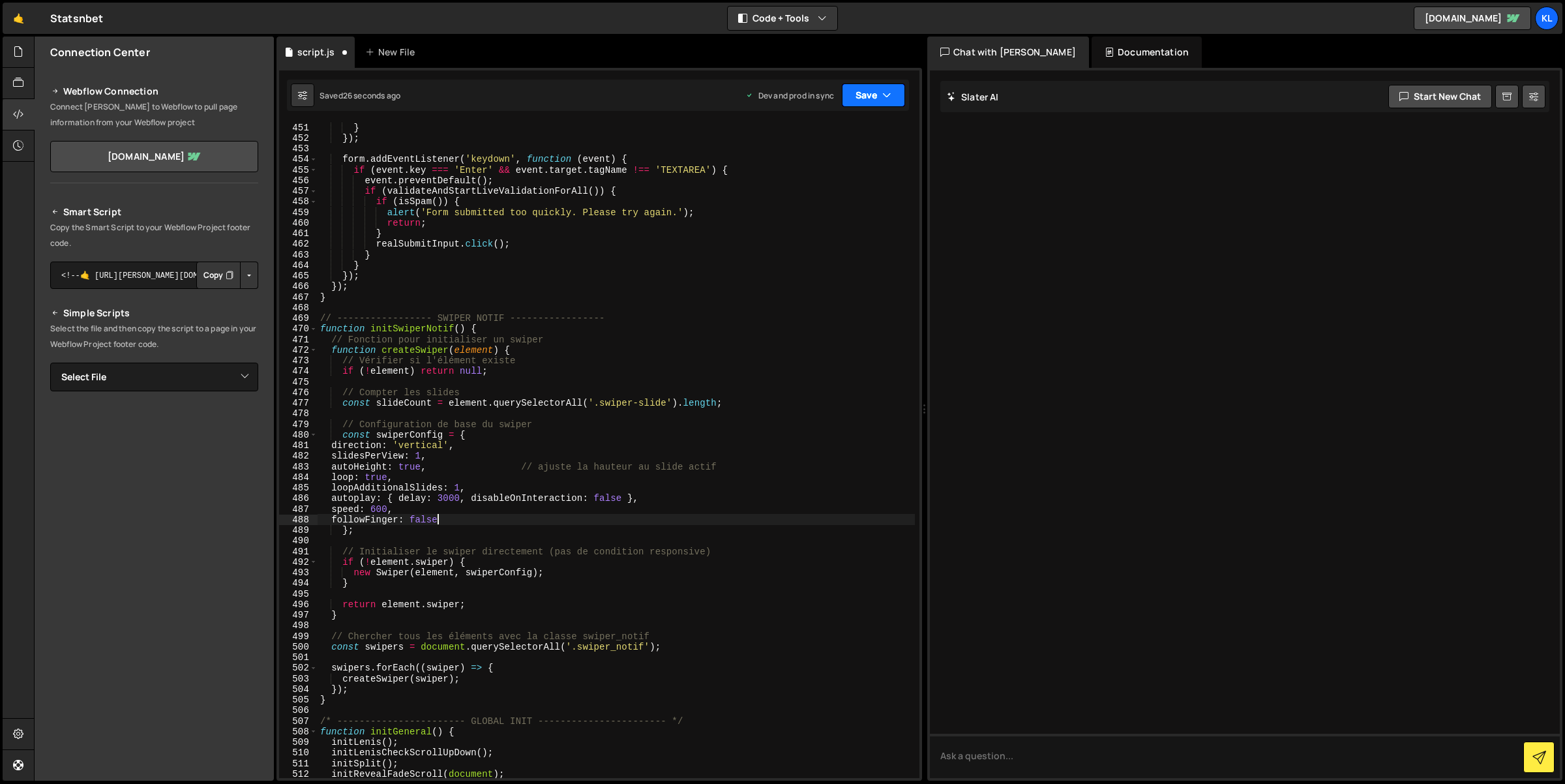
click at [854, 96] on button "Save" at bounding box center [873, 95] width 64 height 23
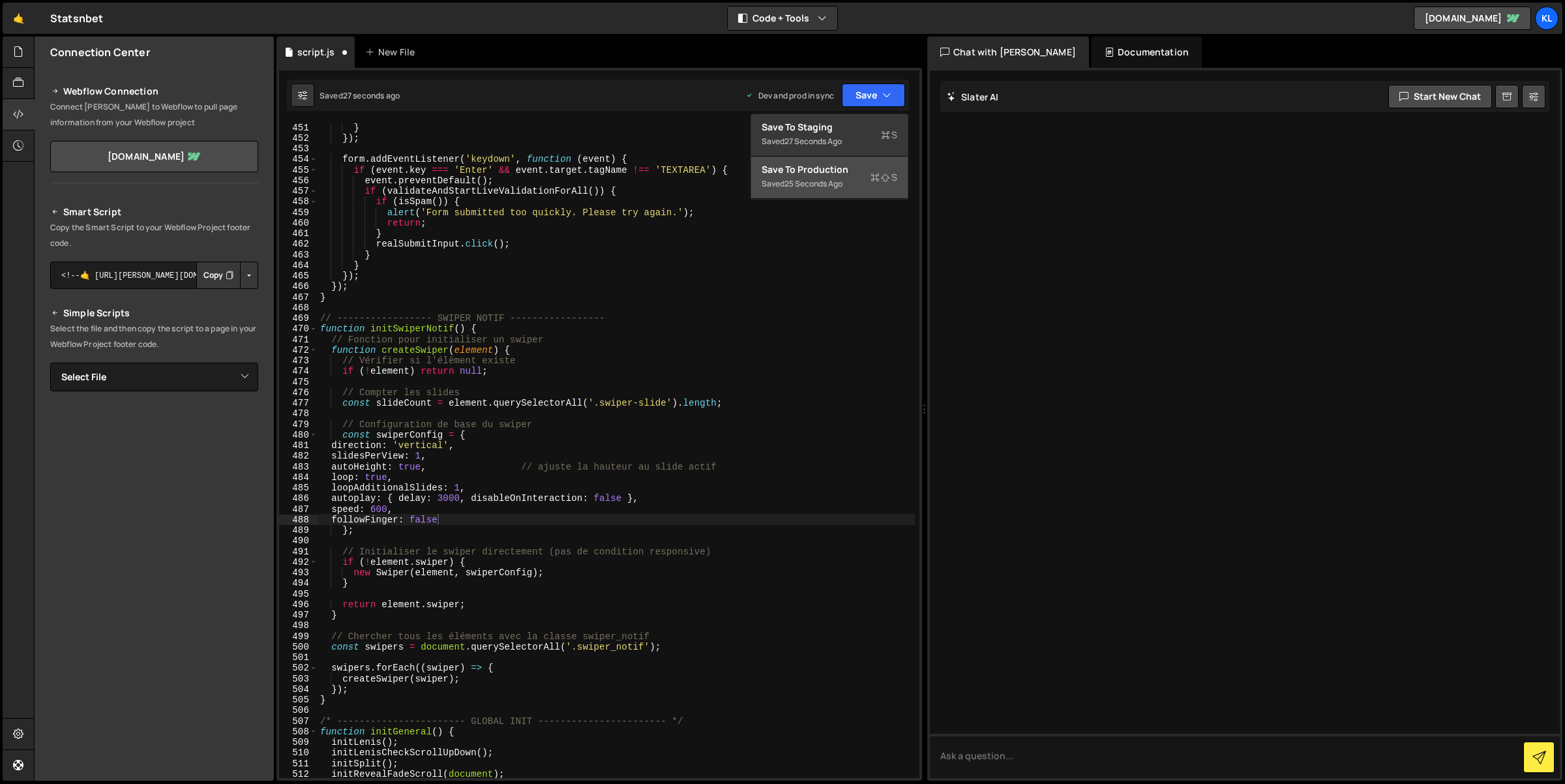
click at [862, 167] on div "Save to Production S" at bounding box center [829, 169] width 135 height 13
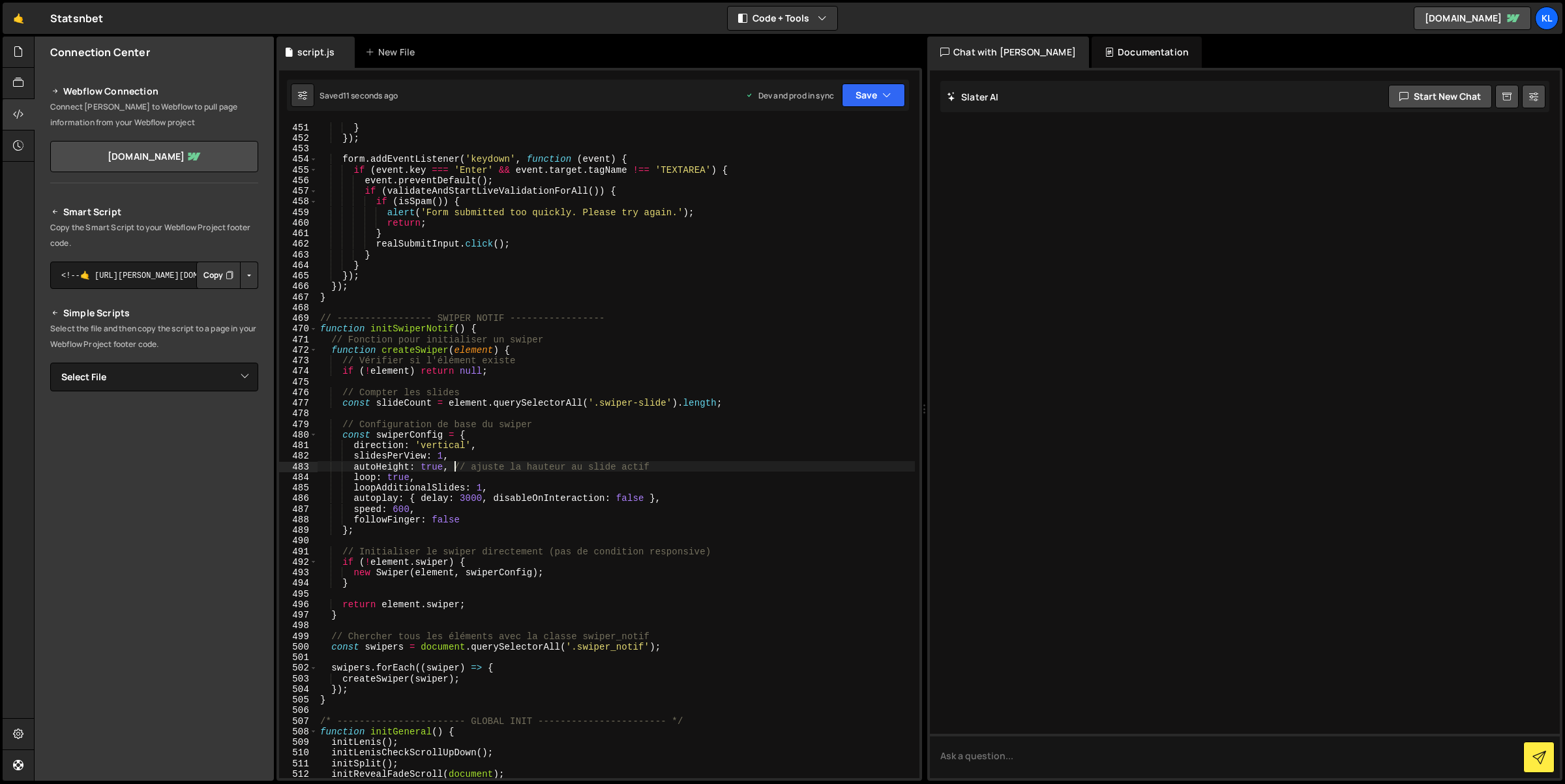
click at [455, 470] on div "} }) ; form . addEventListener ( 'keydown' , function ( event ) { if ( event . …" at bounding box center [617, 460] width 598 height 677
click at [444, 450] on div "} }) ; form . addEventListener ( 'keydown' , function ( event ) { if ( event . …" at bounding box center [617, 460] width 598 height 677
click at [849, 98] on button "Save" at bounding box center [873, 95] width 64 height 23
click at [827, 176] on div "Saved 16 seconds ago" at bounding box center [829, 184] width 135 height 16
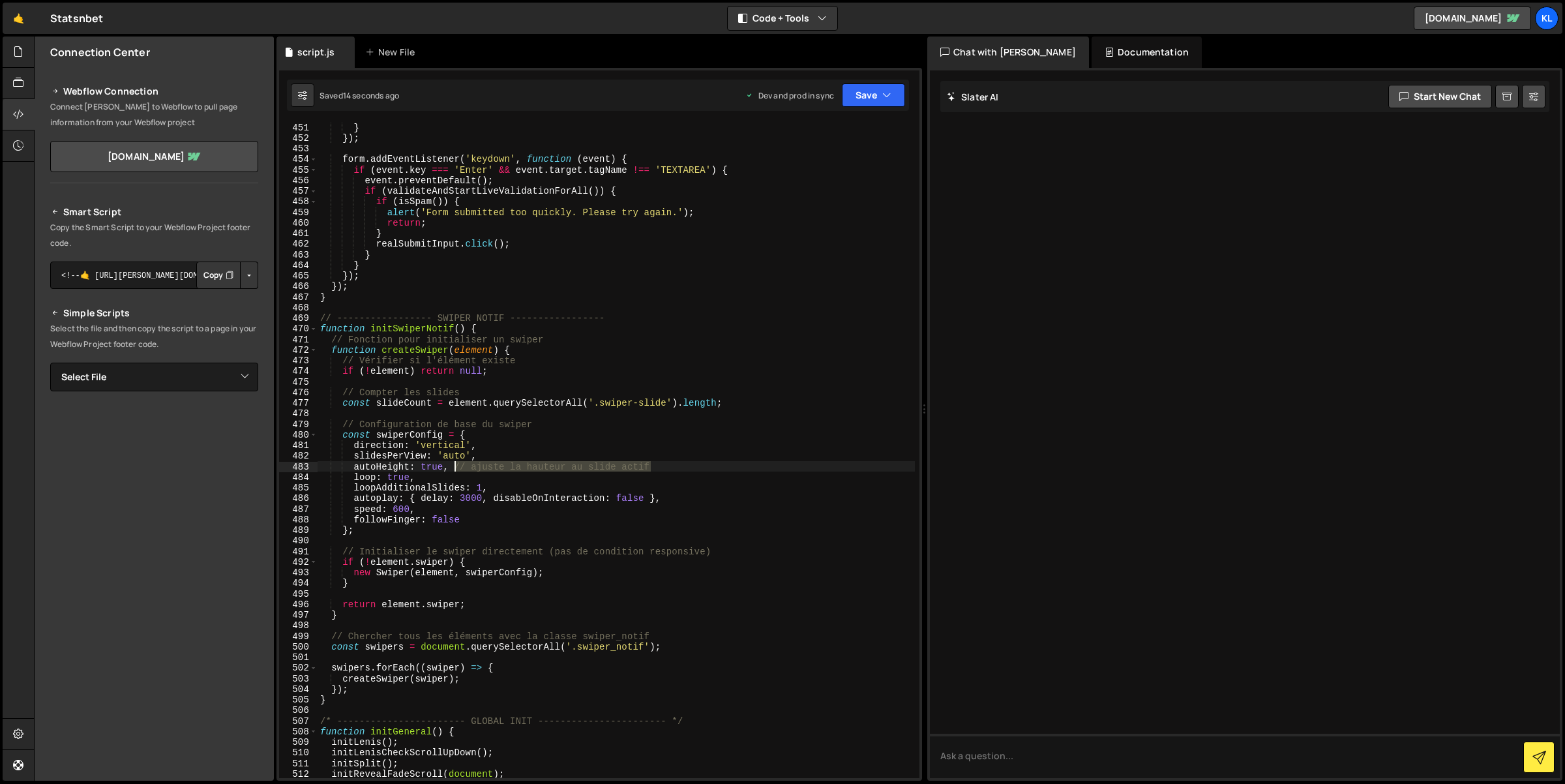
drag, startPoint x: 658, startPoint y: 463, endPoint x: 459, endPoint y: 465, distance: 199.0
click at [456, 467] on div "} }) ; form . addEventListener ( 'keydown' , function ( event ) { if ( event . …" at bounding box center [617, 460] width 598 height 677
click at [575, 422] on div "} }) ; form . addEventListener ( 'keydown' , function ( event ) { if ( event . …" at bounding box center [617, 460] width 598 height 677
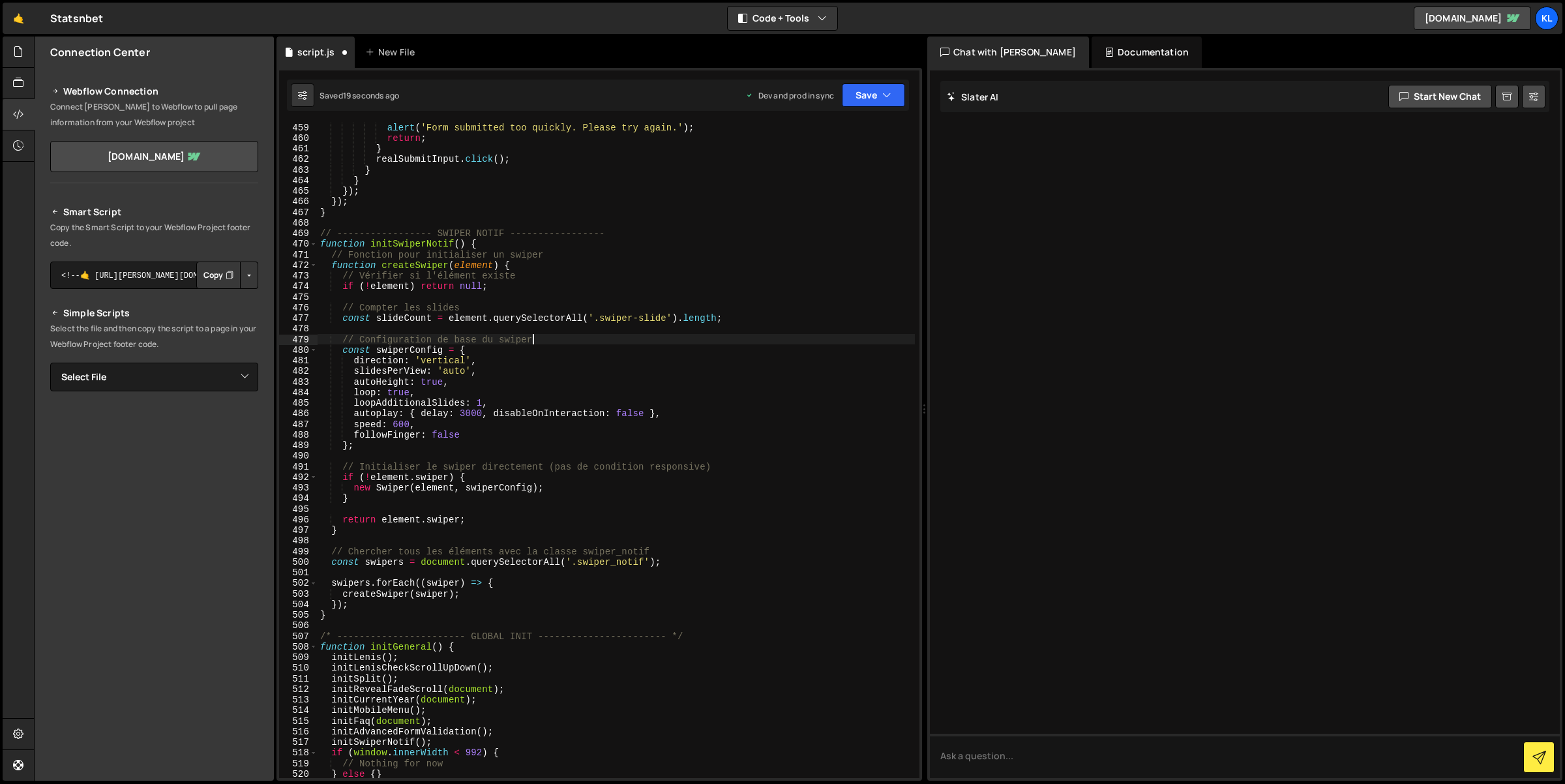
scroll to position [4868, 0]
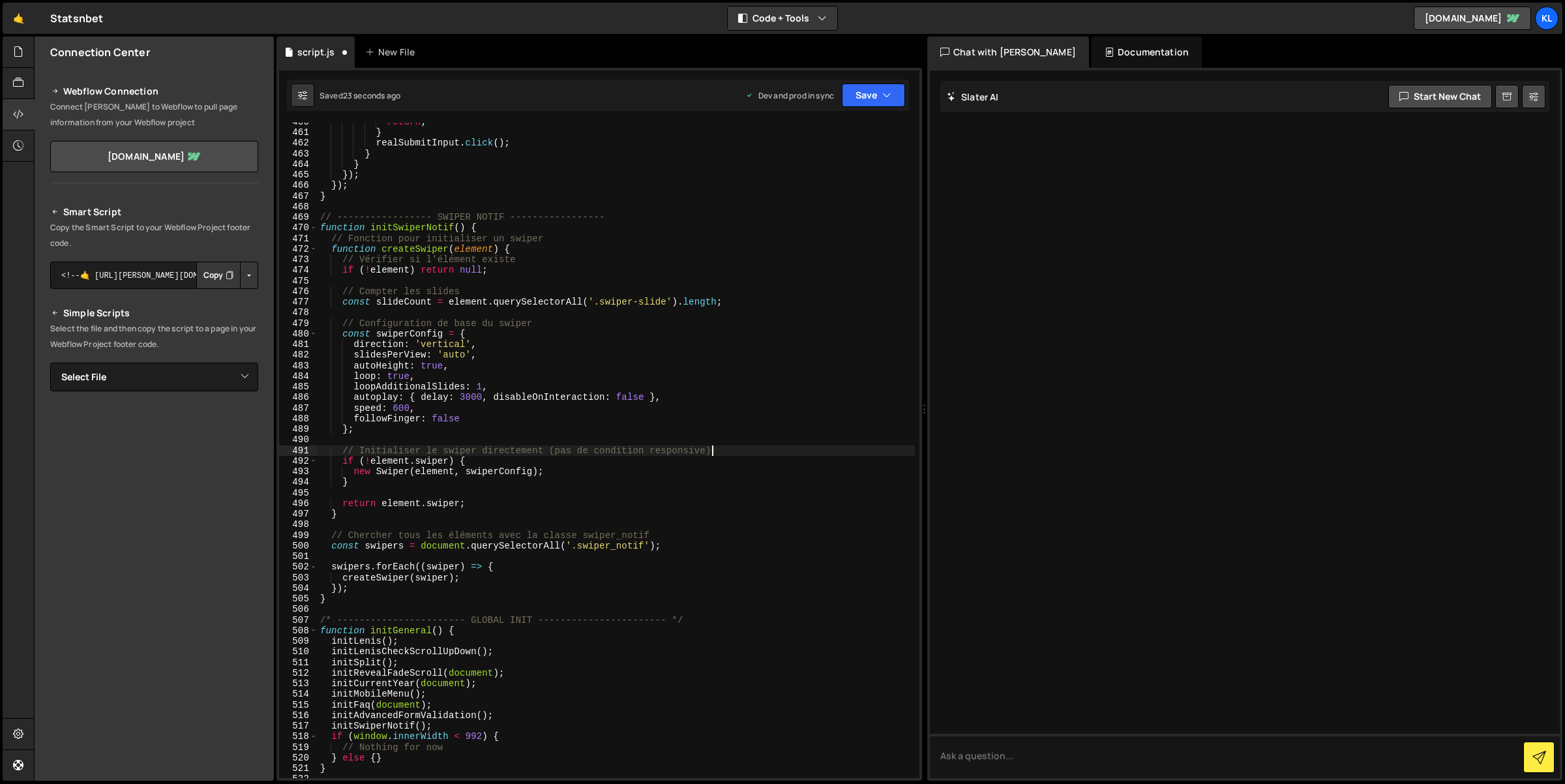
click at [749, 448] on div "return ; } realSubmitInput . click ( ) ; } } }) ; }) ; } // ----------------- S…" at bounding box center [617, 455] width 598 height 677
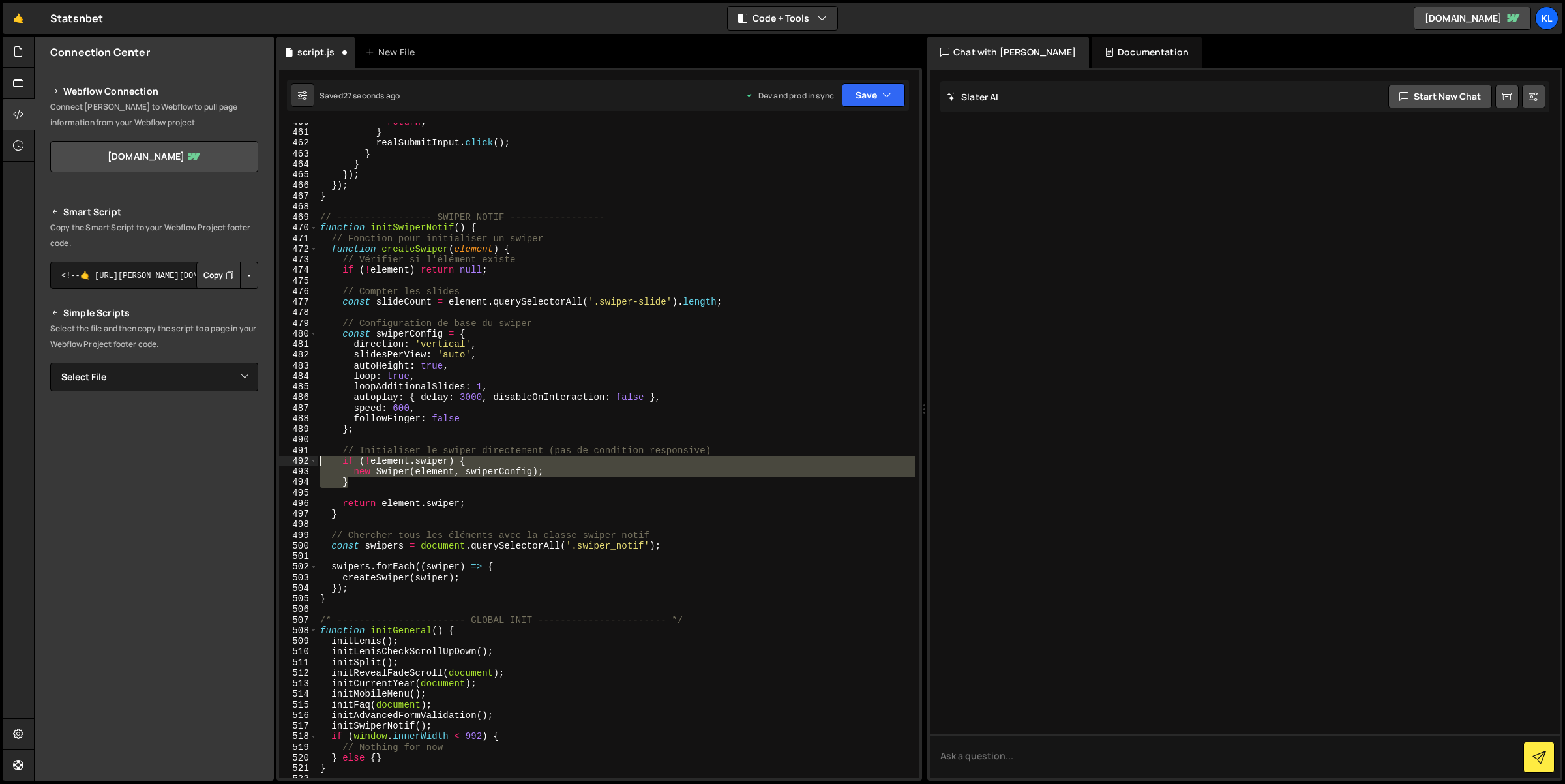
drag, startPoint x: 367, startPoint y: 481, endPoint x: 306, endPoint y: 455, distance: 66.3
click at [306, 455] on div "// Initialiser le swiper directement (pas de condition responsive) 460 461 462 …" at bounding box center [599, 450] width 641 height 655
click at [765, 320] on div "return ; } realSubmitInput . click ( ) ; } } }) ; }) ; } // ----------------- S…" at bounding box center [617, 455] width 598 height 677
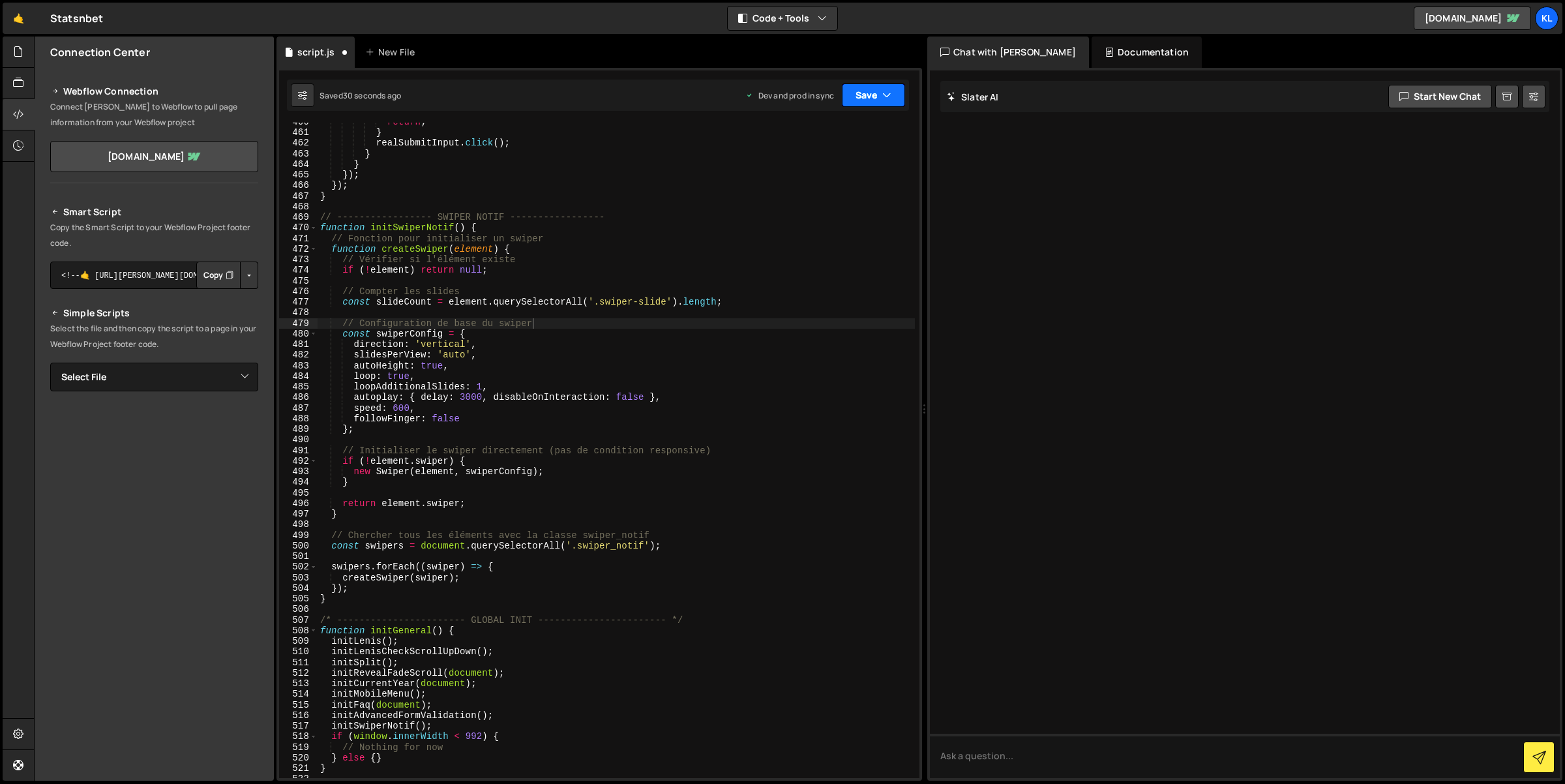
click at [869, 105] on button "Save" at bounding box center [873, 95] width 64 height 23
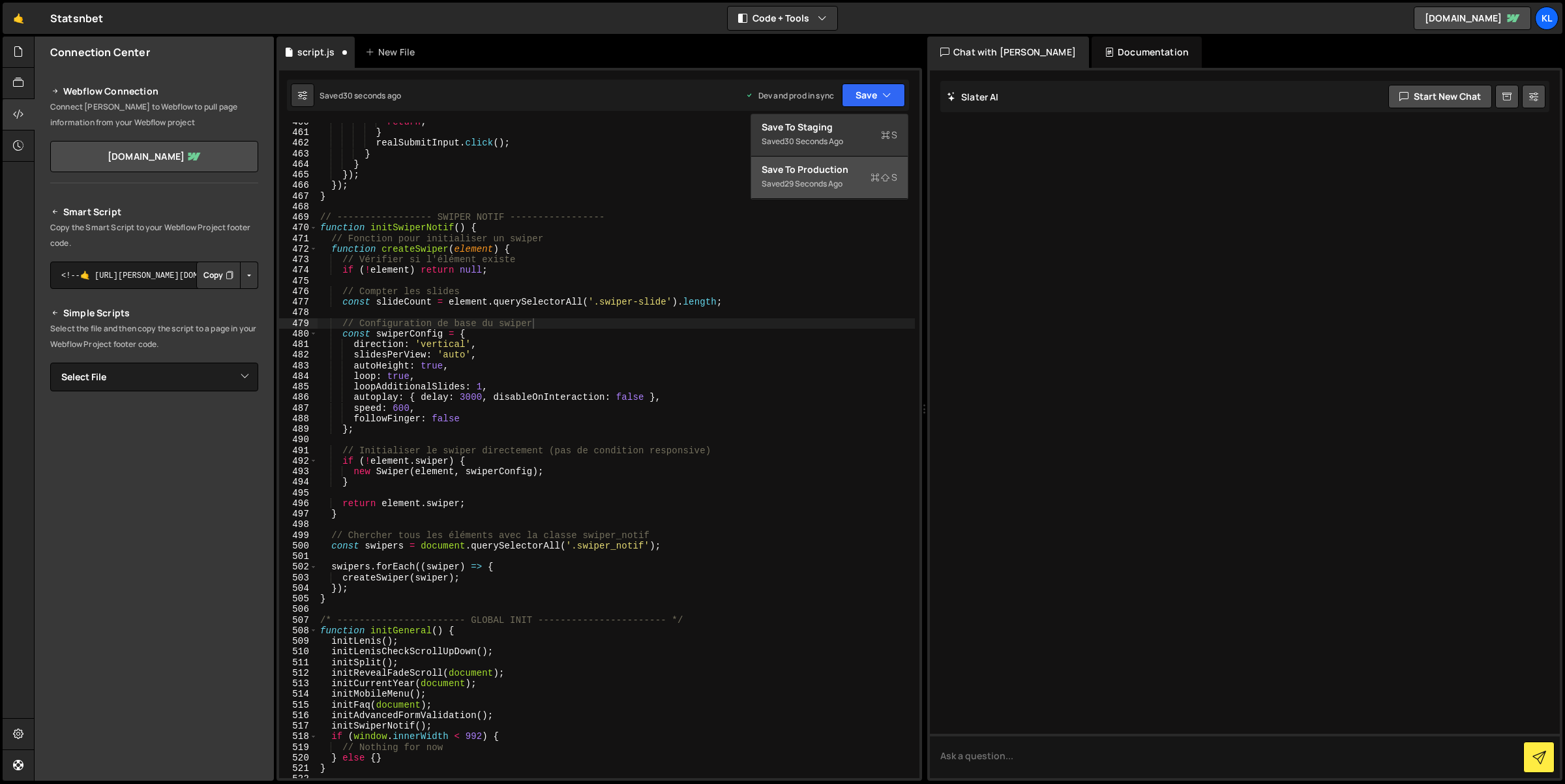
click at [851, 164] on div "Save to Production S" at bounding box center [829, 169] width 135 height 13
type textarea "slidesPerView: 'auto',"
click at [505, 357] on div "return ; } realSubmitInput . click ( ) ; } } }) ; }) ; } // ----------------- S…" at bounding box center [617, 455] width 598 height 677
paste textarea
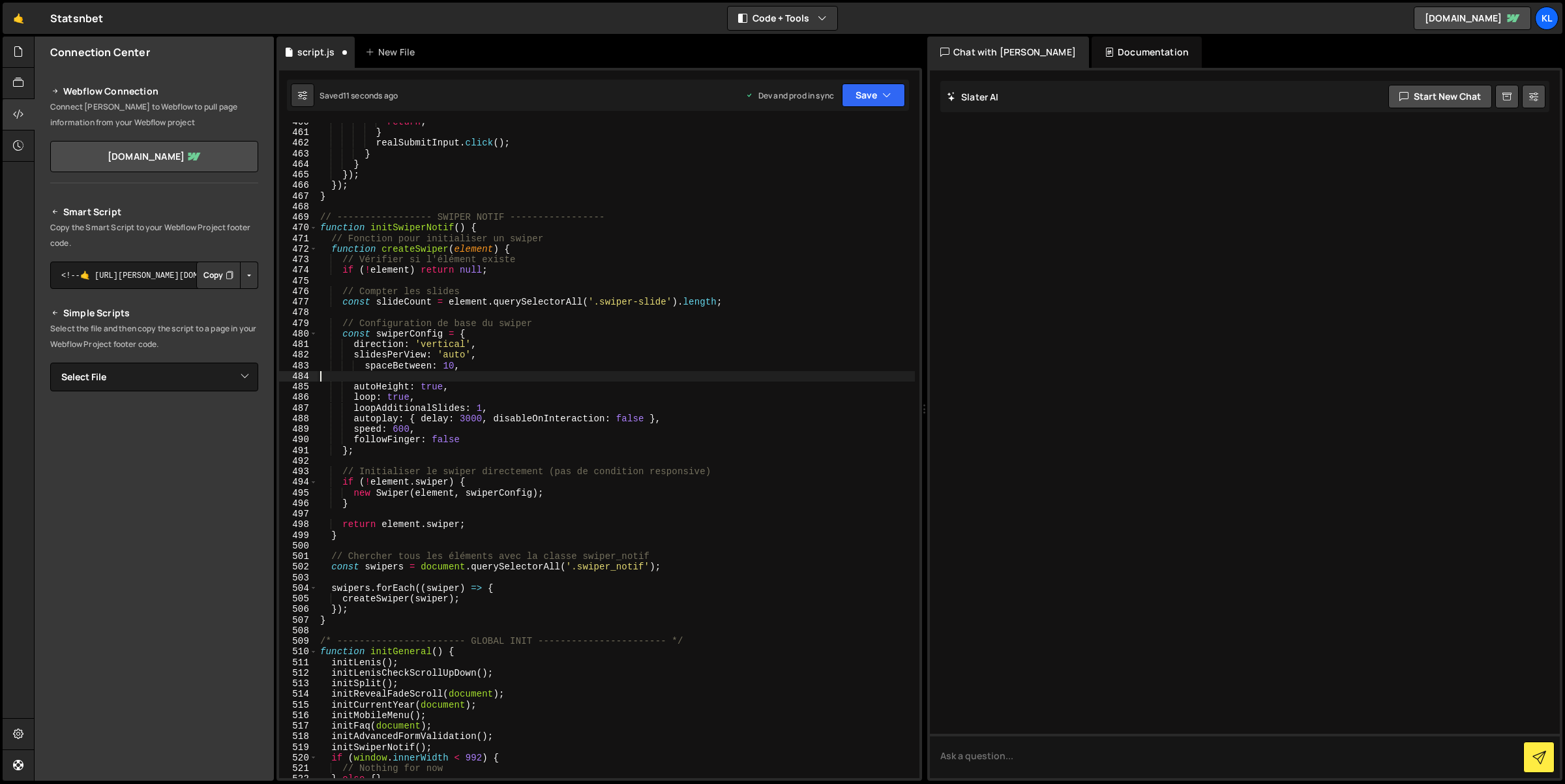
scroll to position [0, 0]
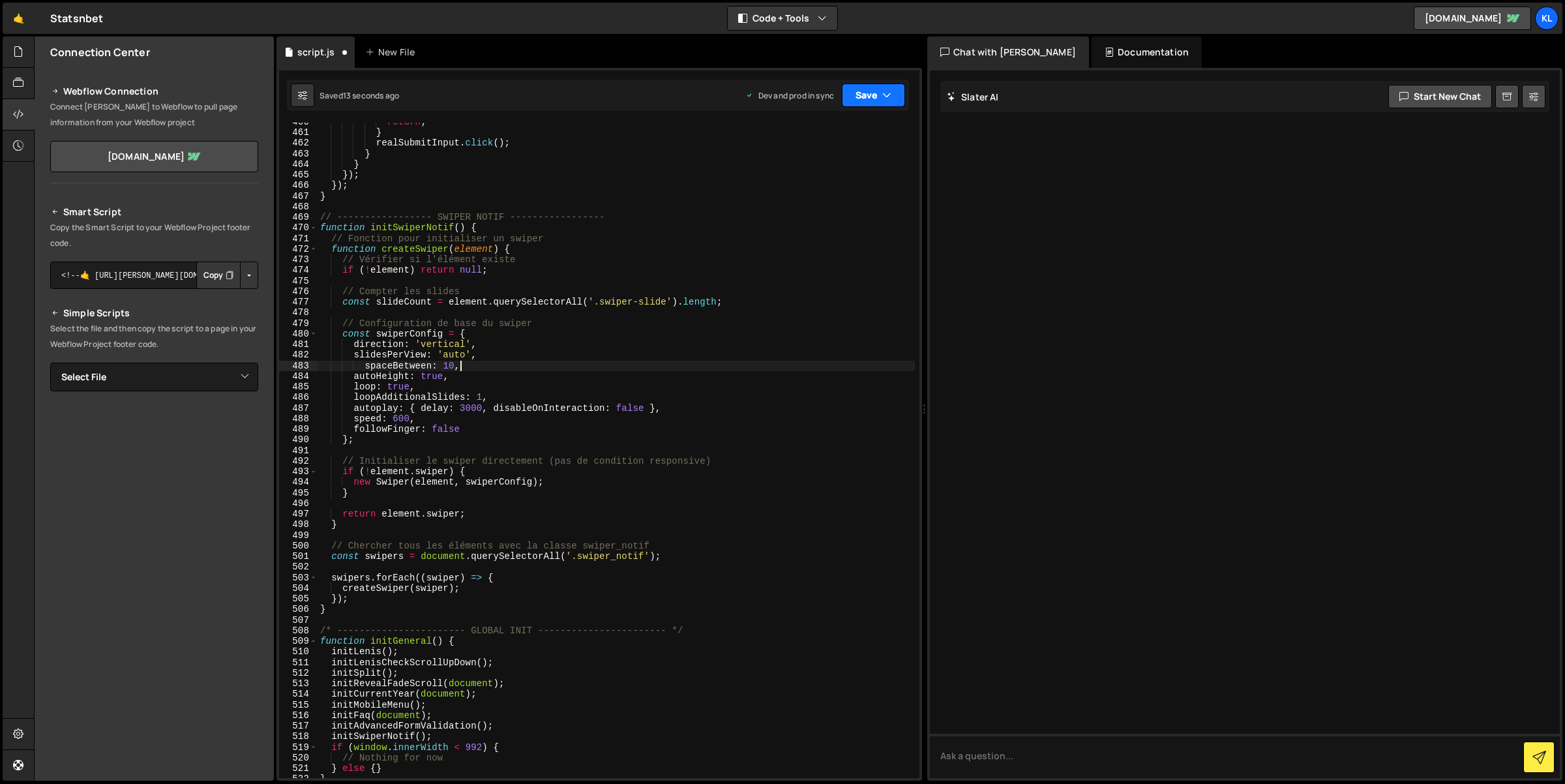
click at [847, 98] on button "Save" at bounding box center [873, 95] width 64 height 23
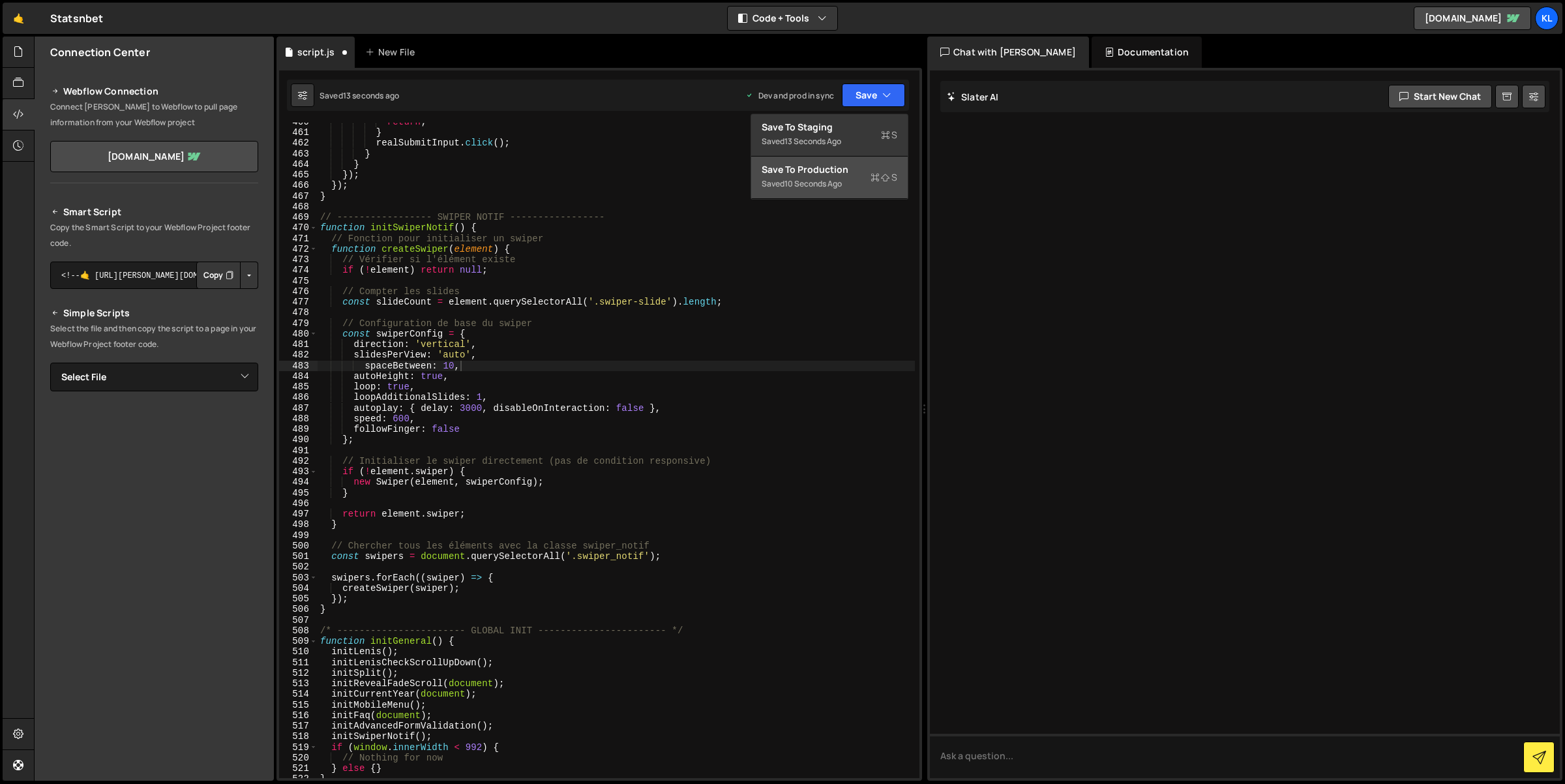
click at [849, 178] on div "Saved 10 seconds ago" at bounding box center [829, 184] width 135 height 16
click at [595, 336] on div "return ; } realSubmitInput . click ( ) ; } } }) ; }) ; } // ----------------- S…" at bounding box center [617, 455] width 598 height 677
type textarea "spaceBetween: 10,"
type textarea "slidesPerView: 'auto',"
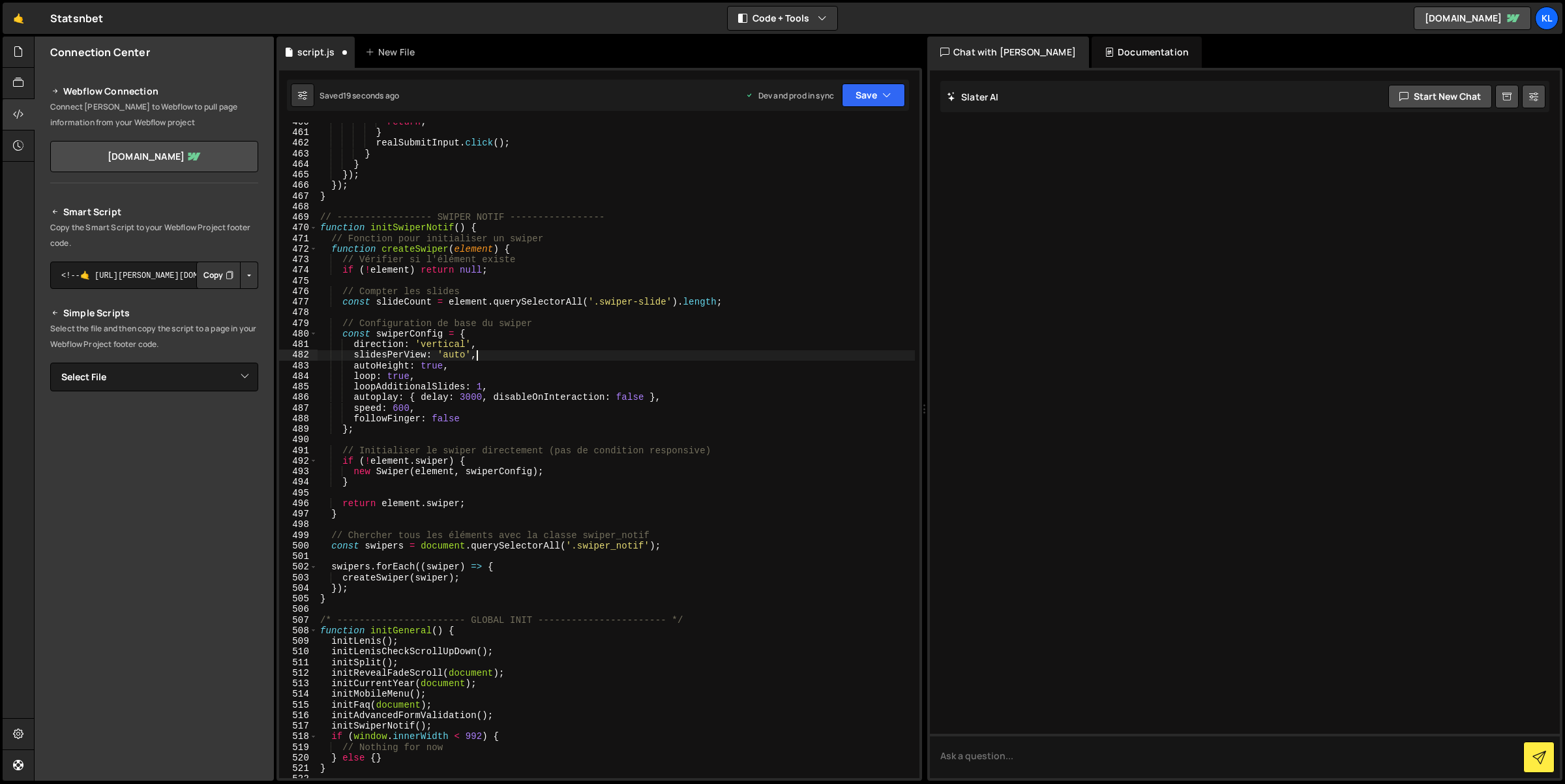
click at [878, 82] on div "Saved 19 seconds ago Dev and prod in sync Upgrade to Edit Save Save to Staging …" at bounding box center [598, 95] width 622 height 31
click at [878, 96] on button "Save" at bounding box center [873, 95] width 64 height 23
click at [847, 178] on div "Saved 18 seconds ago" at bounding box center [829, 184] width 135 height 16
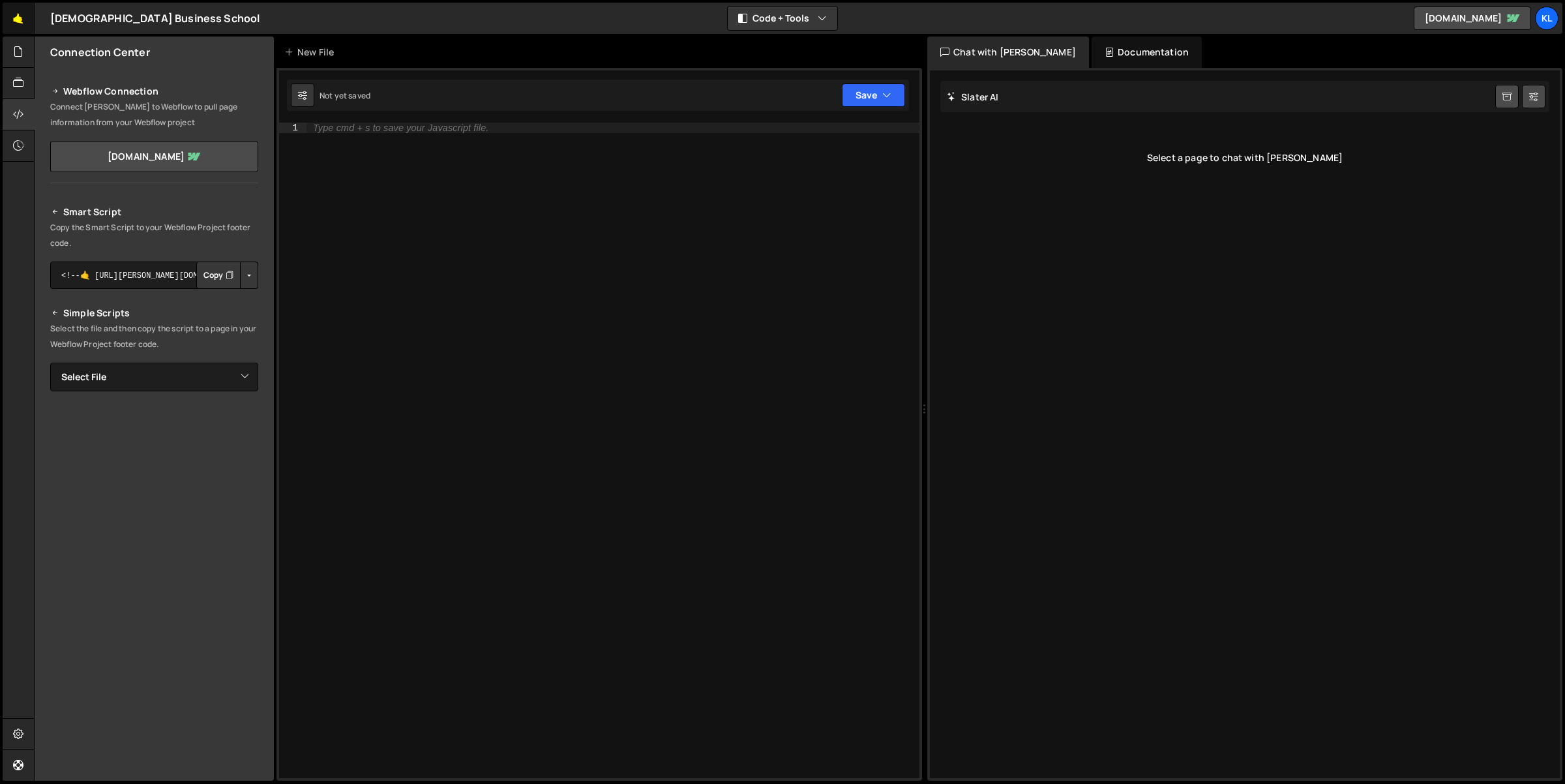
click at [18, 21] on link "🤙" at bounding box center [18, 18] width 32 height 31
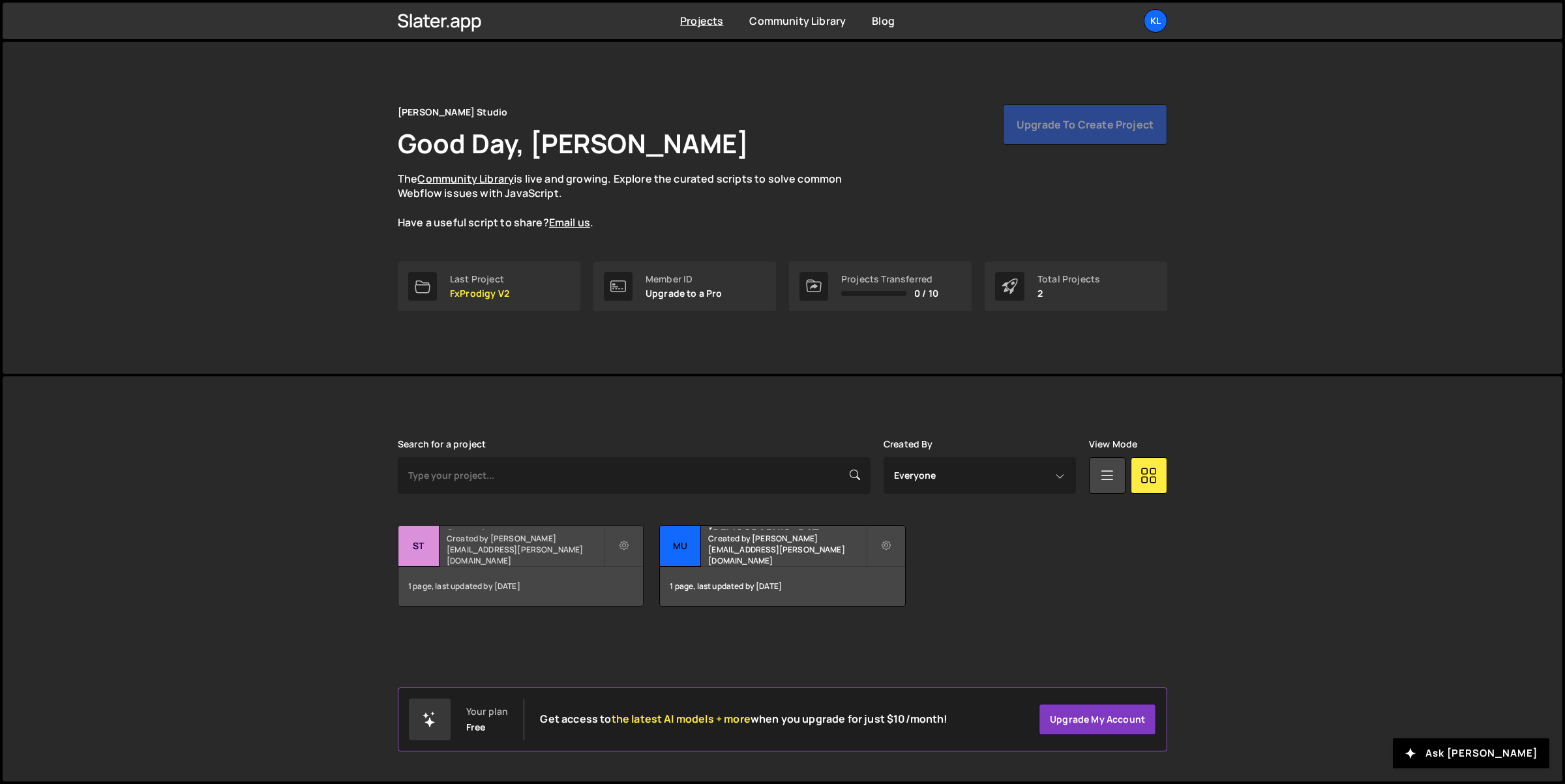
click at [494, 552] on small "Created by [PERSON_NAME][EMAIL_ADDRESS][PERSON_NAME][DOMAIN_NAME]" at bounding box center [525, 549] width 157 height 33
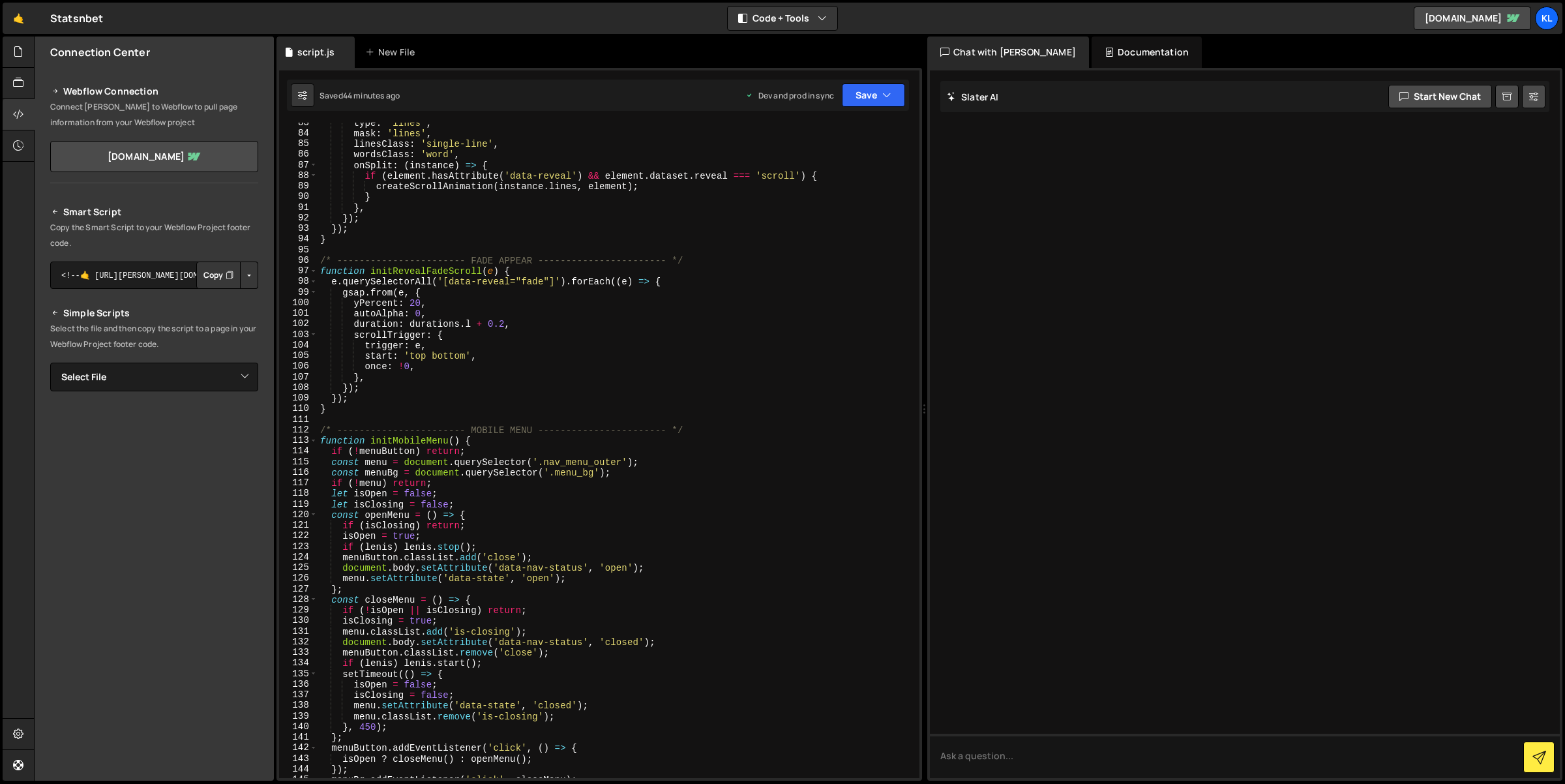
scroll to position [1364, 0]
